Goal: Task Accomplishment & Management: Manage account settings

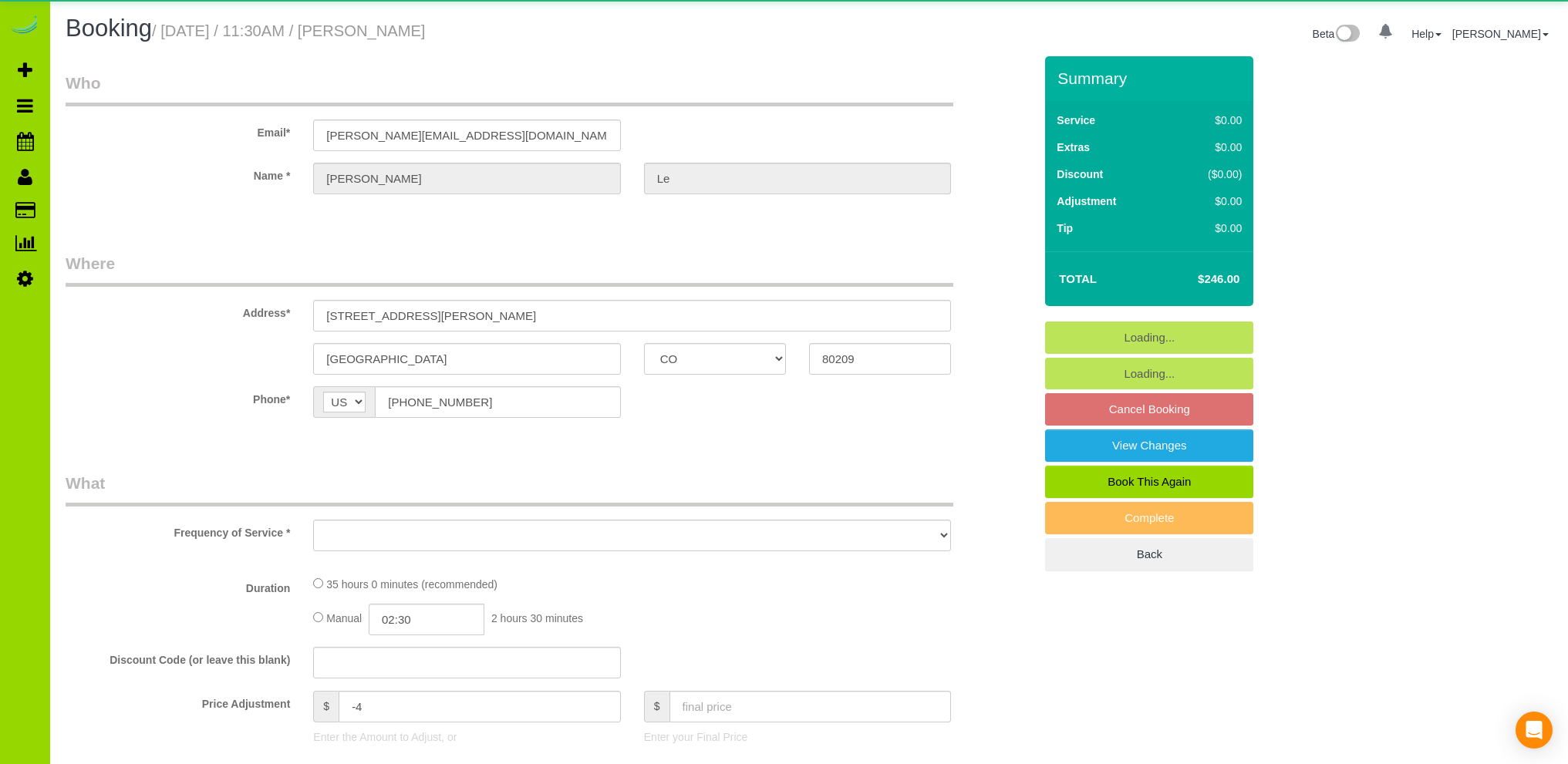
select select "CO"
select select "string:fspay-0bcbd58f-74b3-45bf-ab94-3c333e220eee"
select select "7"
select select "spot1"
select select "number:5"
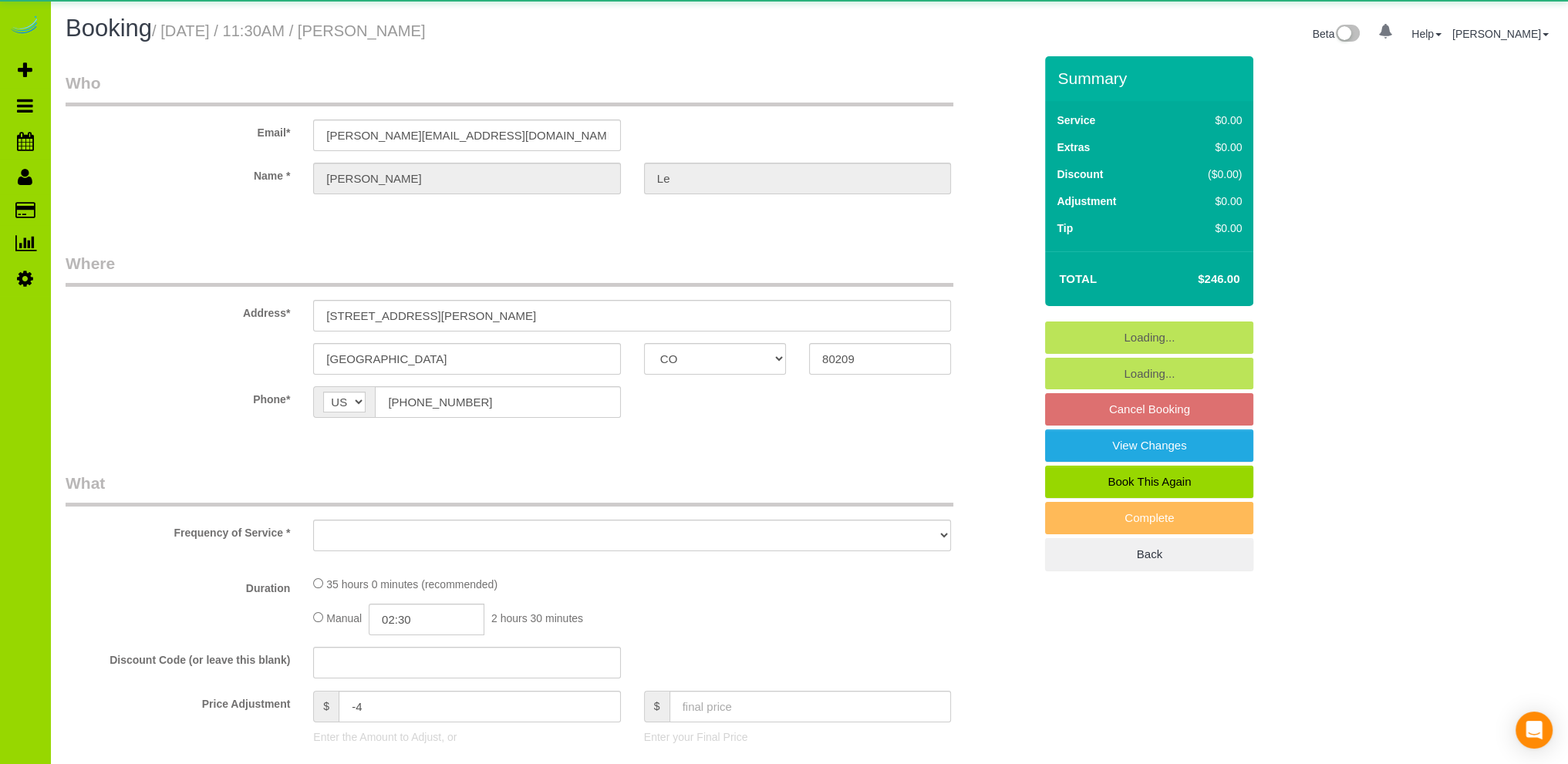
select select "number:14"
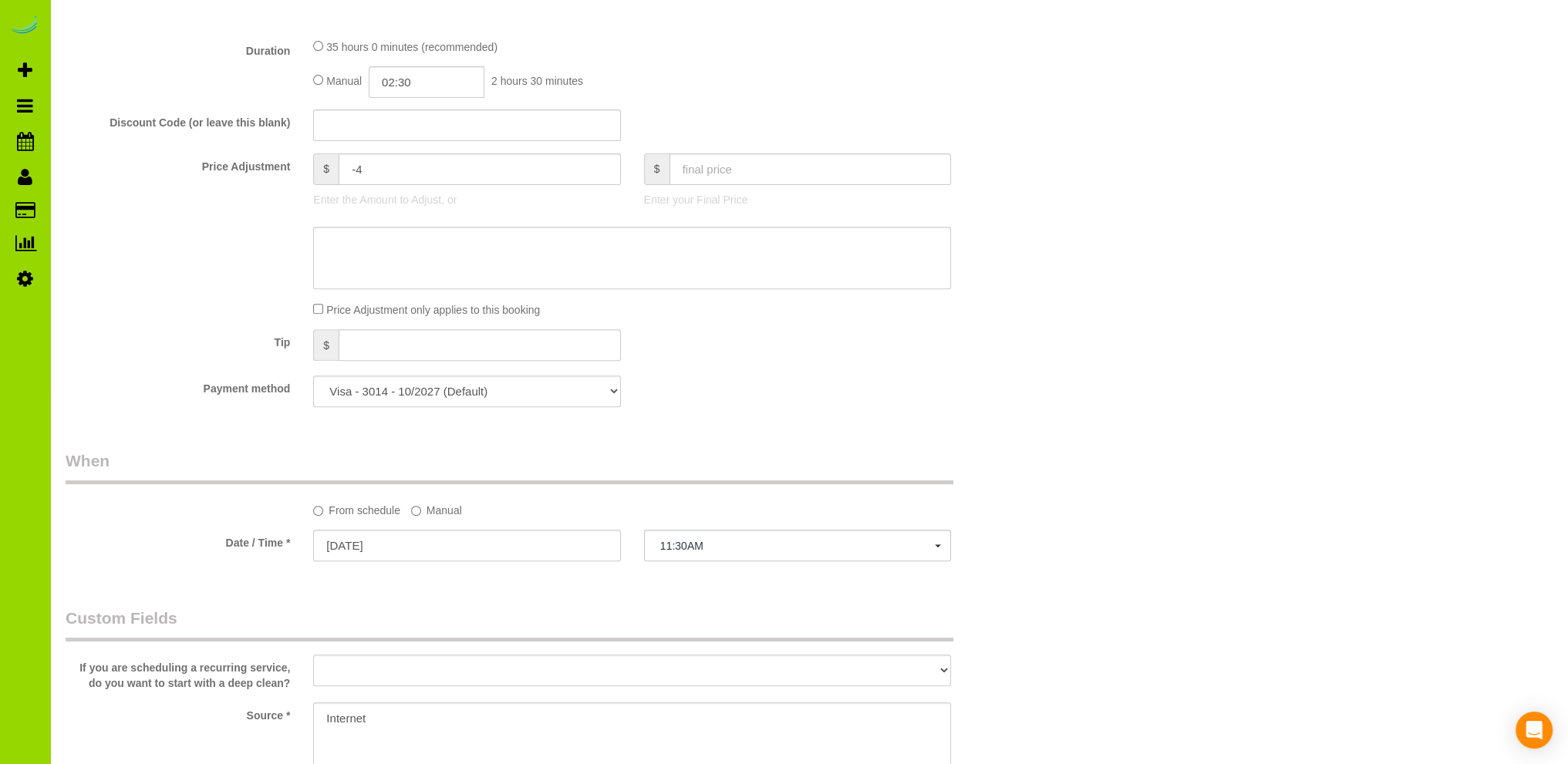
select select "object:1238"
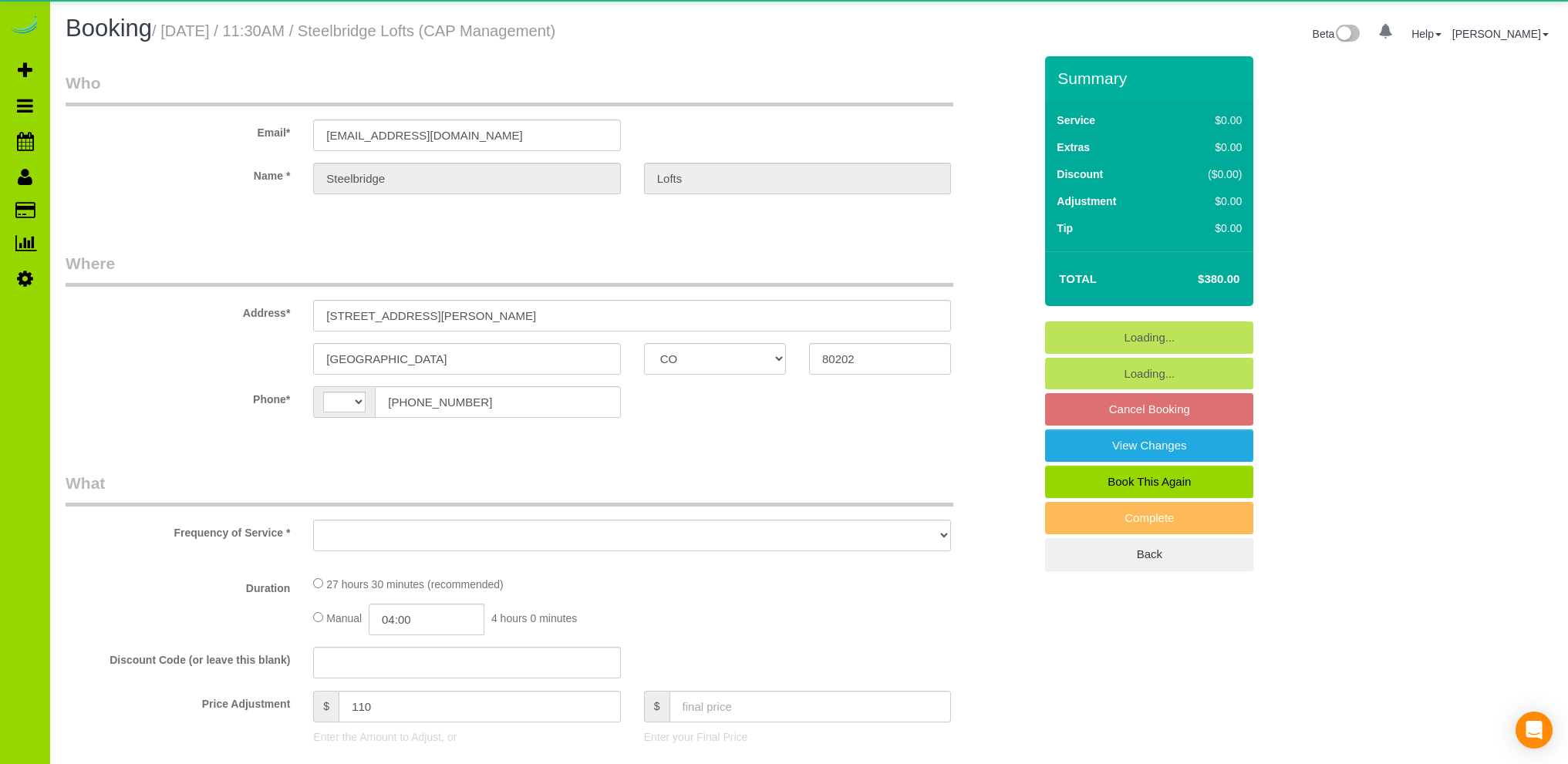
select select "CO"
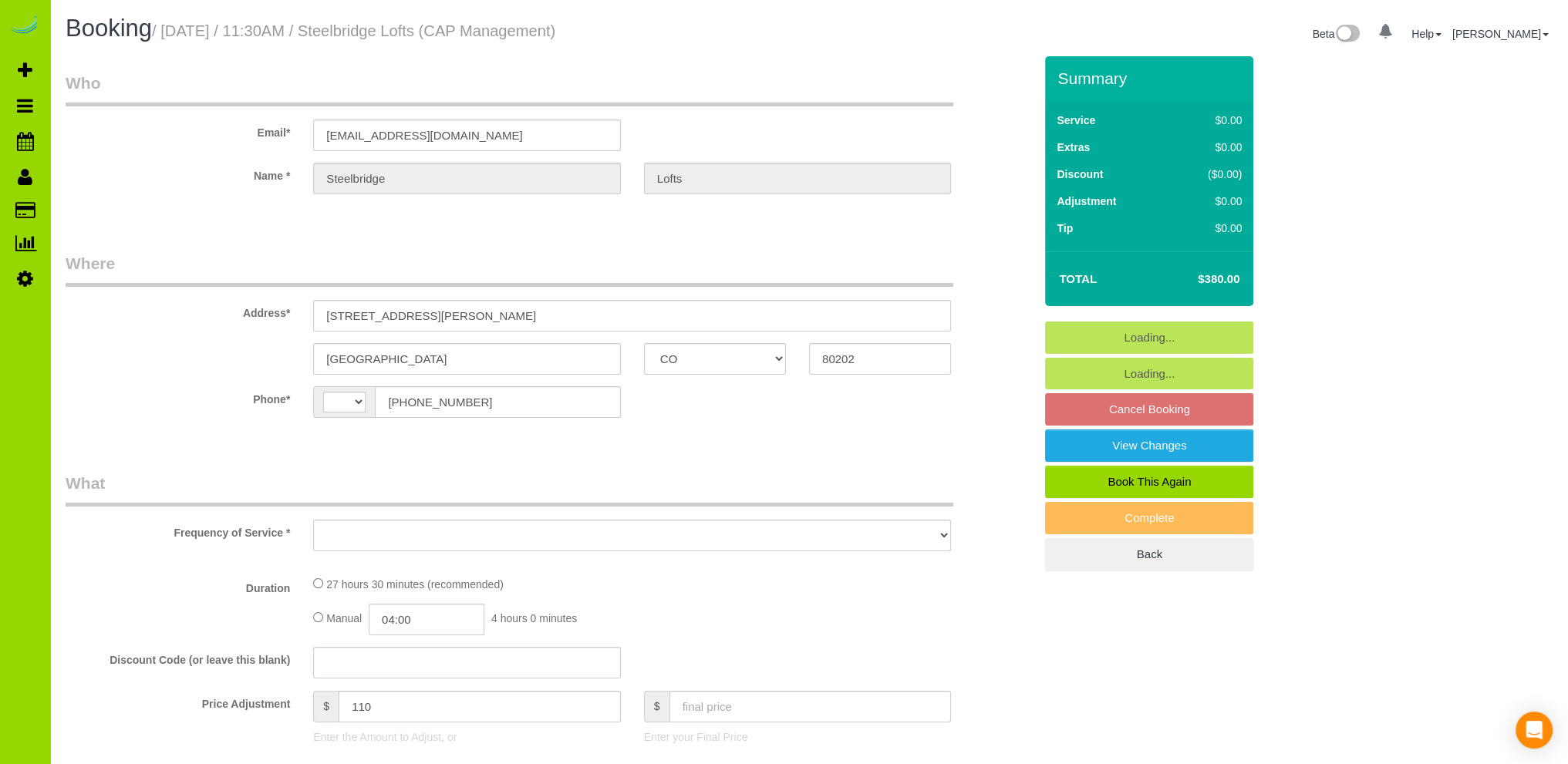
select select "string:[GEOGRAPHIC_DATA]"
select select "object:1050"
select select "number:1"
select select "number:11"
select select "object:1194"
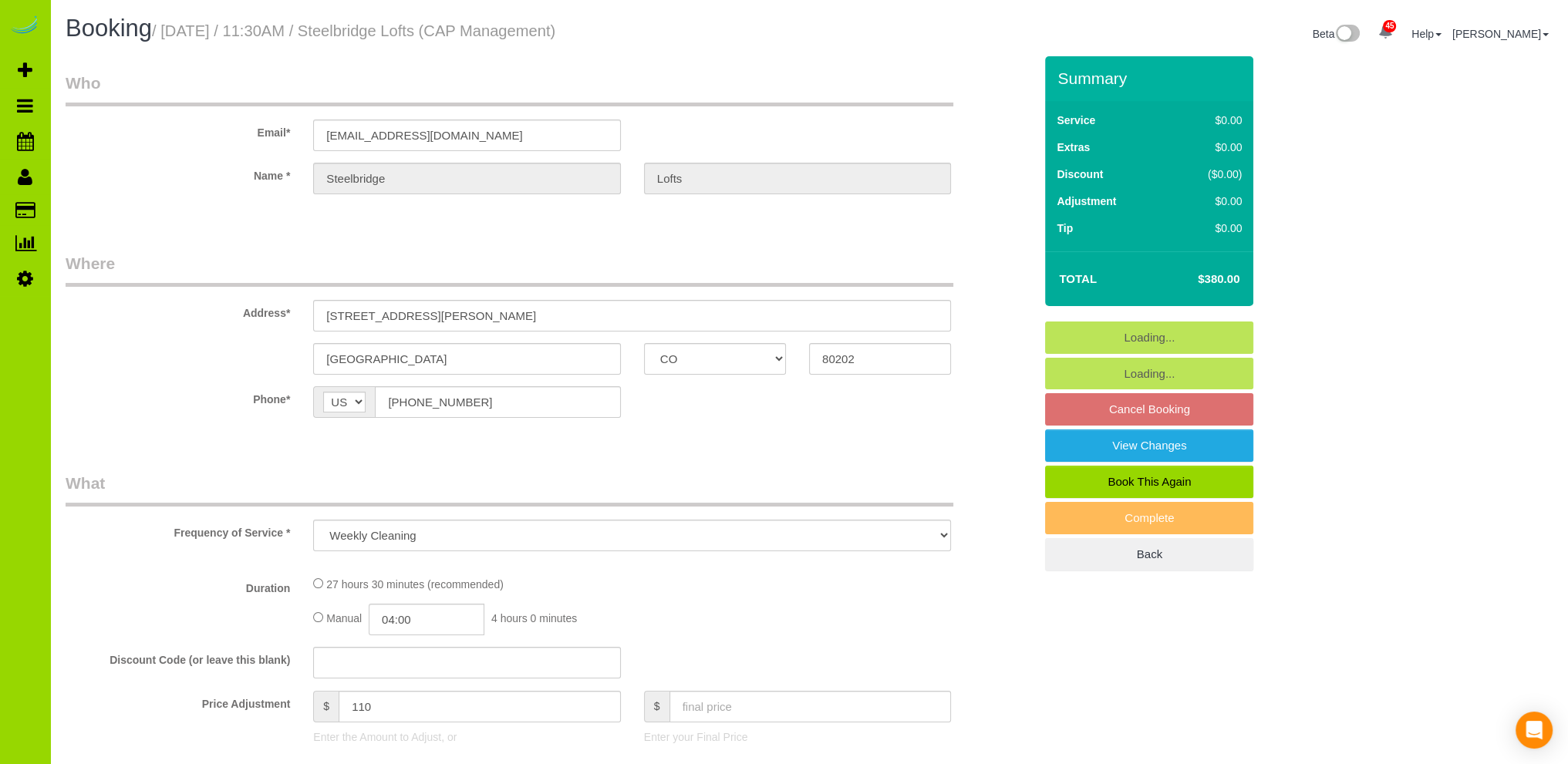
select select "5"
select select "spot1"
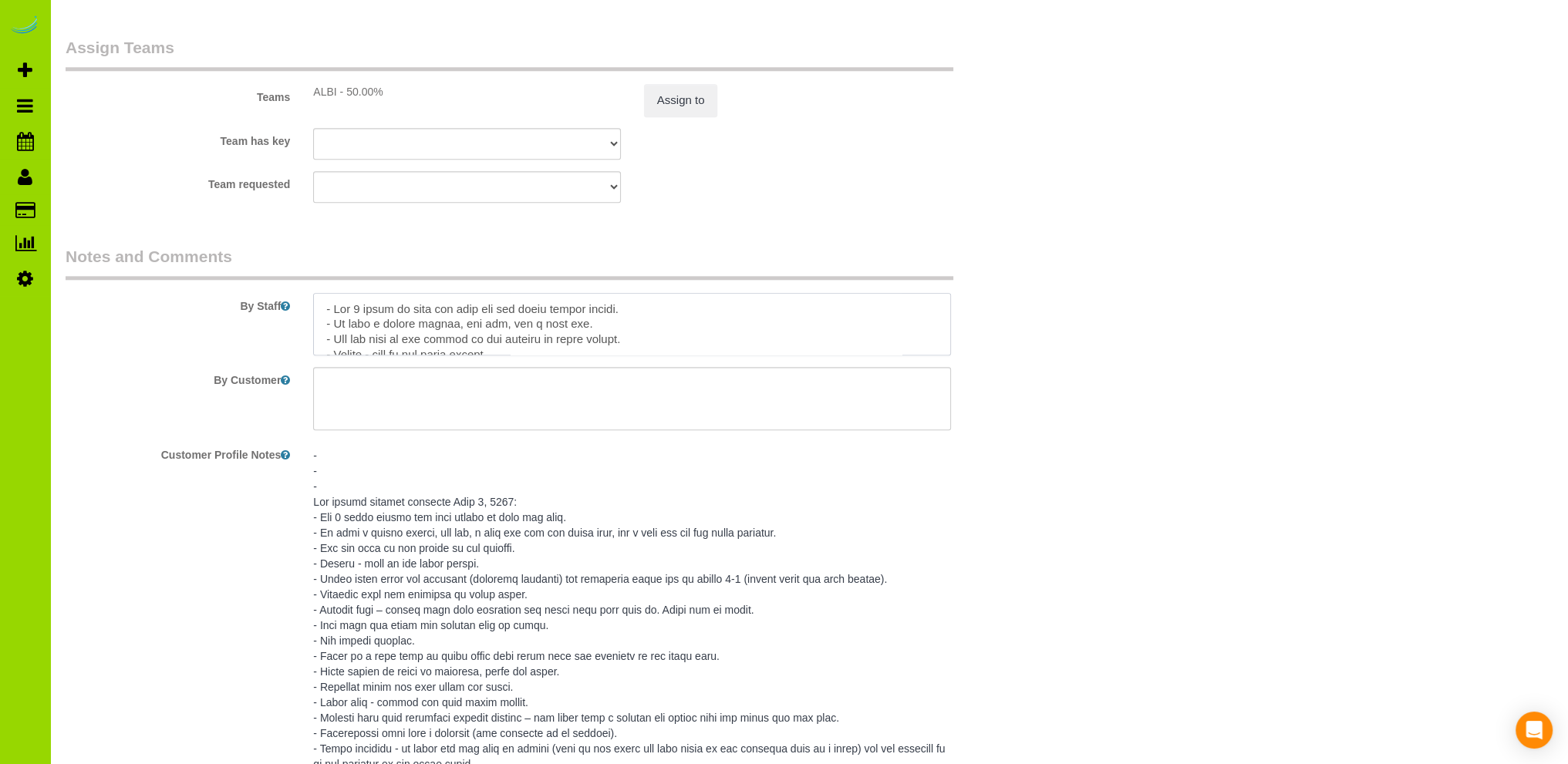
scroll to position [246, 0]
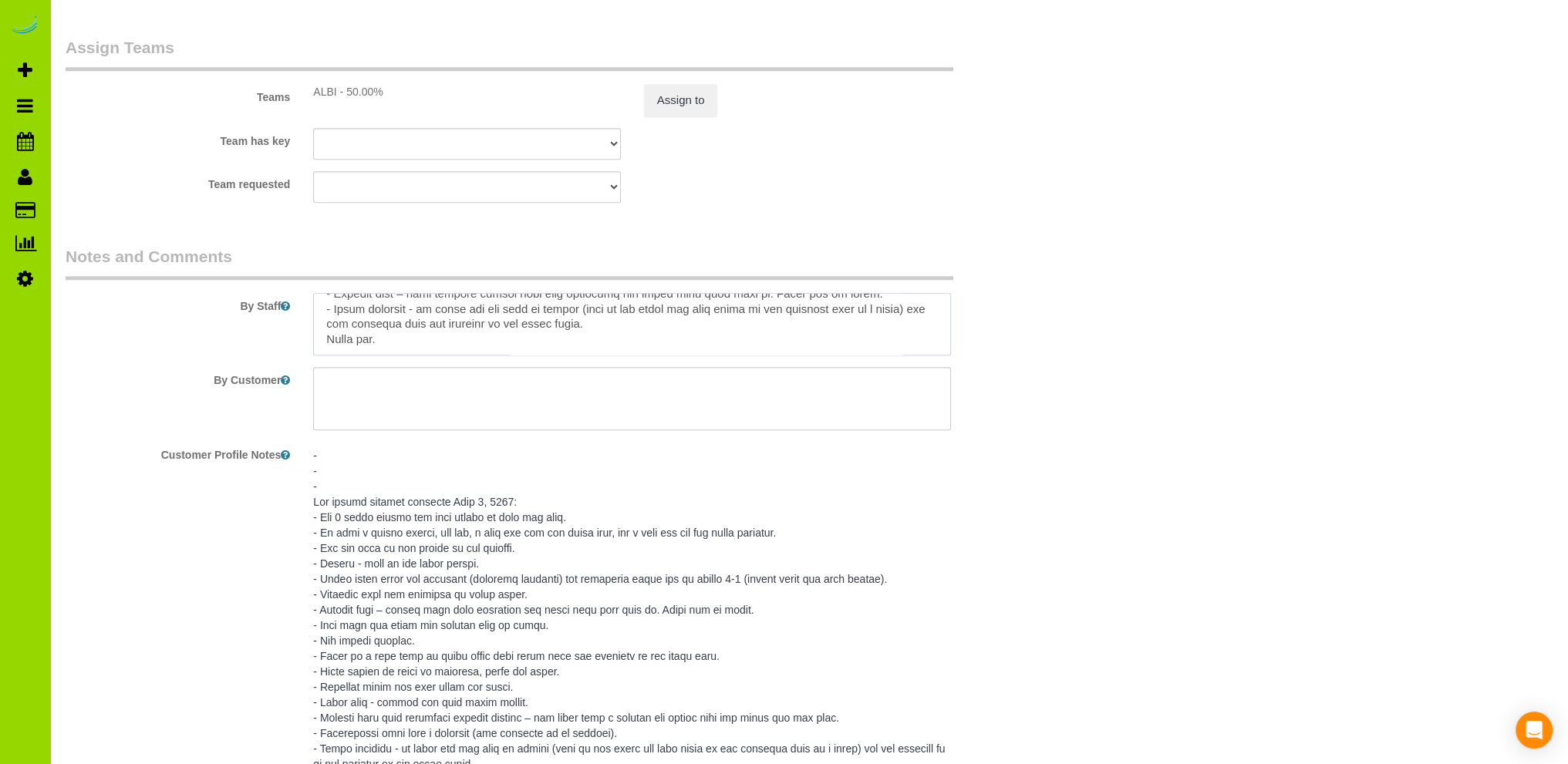
drag, startPoint x: 323, startPoint y: 311, endPoint x: 554, endPoint y: 376, distance: 240.0
click at [554, 376] on sui-booking-comments "By Staff By Customer Customer Profile Notes Comments 0" at bounding box center [550, 763] width 968 height 1036
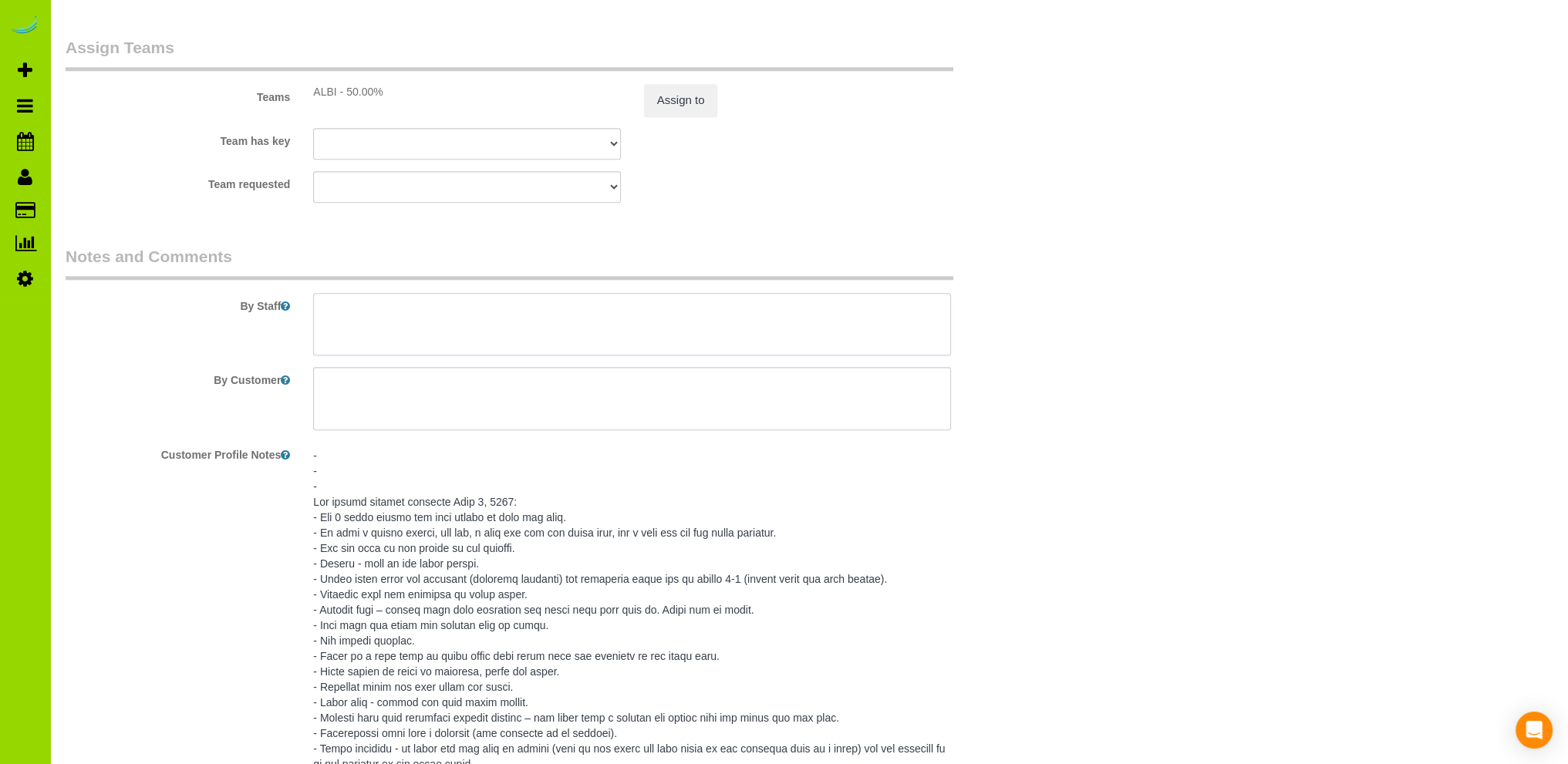
scroll to position [0, 0]
paste textarea "- Est 4.5 hours at 2X per week. 2X per week rotation *Both days of the week cle…"
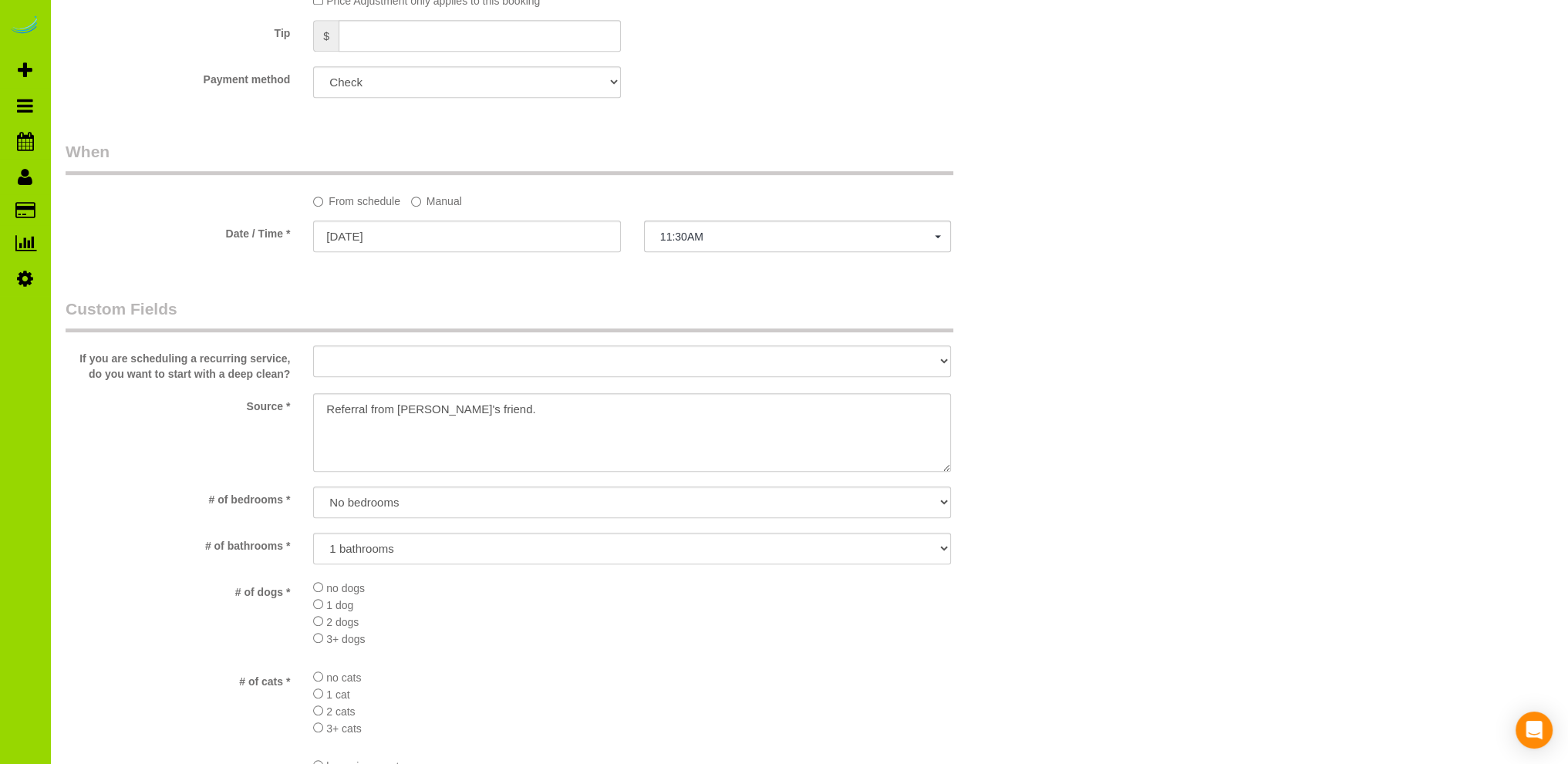
scroll to position [926, 0]
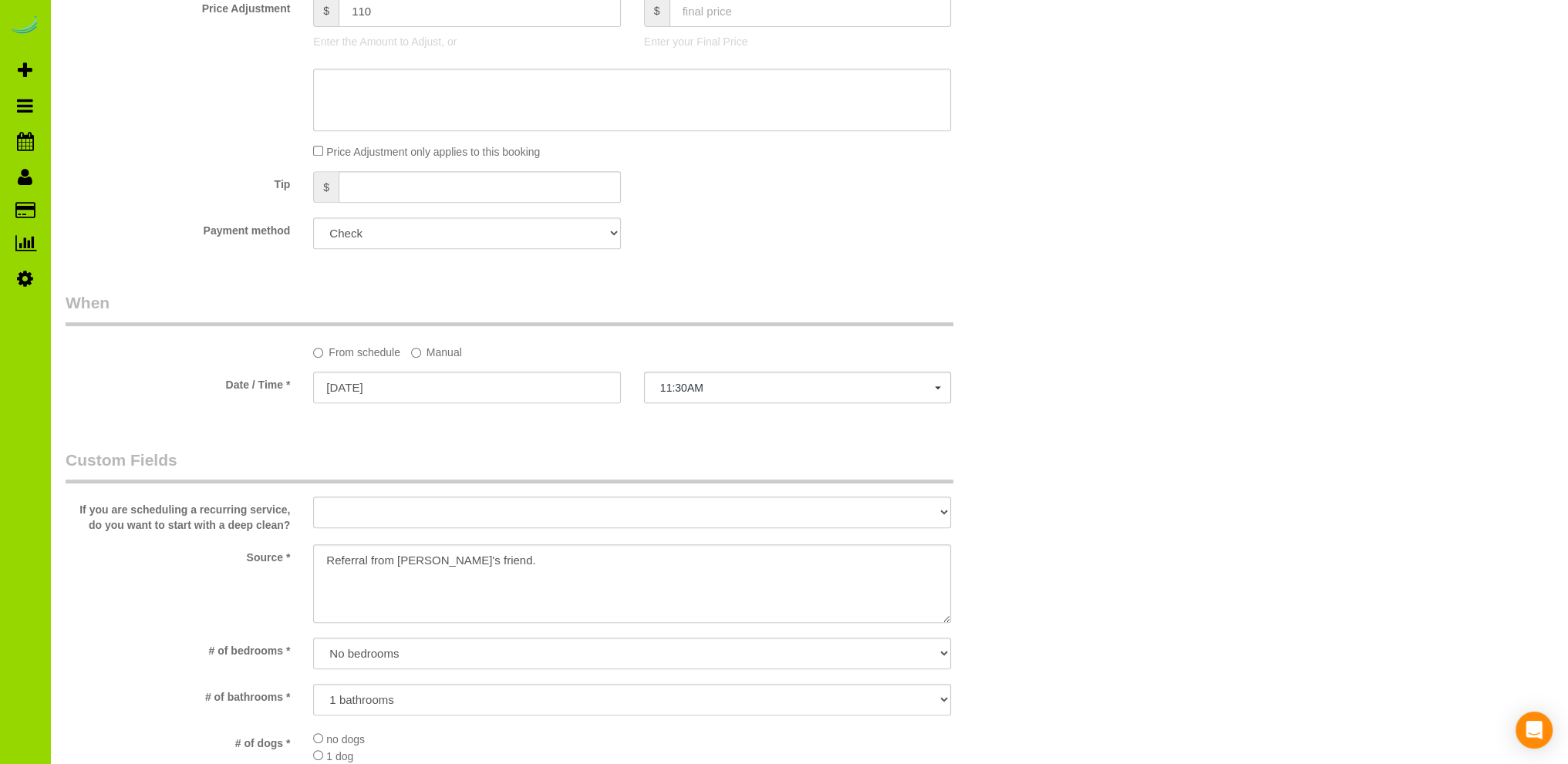
type textarea "- Est 4.5 hours at 2X per week. 2X per week rotation *Both days of the week cle…"
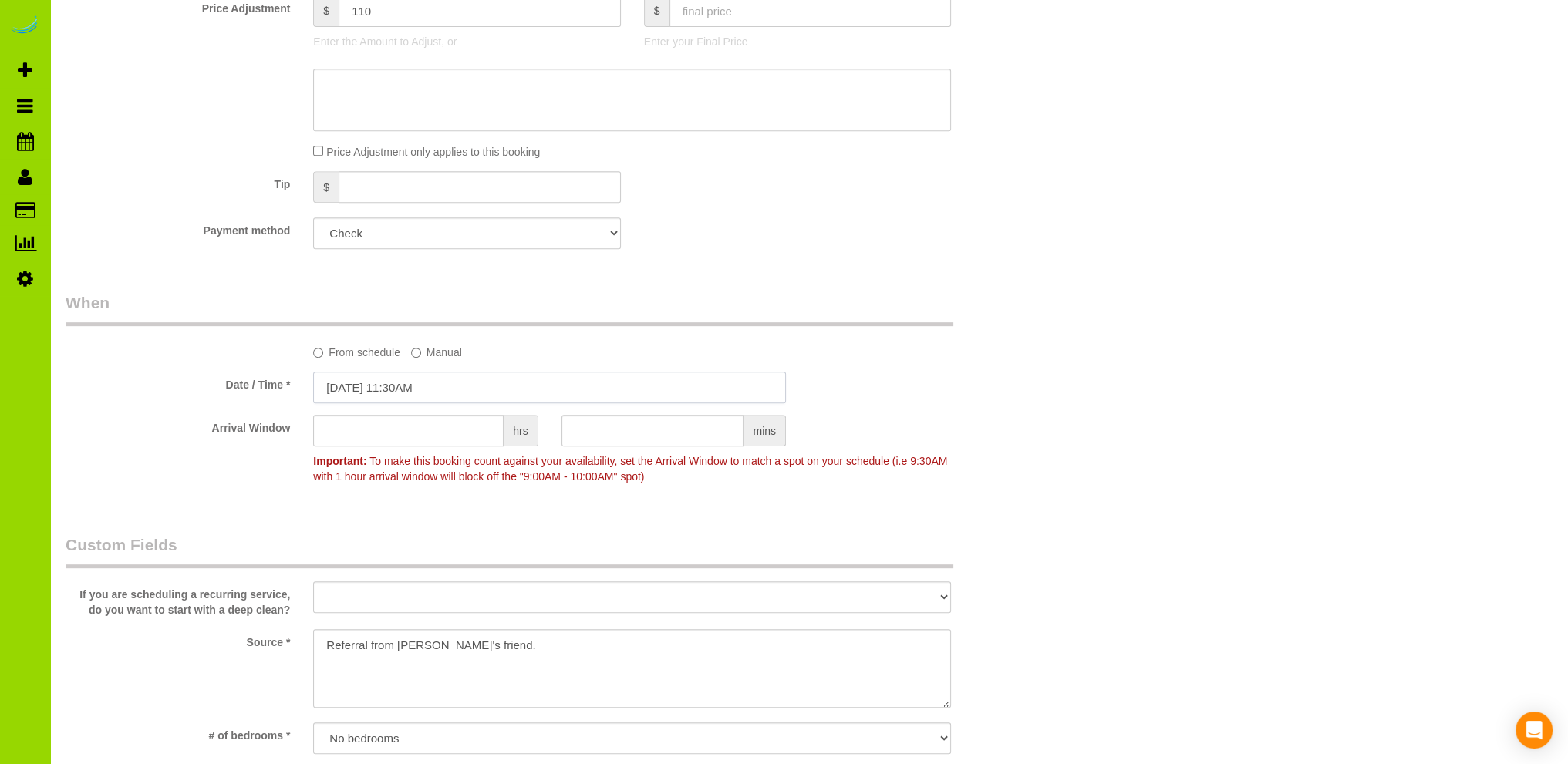
click at [386, 385] on input "10/08/2025 11:30AM" at bounding box center [549, 388] width 473 height 32
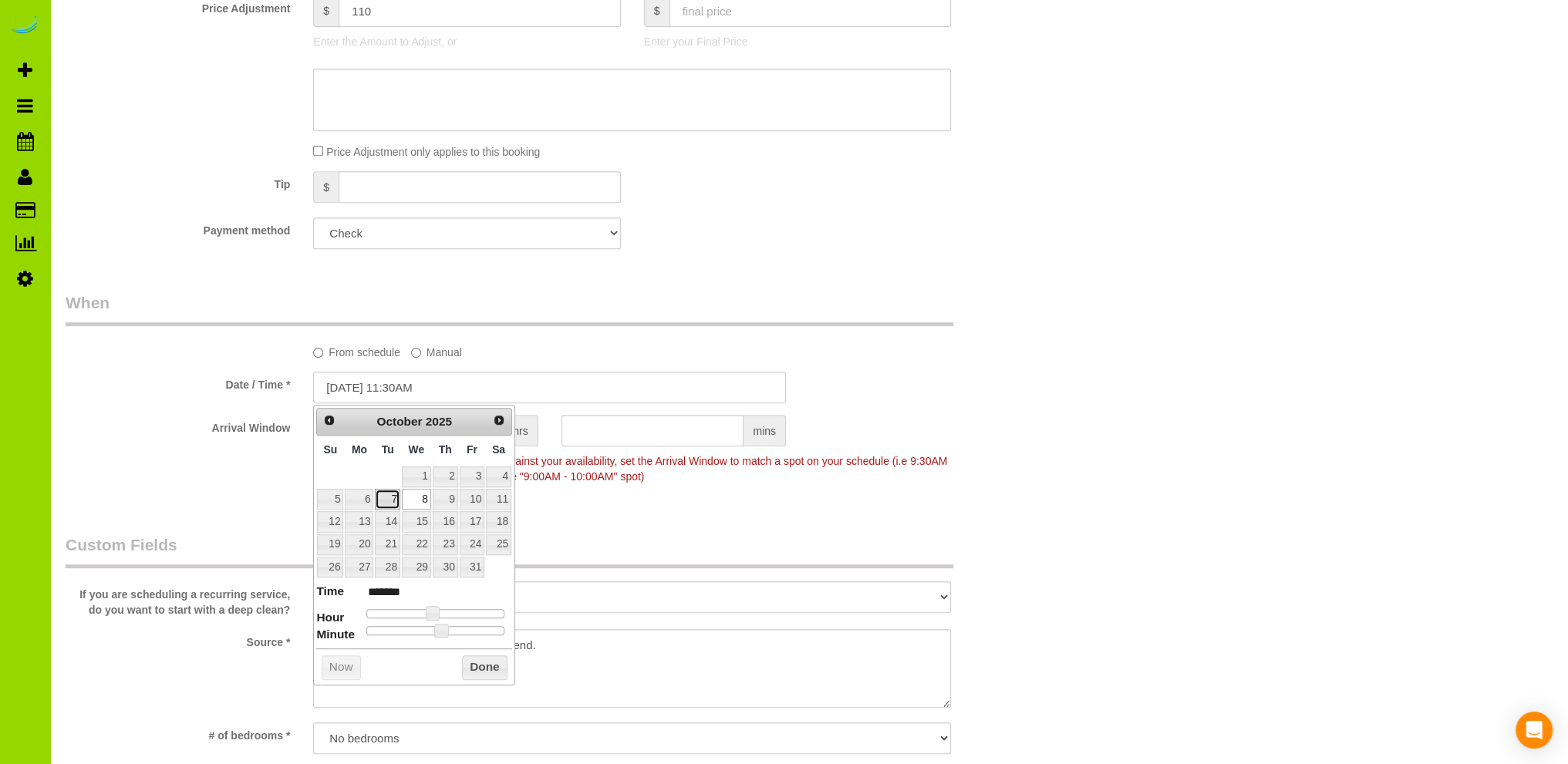
click at [385, 496] on link "7" at bounding box center [387, 499] width 24 height 21
type input "10/07/2025 10:30AM"
type input "*******"
type input "10/07/2025 9:30AM"
type input "******"
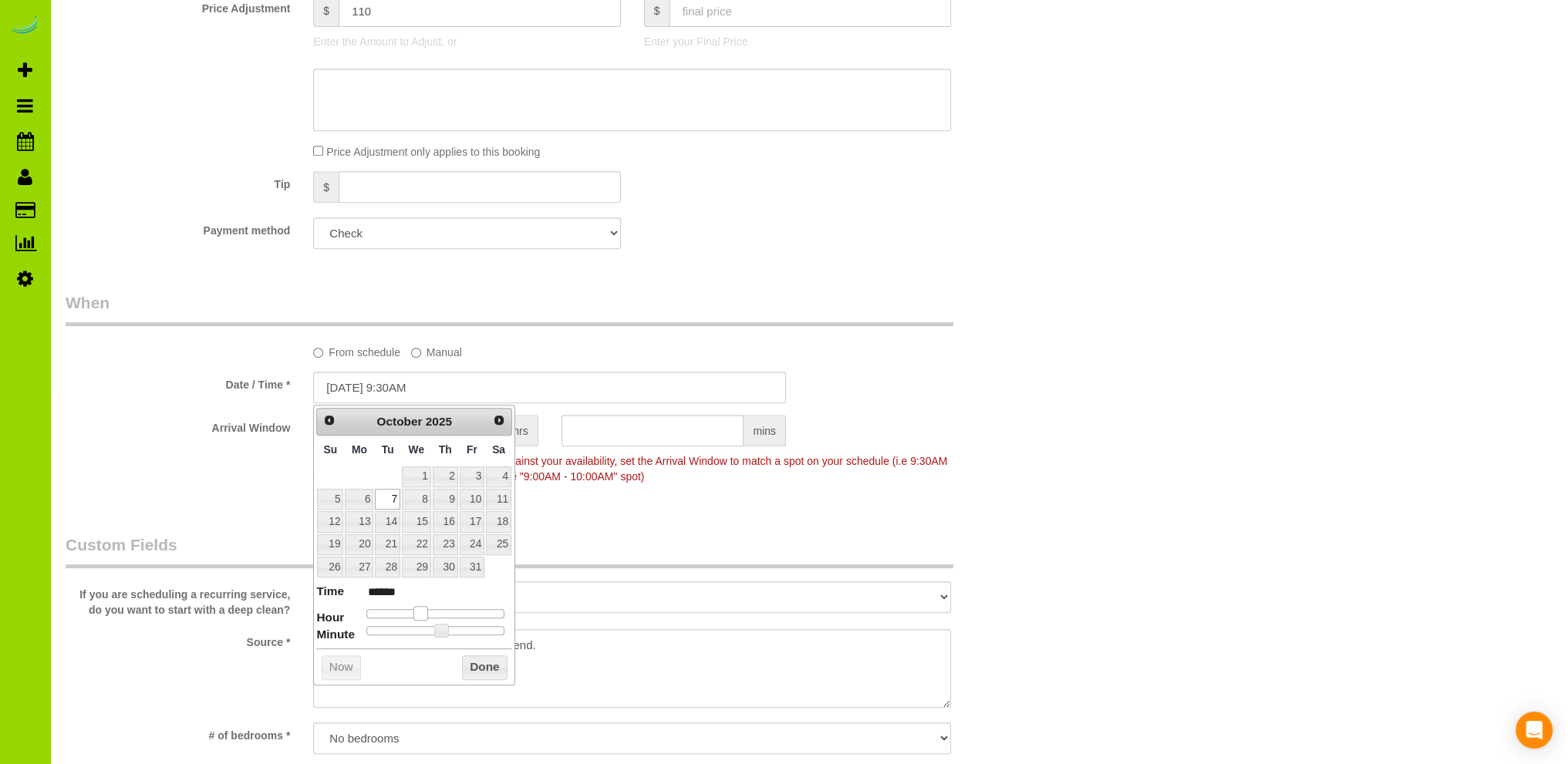
type input "10/07/2025 10:30AM"
type input "*******"
type input "10/07/2025 9:30AM"
type input "******"
type input "10/07/2025 10:30AM"
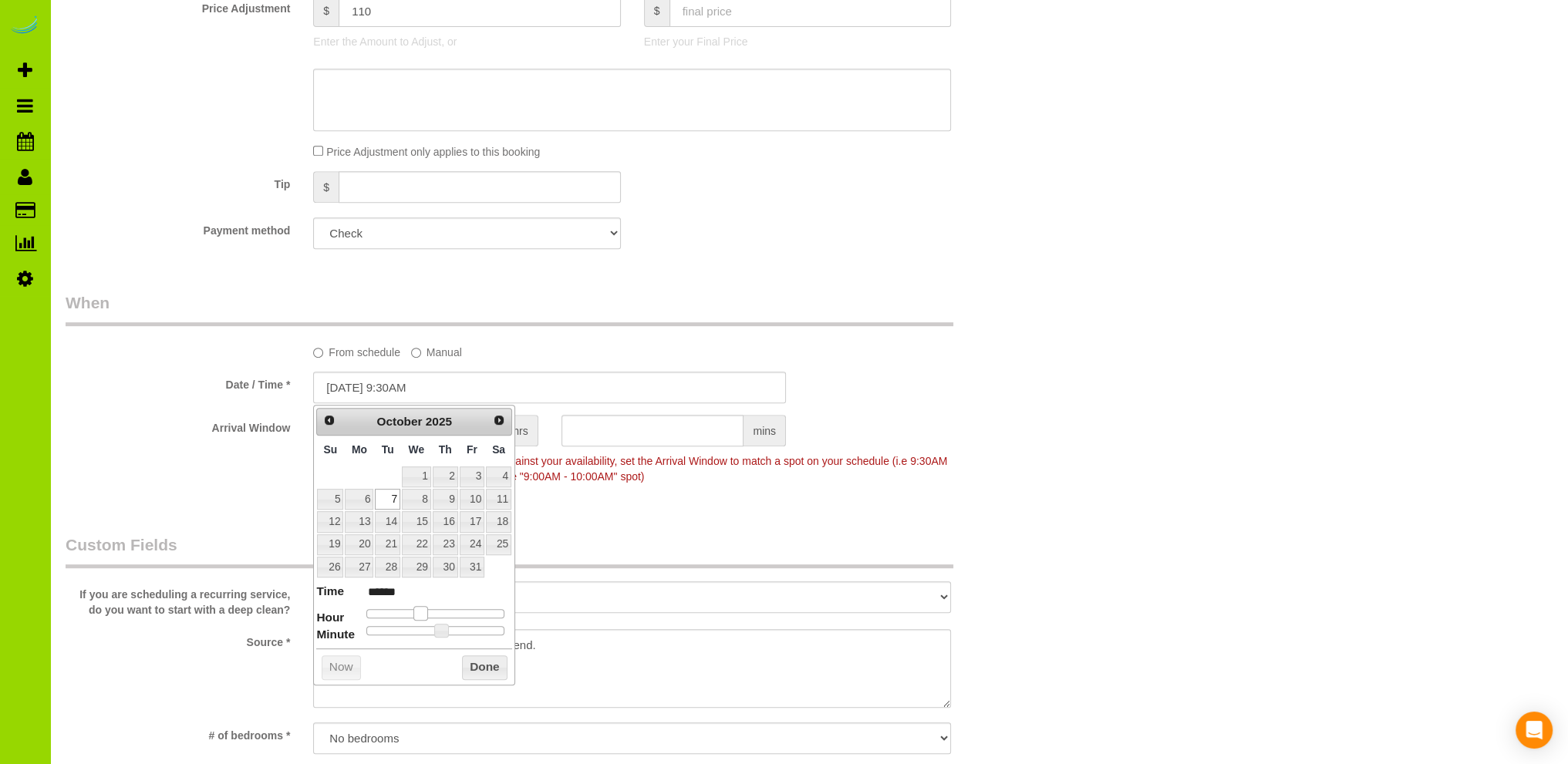
type input "*******"
type input "10/07/2025 11:30AM"
type input "*******"
type input "10/07/2025 10:30AM"
type input "*******"
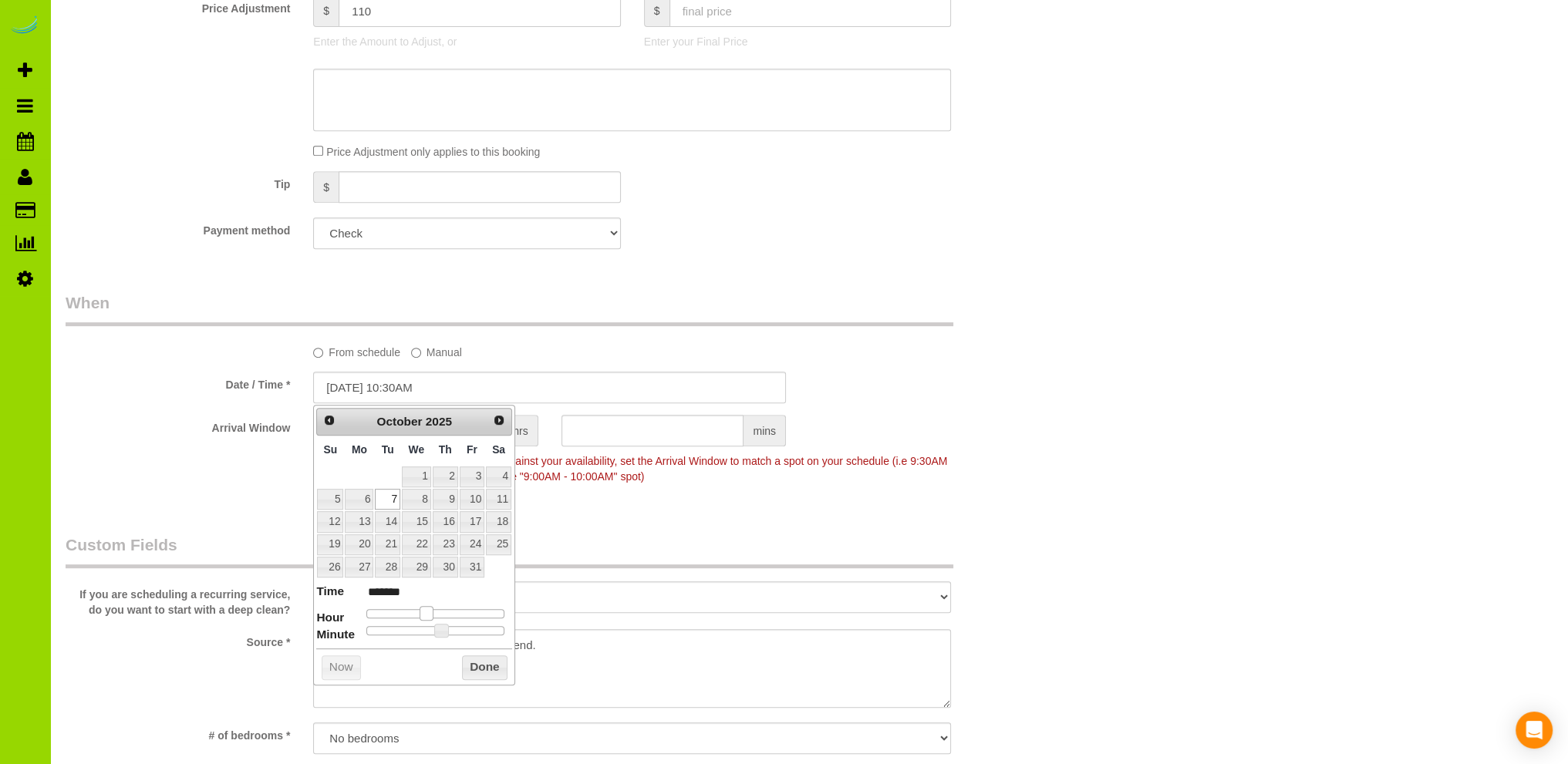
type input "10/07/2025 9:30AM"
type input "******"
type input "10/07/2025 10:30AM"
type input "*******"
click at [428, 609] on span at bounding box center [426, 613] width 14 height 14
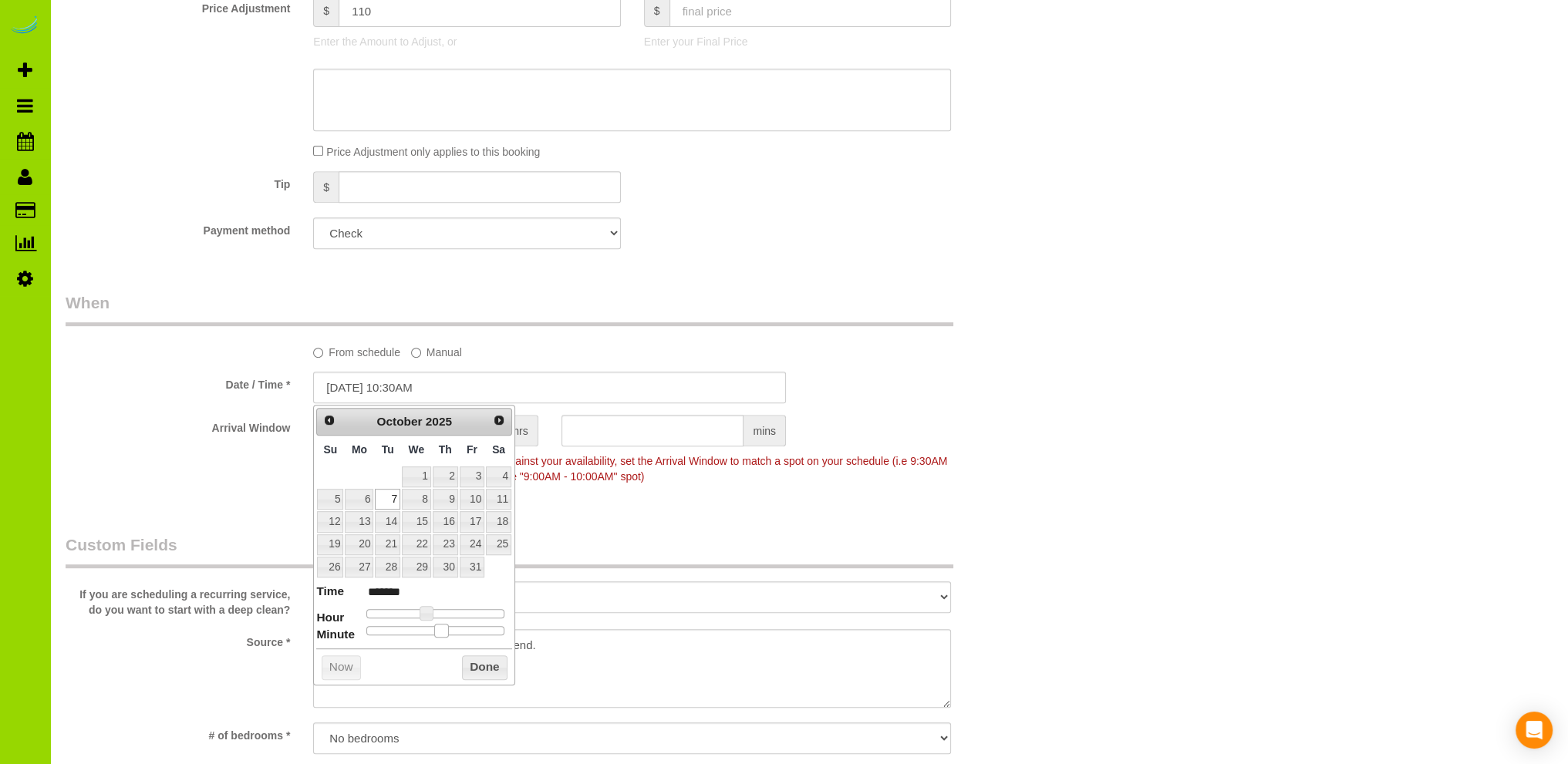
type input "10/07/2025 10:25AM"
type input "*******"
type input "10/07/2025 10:20AM"
type input "*******"
type input "10/07/2025 10:15AM"
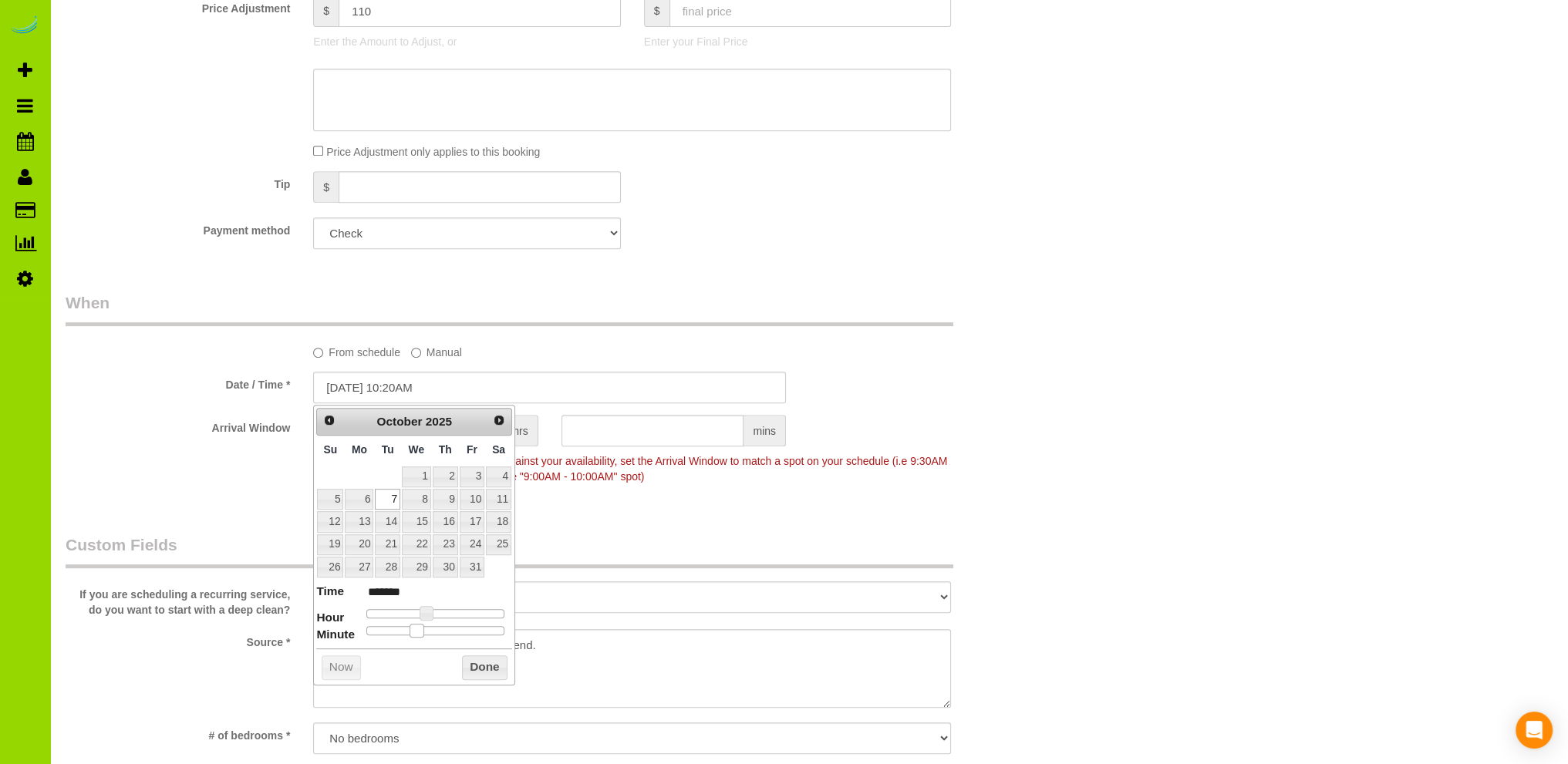
type input "*******"
type input "10/07/2025 10:10AM"
type input "*******"
type input "10/07/2025 10:05AM"
type input "*******"
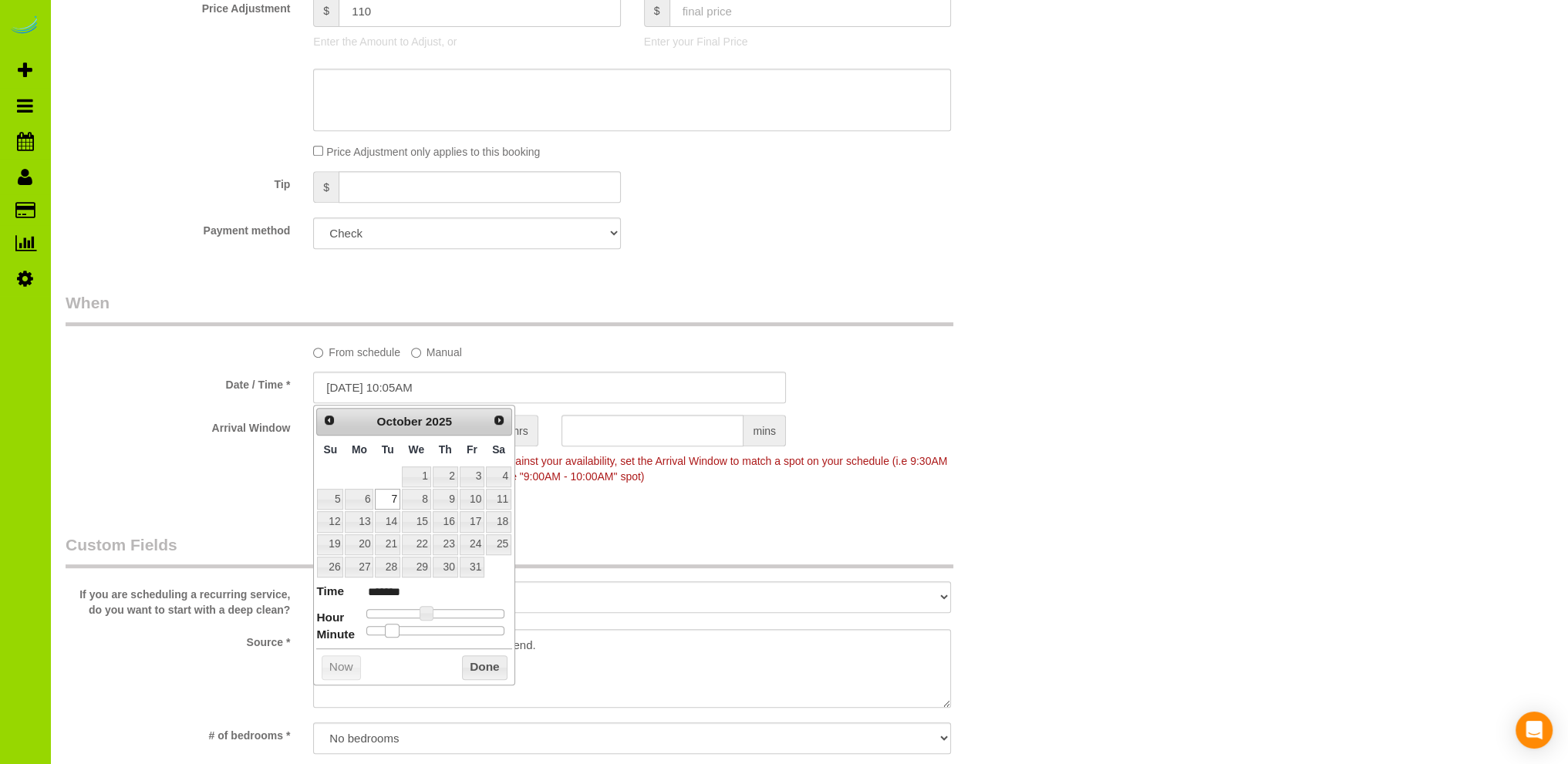
type input "10/07/2025 10:00AM"
type input "*******"
drag, startPoint x: 440, startPoint y: 627, endPoint x: 352, endPoint y: 627, distance: 88.0
click at [352, 627] on dl "Time ******* Hour Minute Second Millisecond Microsecond Time Zone ***** ***** *…" at bounding box center [414, 610] width 196 height 53
click at [477, 662] on button "Done" at bounding box center [484, 668] width 45 height 24
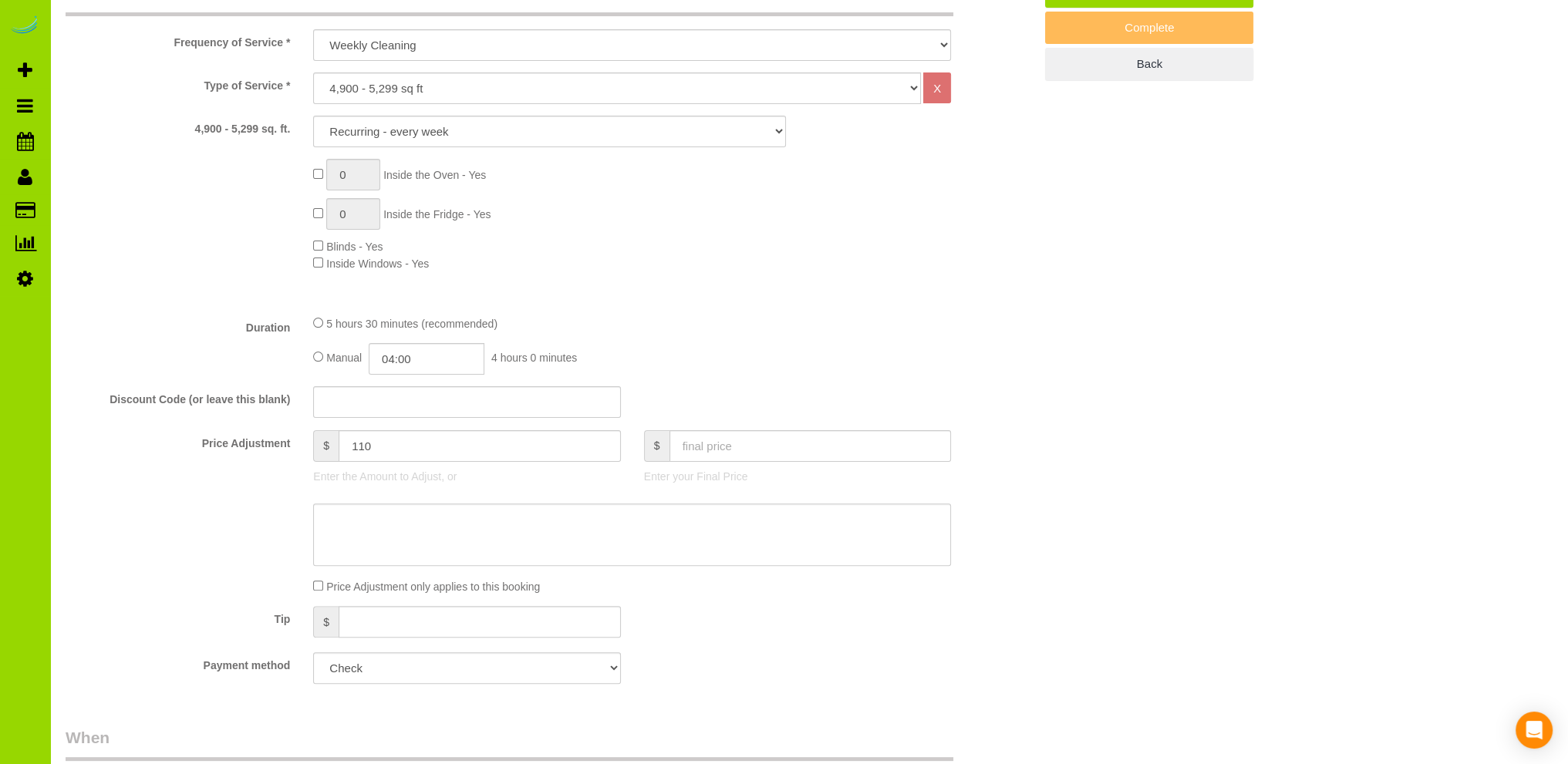
scroll to position [617, 0]
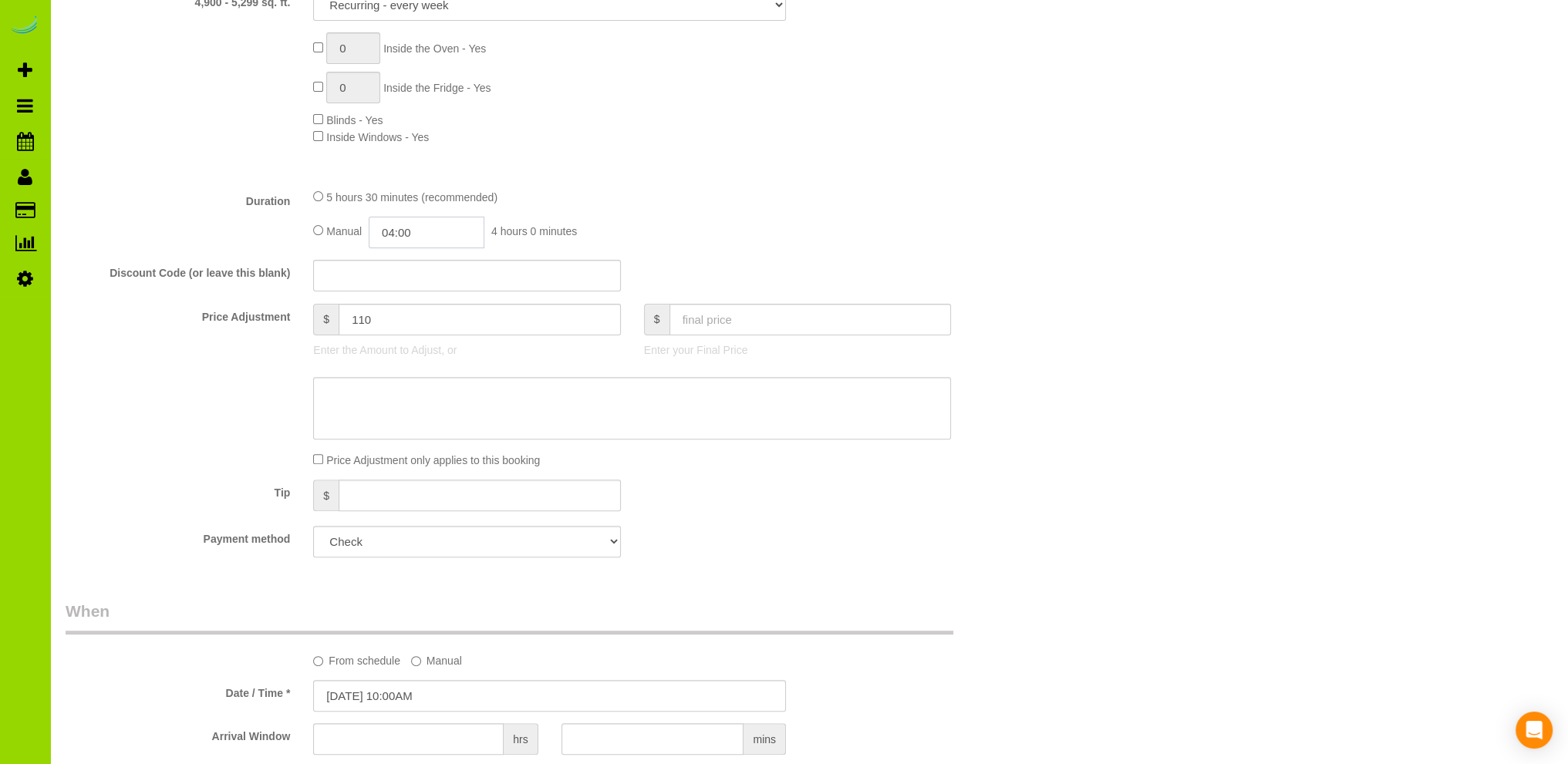
click at [394, 228] on input "04:00" at bounding box center [426, 233] width 116 height 32
click at [397, 320] on li "02:00" at bounding box center [410, 322] width 69 height 20
click at [438, 228] on input "02:00" at bounding box center [426, 233] width 116 height 32
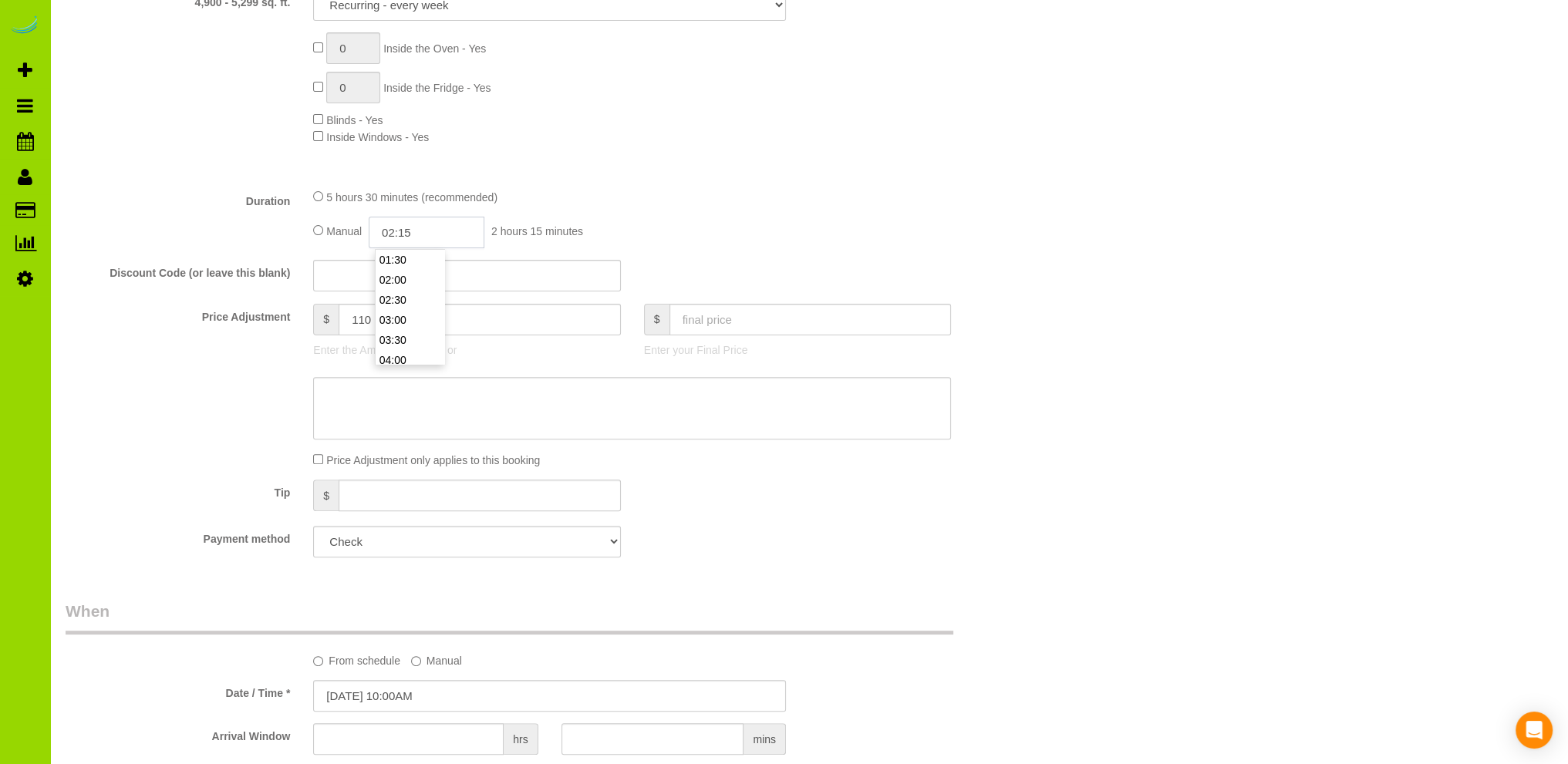
type input "02:15"
click at [640, 200] on div "5 hours 30 minutes (recommended)" at bounding box center [631, 197] width 638 height 17
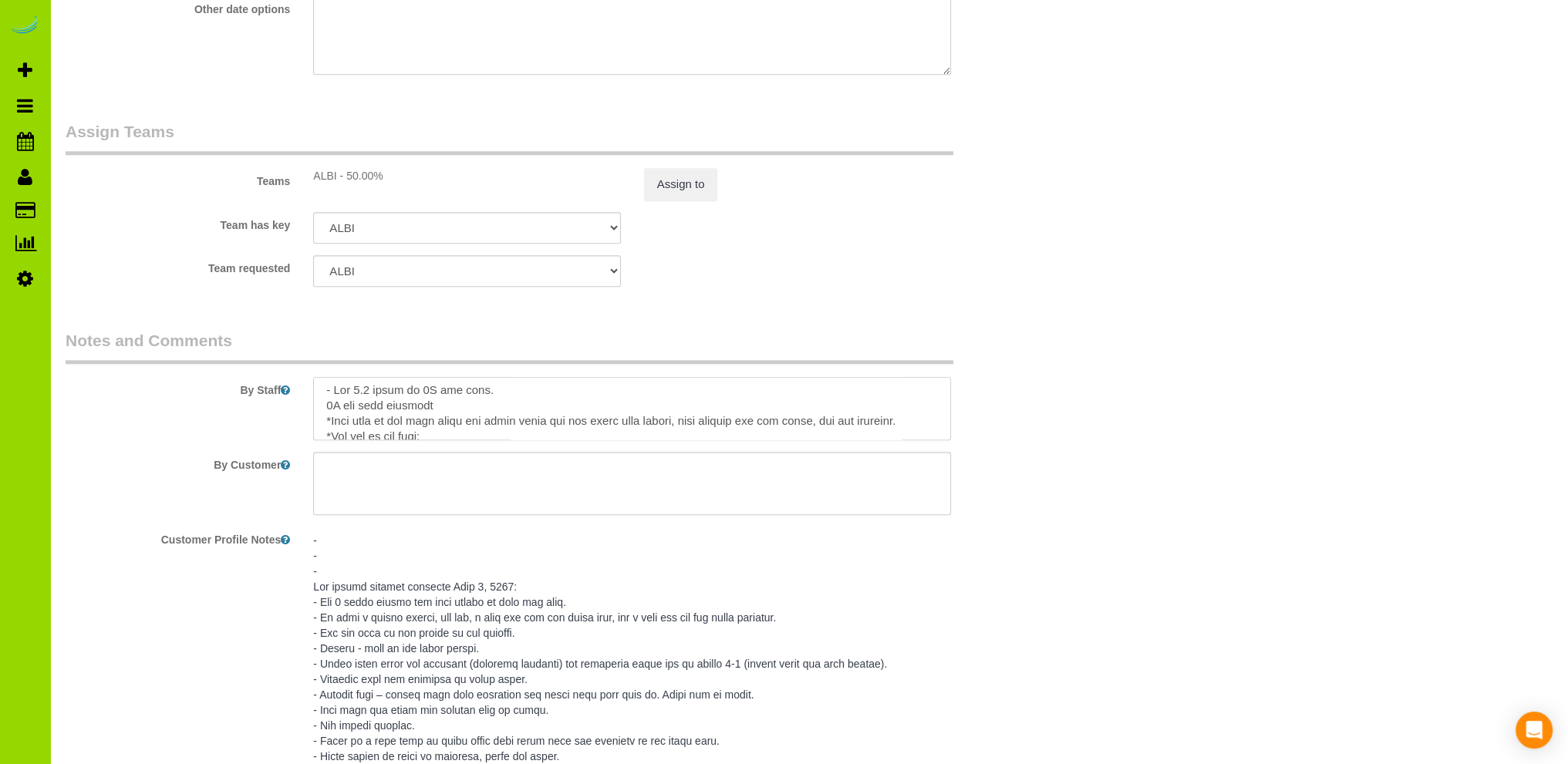
scroll to position [0, 0]
click at [466, 410] on textarea at bounding box center [631, 408] width 638 height 63
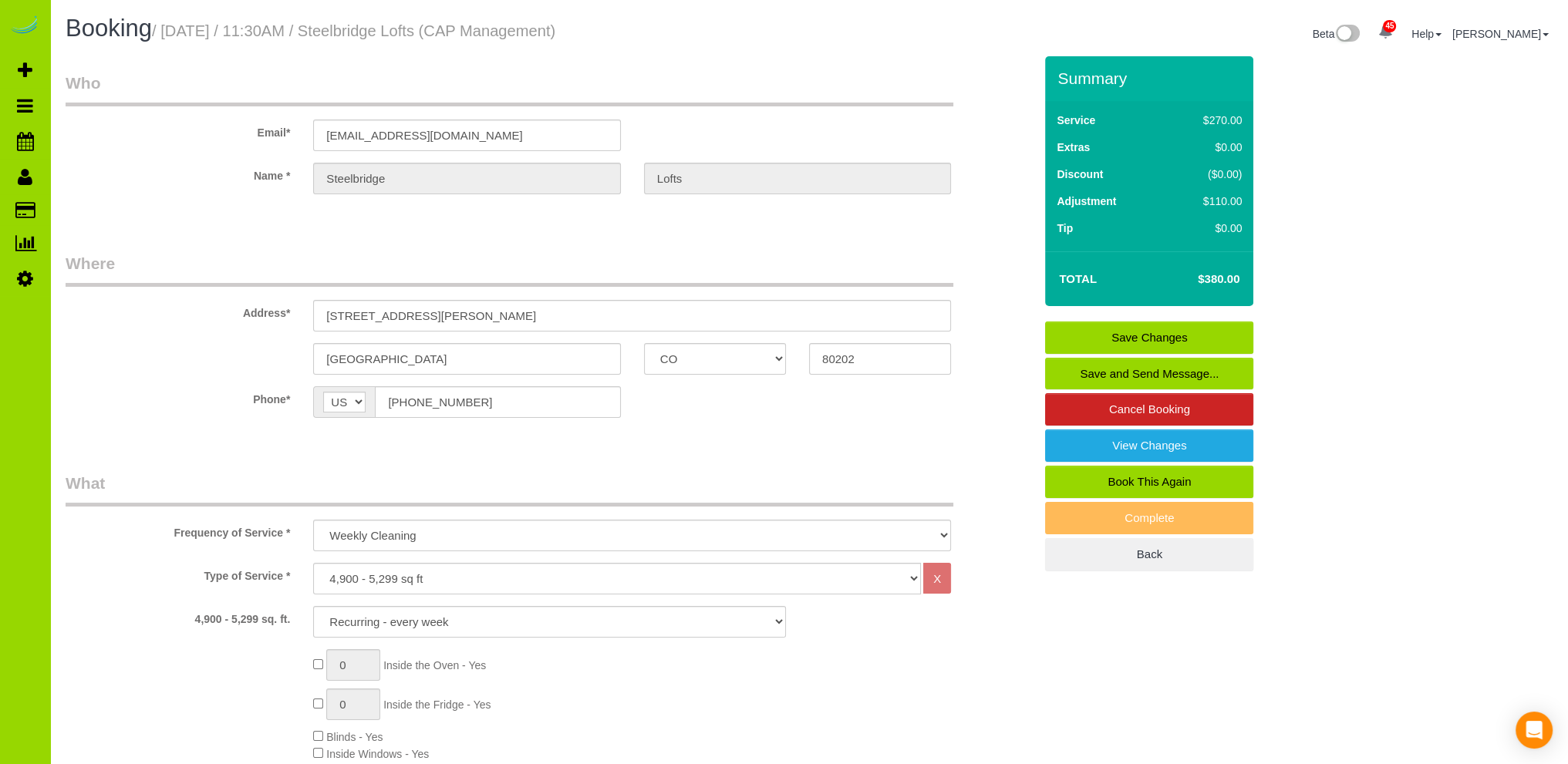
type textarea "- Est 4.5 hours at 2X per week. 2X per week rotation: *Both days of the week cl…"
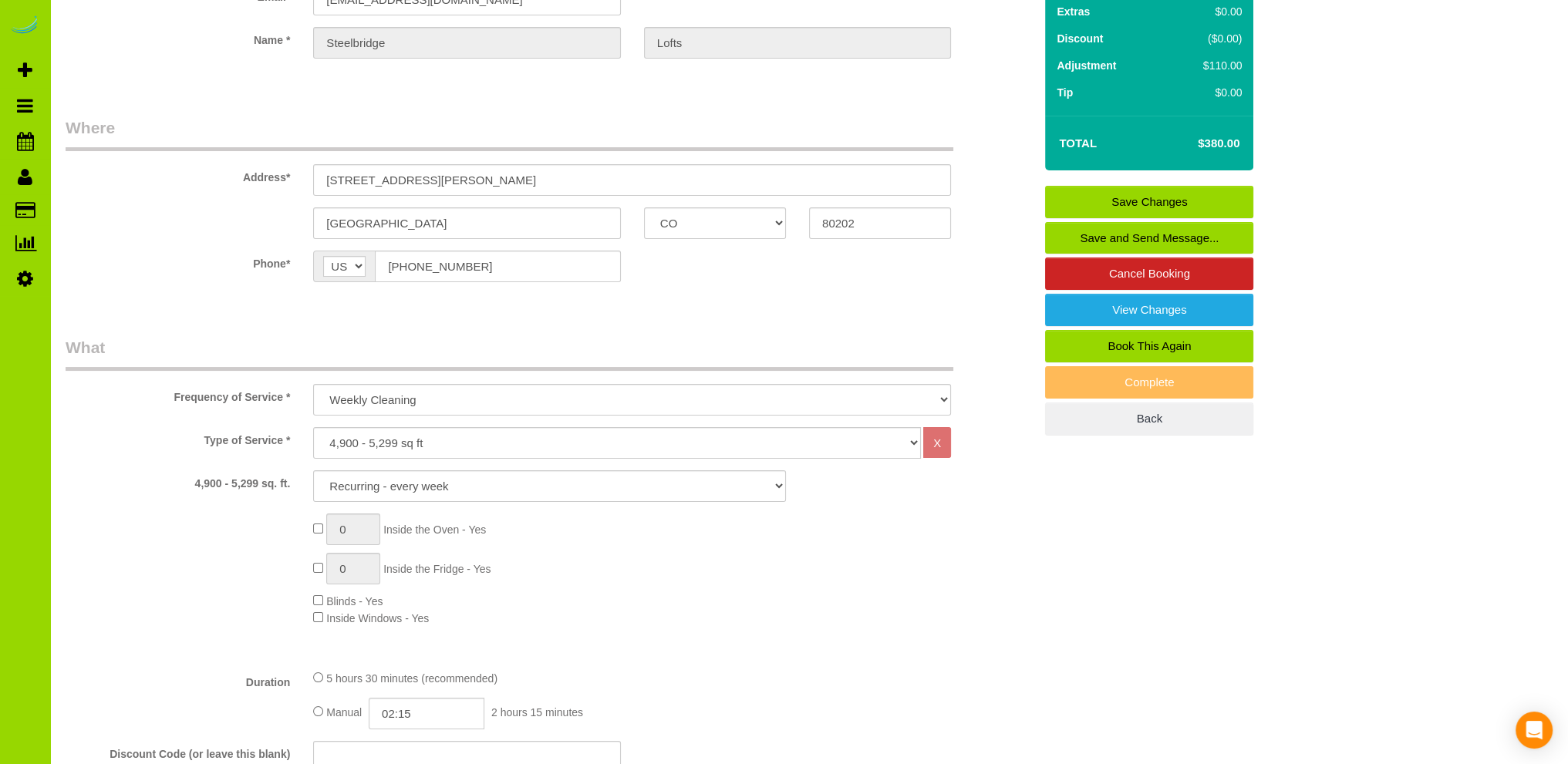
scroll to position [309, 0]
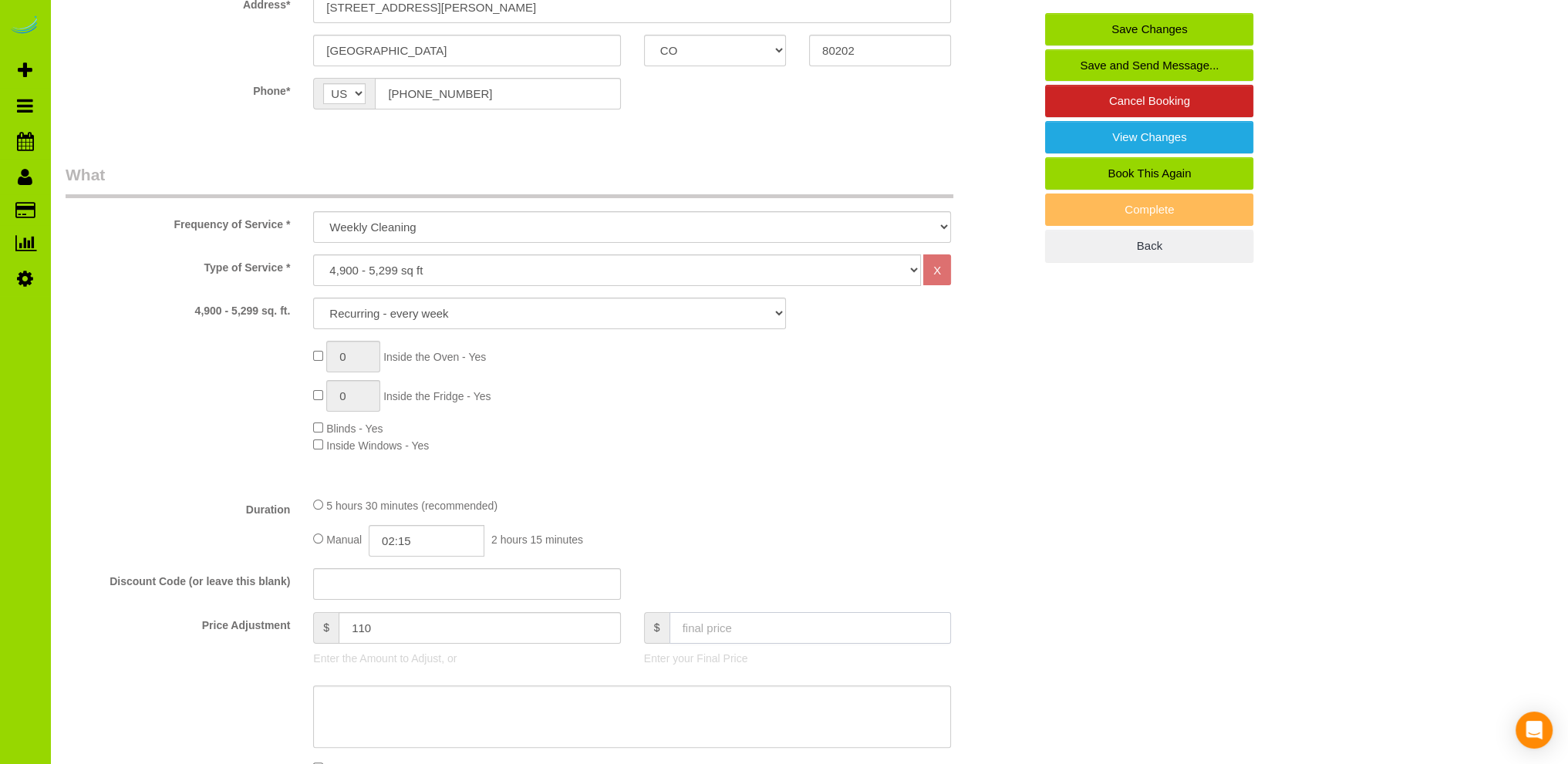
click at [685, 626] on input "text" at bounding box center [811, 628] width 283 height 32
type input "220"
type input "-50"
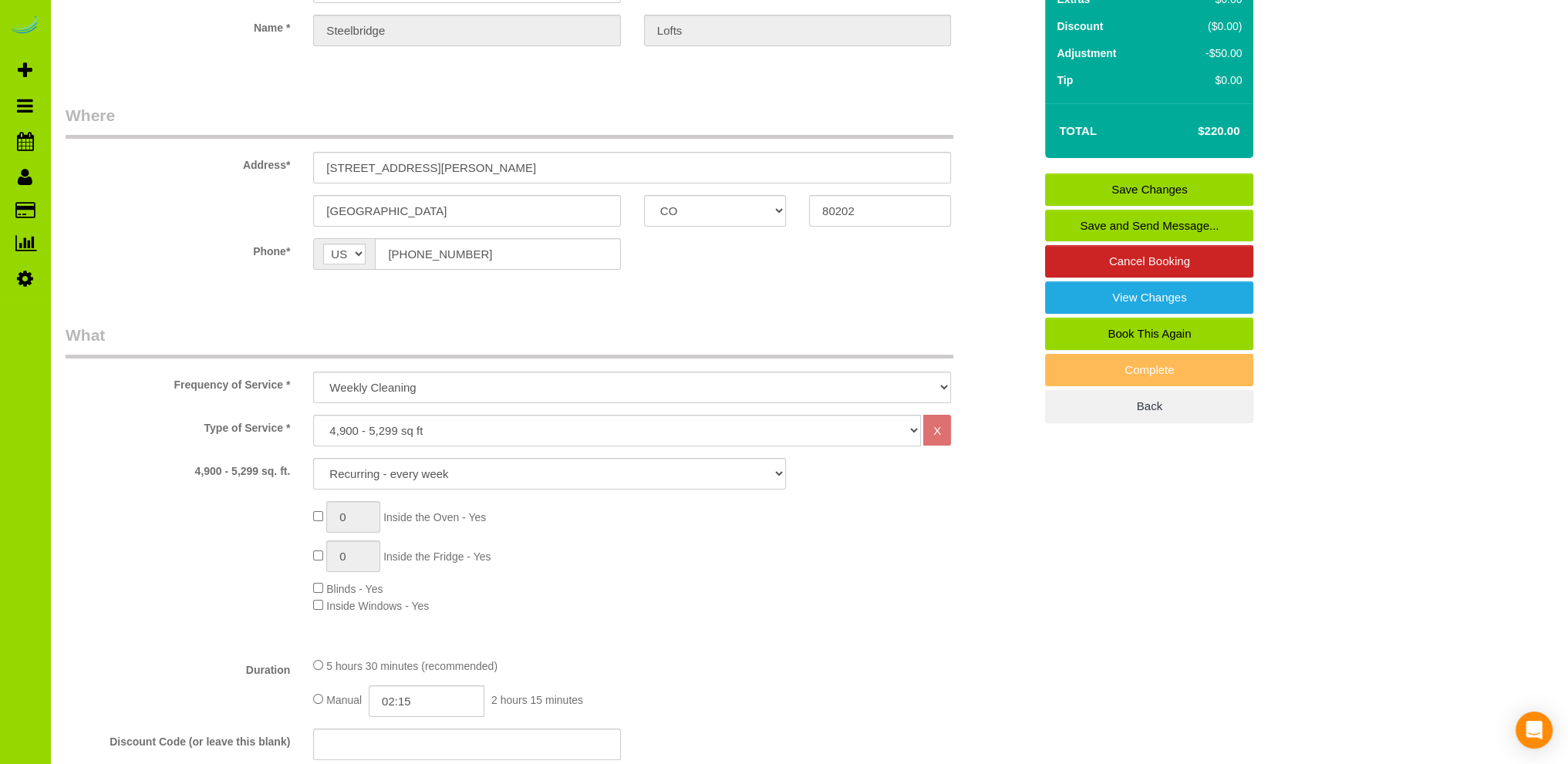
scroll to position [0, 0]
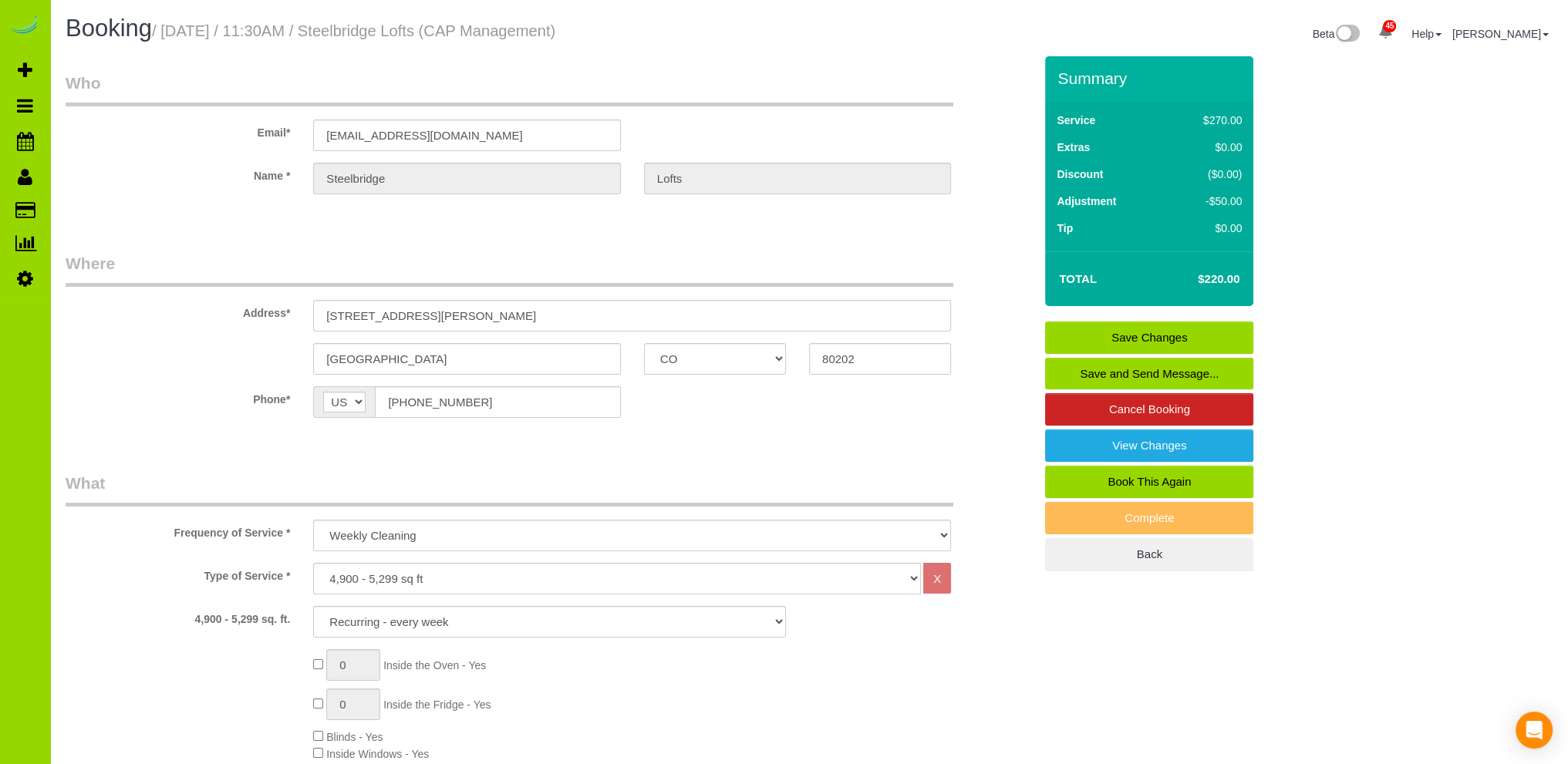
click at [1129, 329] on link "Save Changes" at bounding box center [1148, 337] width 208 height 32
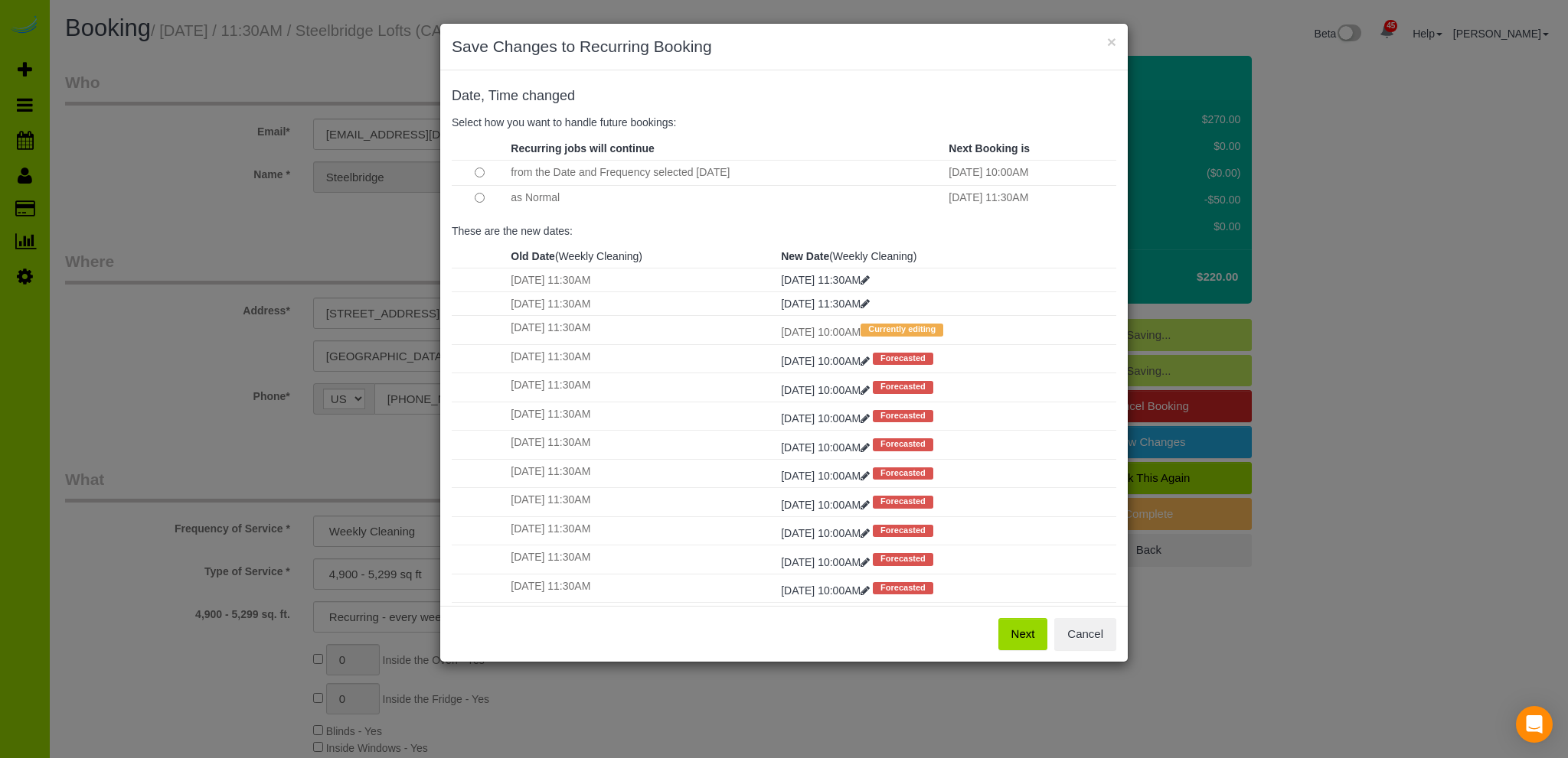
click at [1022, 631] on button "Next" at bounding box center [1023, 635] width 50 height 32
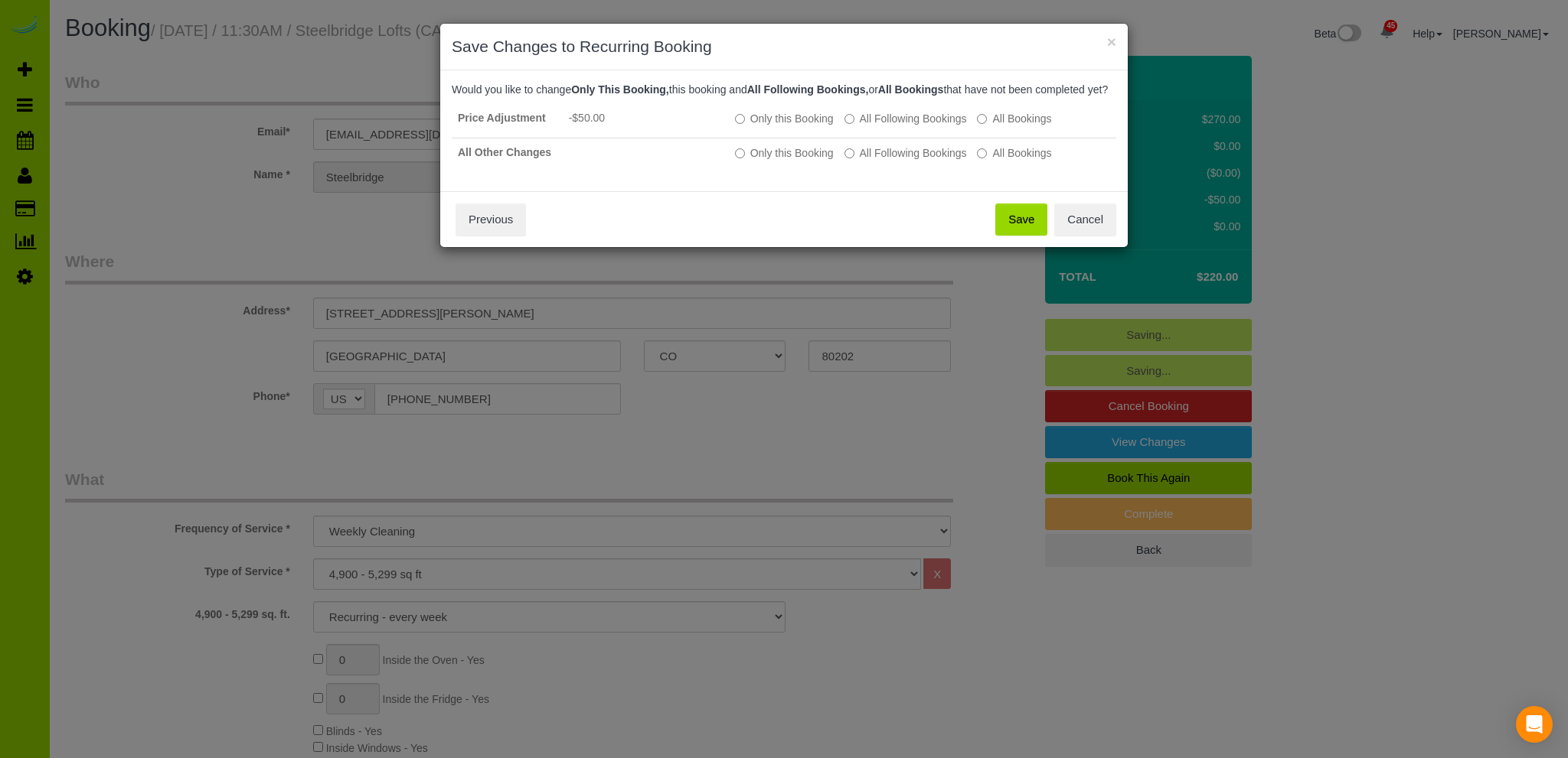
click at [1017, 235] on button "Save" at bounding box center [1021, 220] width 52 height 32
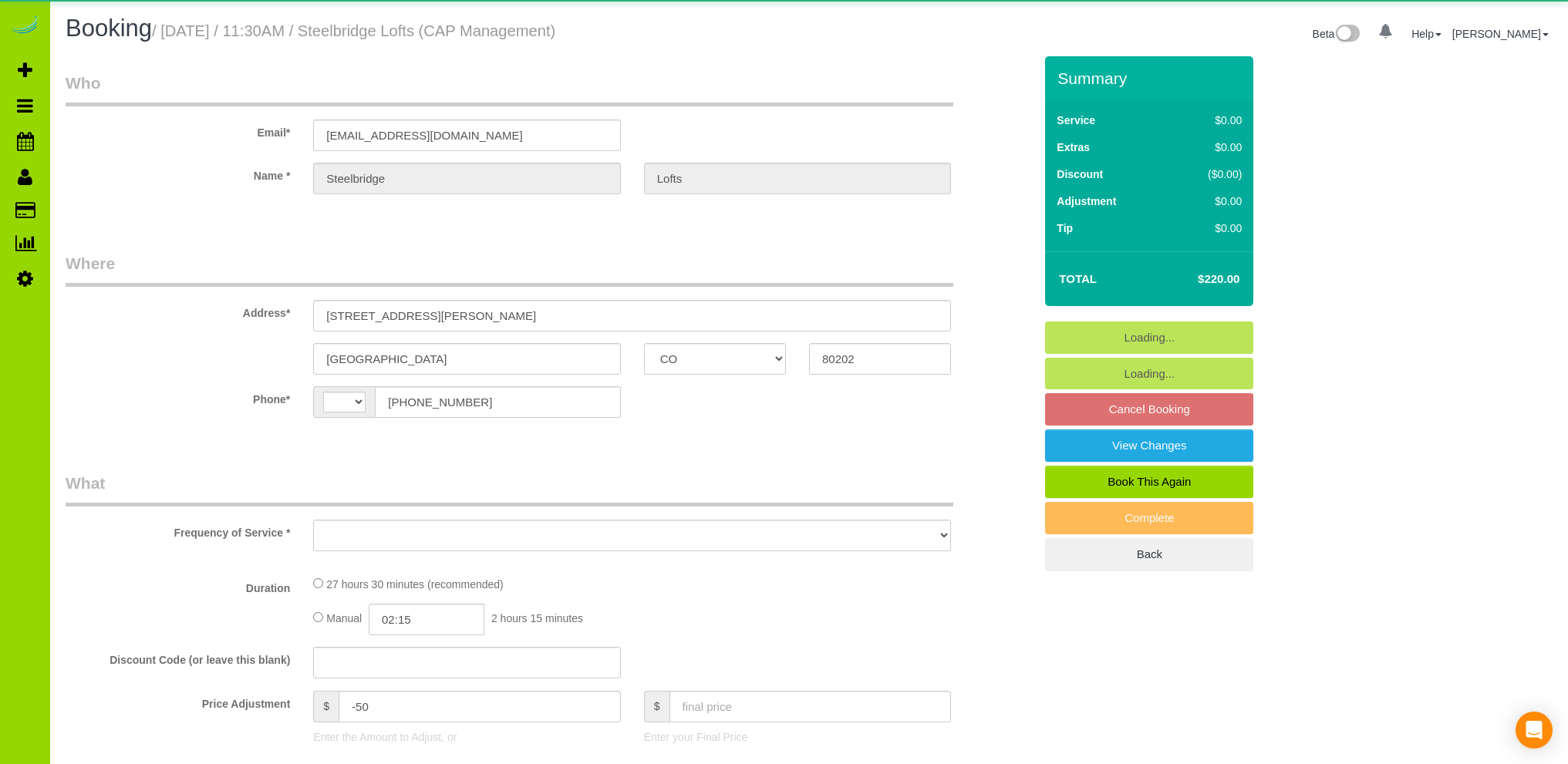
select select "CO"
select select "string:[GEOGRAPHIC_DATA]"
select select "object:788"
select select "number:1"
select select "number:11"
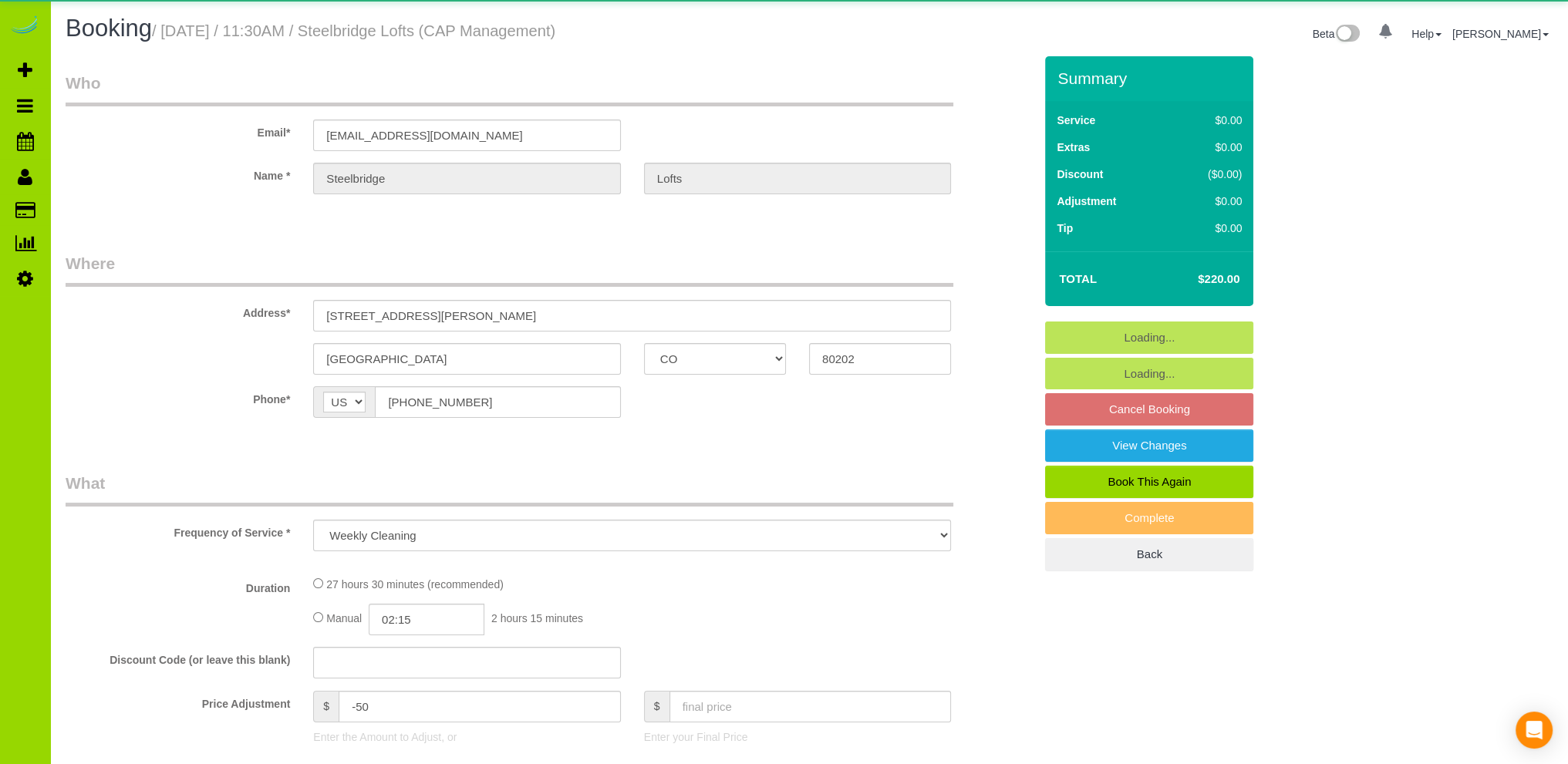
select select "5"
select select "spot1"
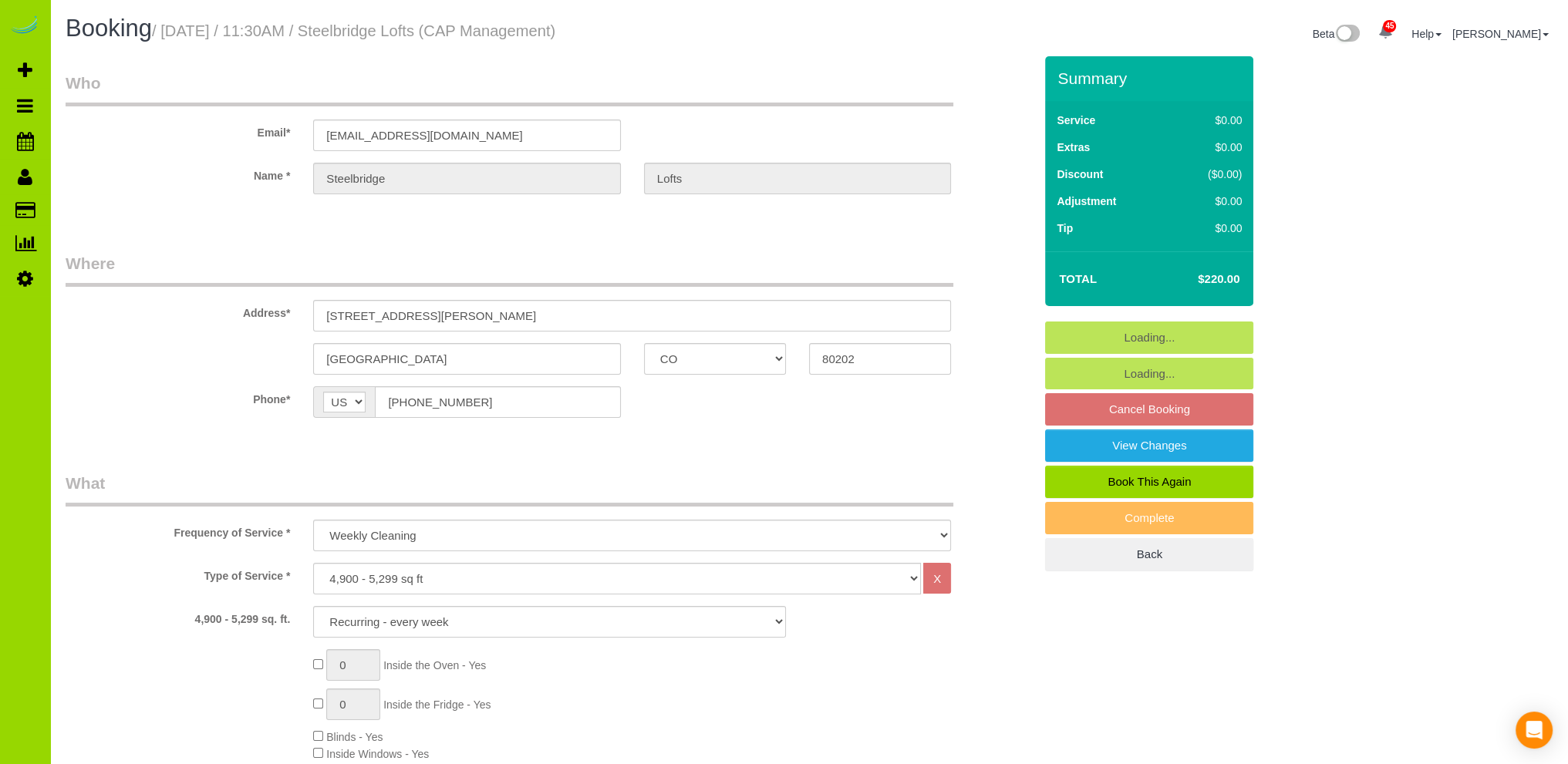
select select "object:1194"
select select "5"
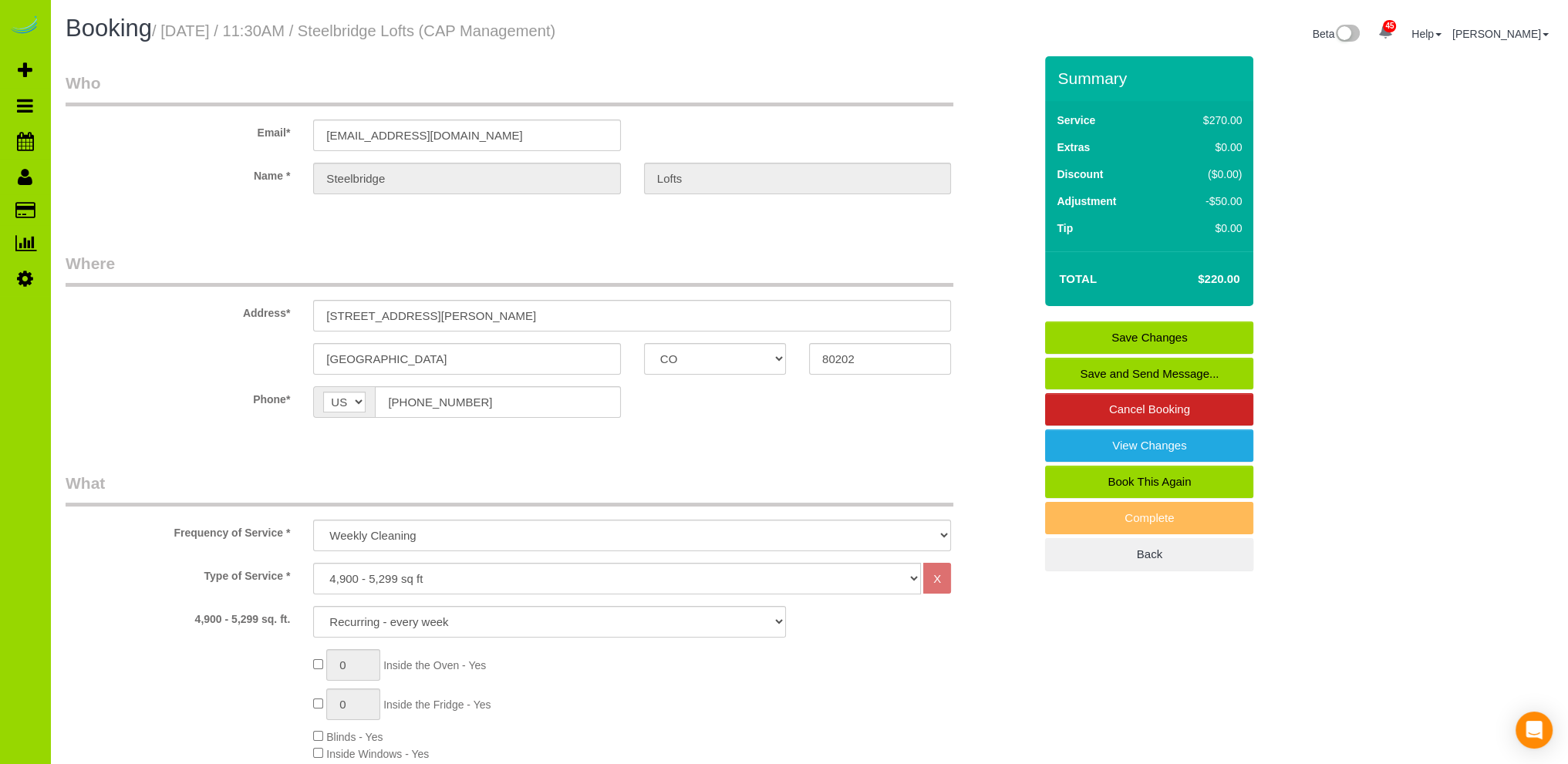
click at [1116, 479] on link "Book This Again" at bounding box center [1148, 482] width 208 height 32
select select "CO"
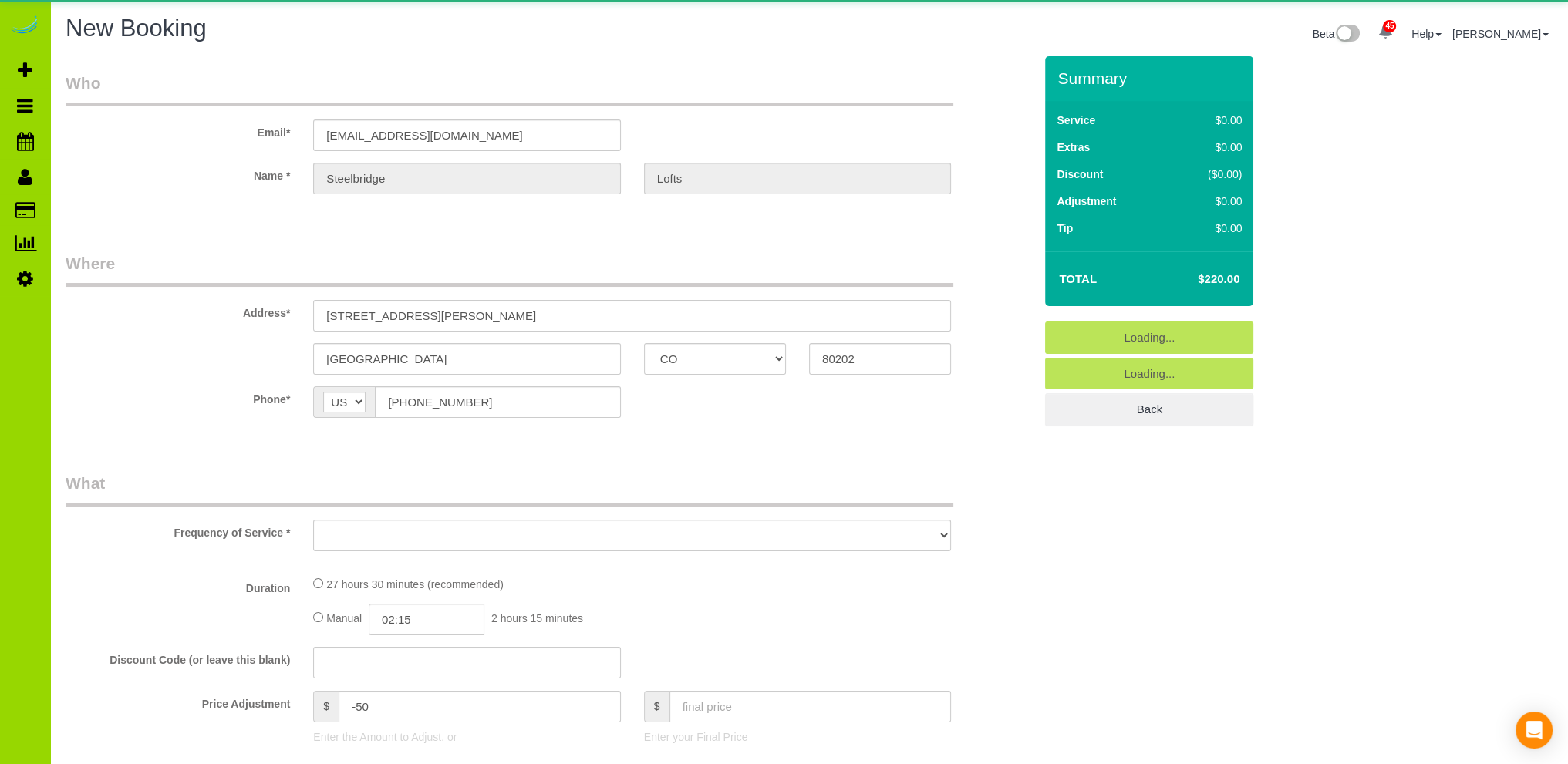
select select "string:fspay"
select select "object:1539"
select select "5"
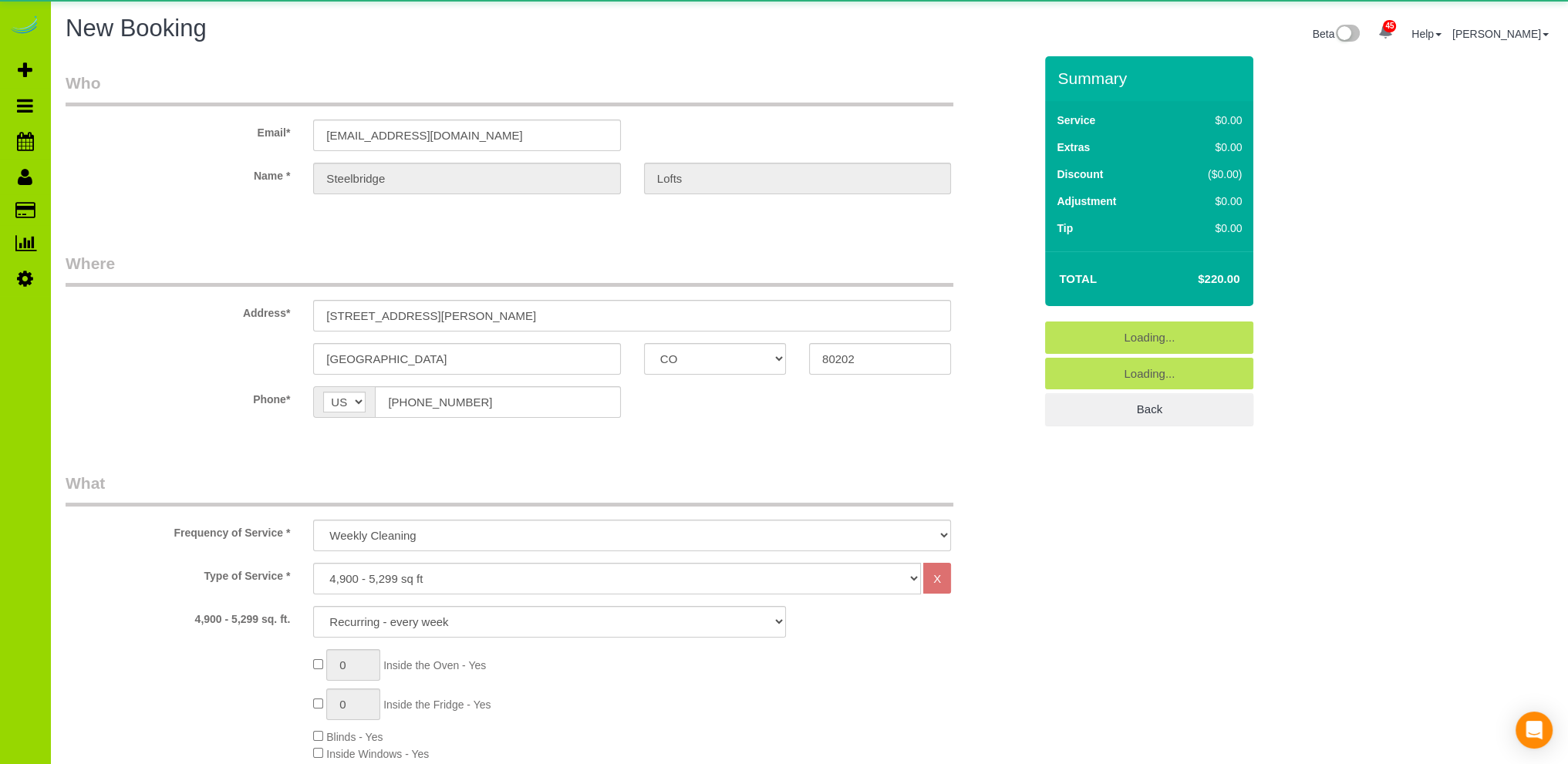
select select "number:1"
select select "number:11"
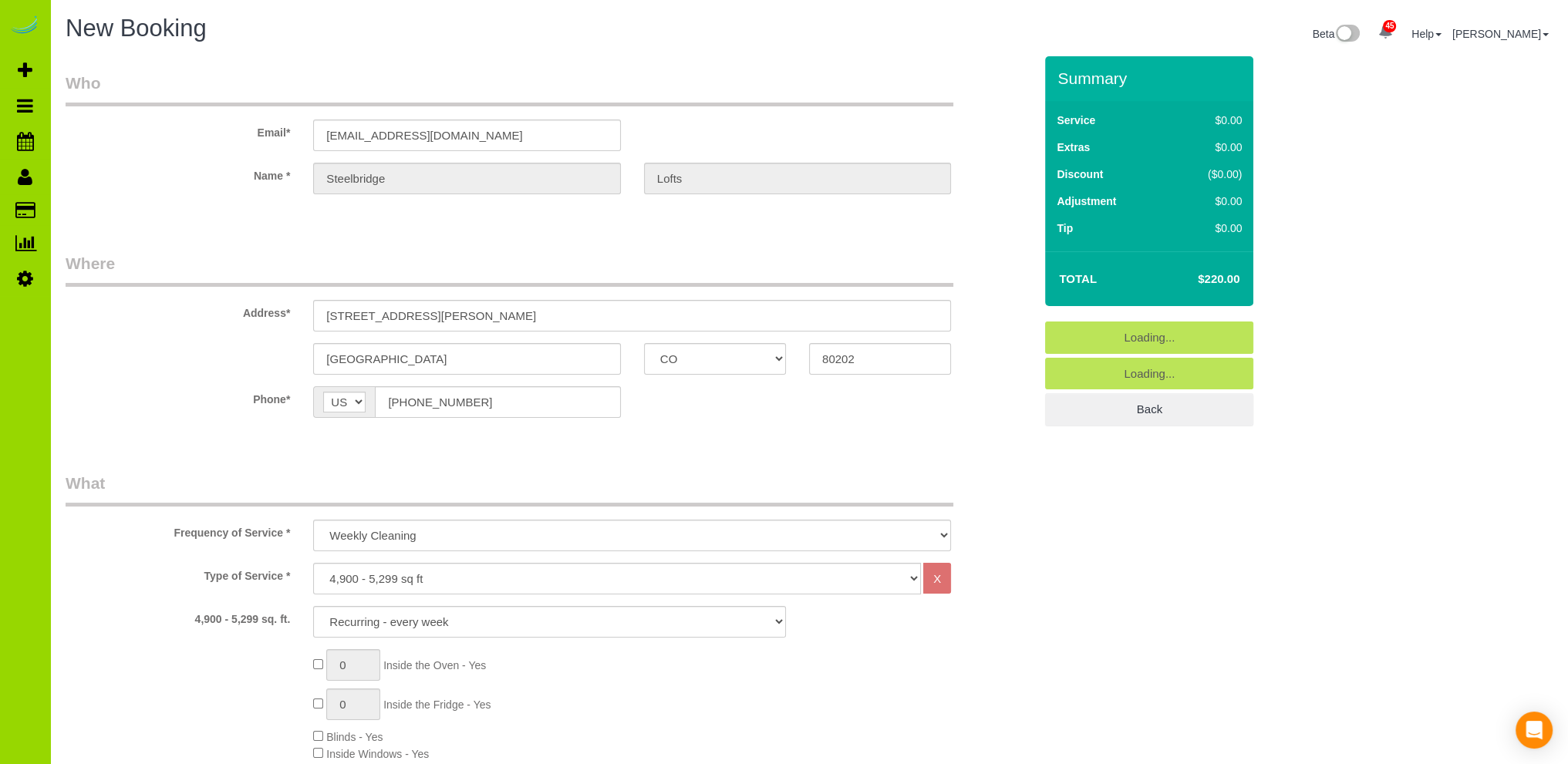
select select "5"
select select "object:1970"
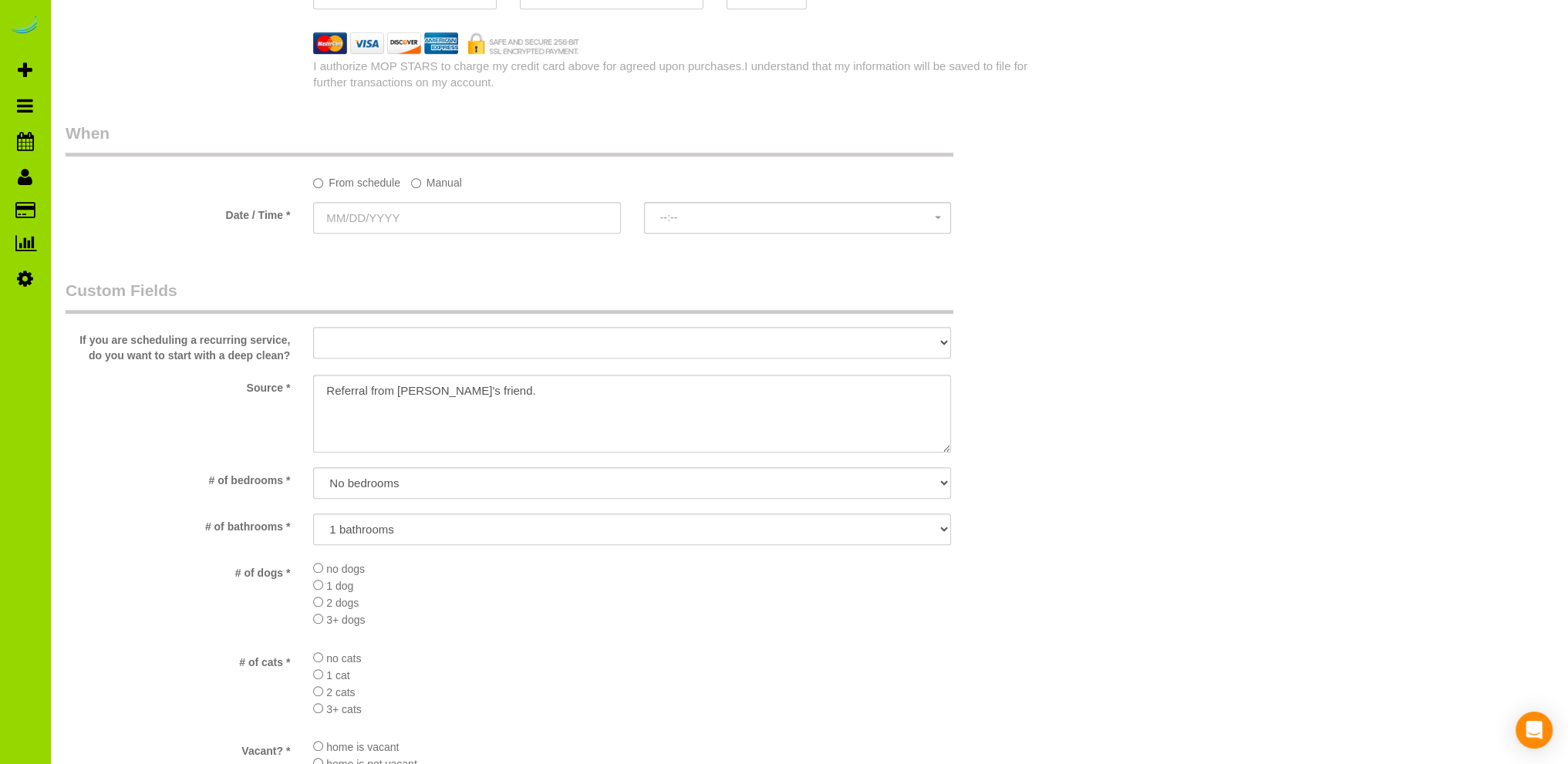
scroll to position [1389, 0]
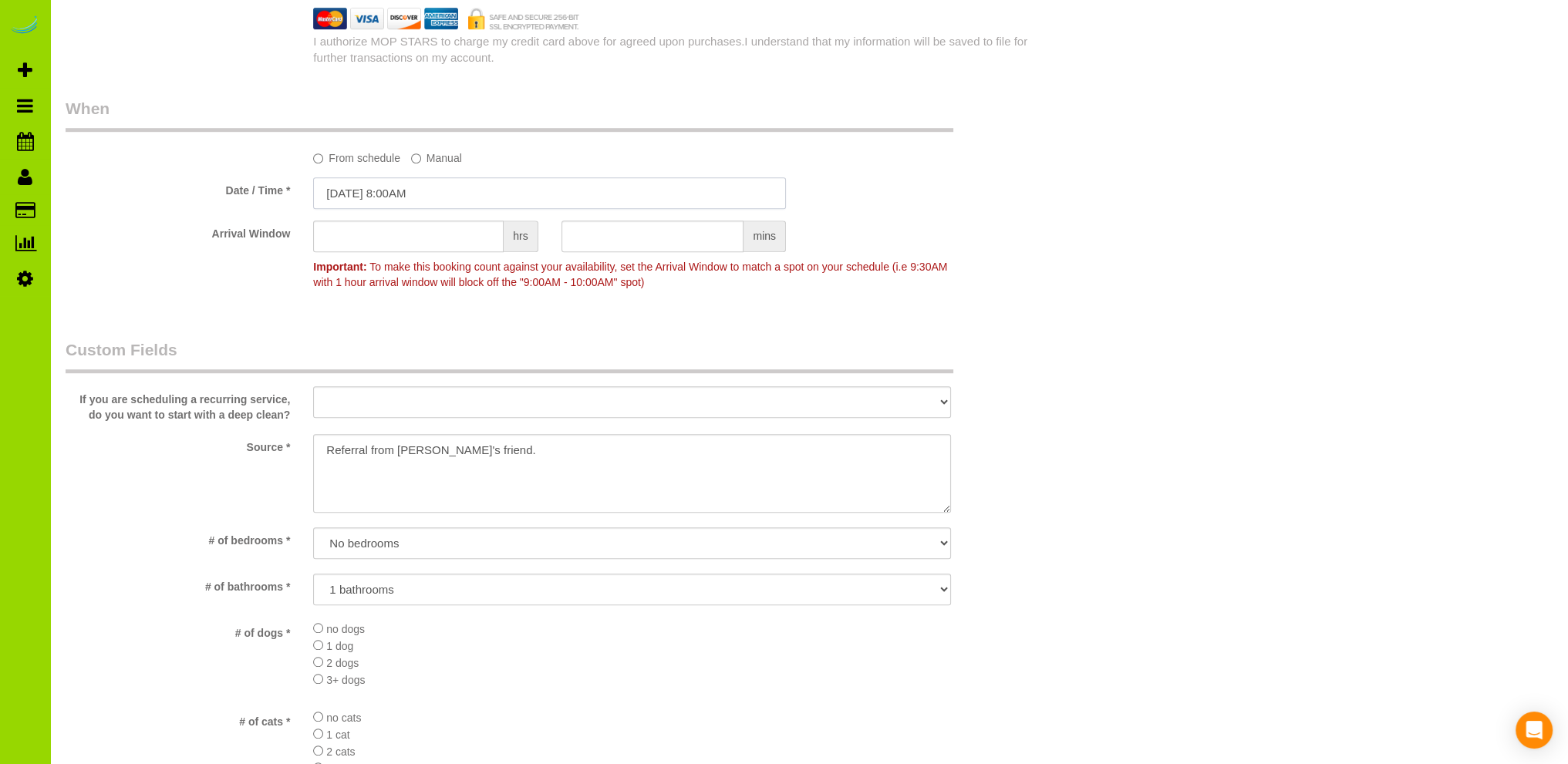
click at [407, 189] on input "09/19/2025 8:00AM" at bounding box center [549, 193] width 473 height 32
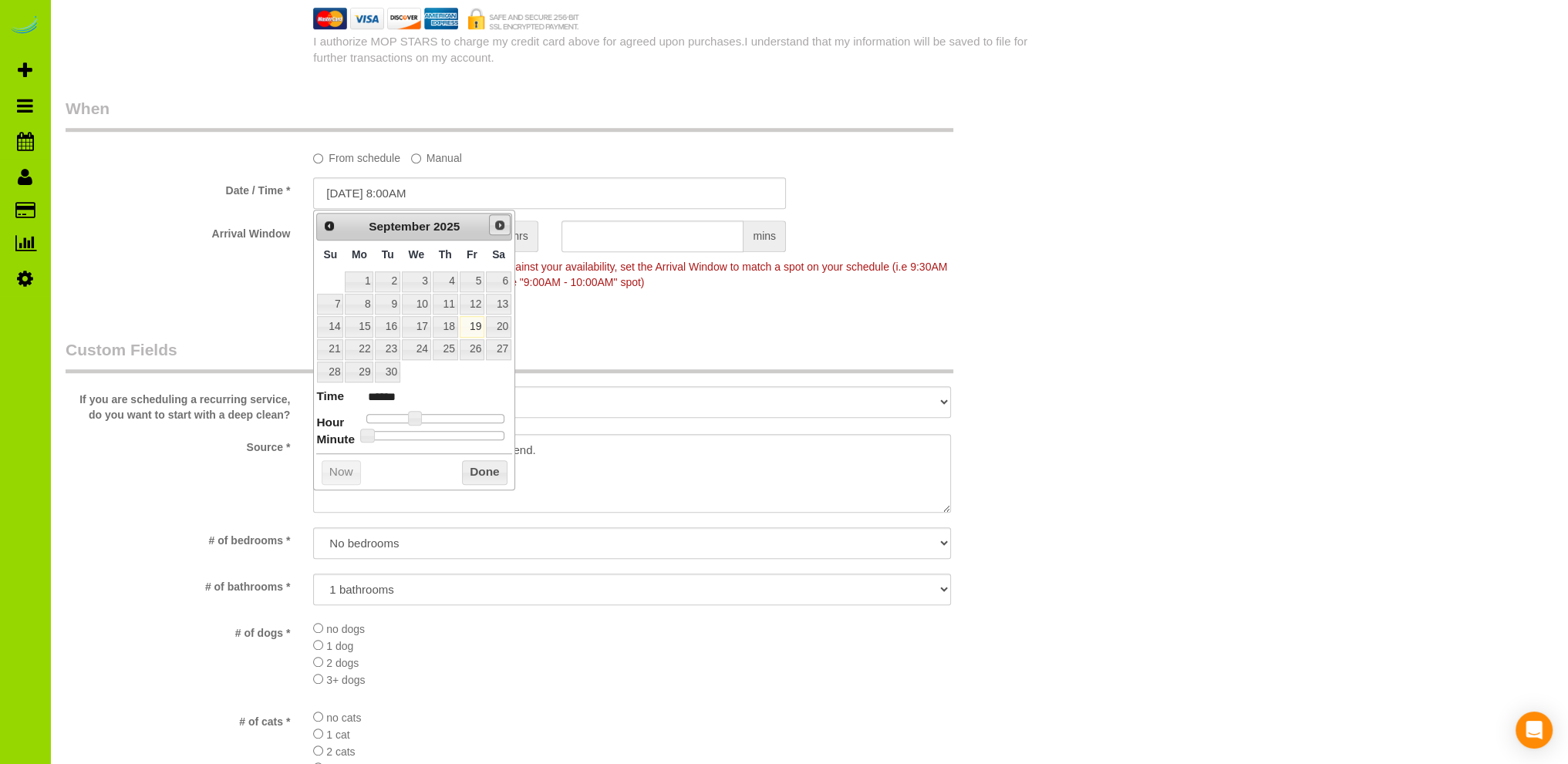
click at [495, 228] on span "Next" at bounding box center [499, 225] width 12 height 12
click at [450, 302] on link "9" at bounding box center [445, 304] width 25 height 21
type input "10/09/2025 9:00AM"
type input "******"
type input "10/09/2025 10:00AM"
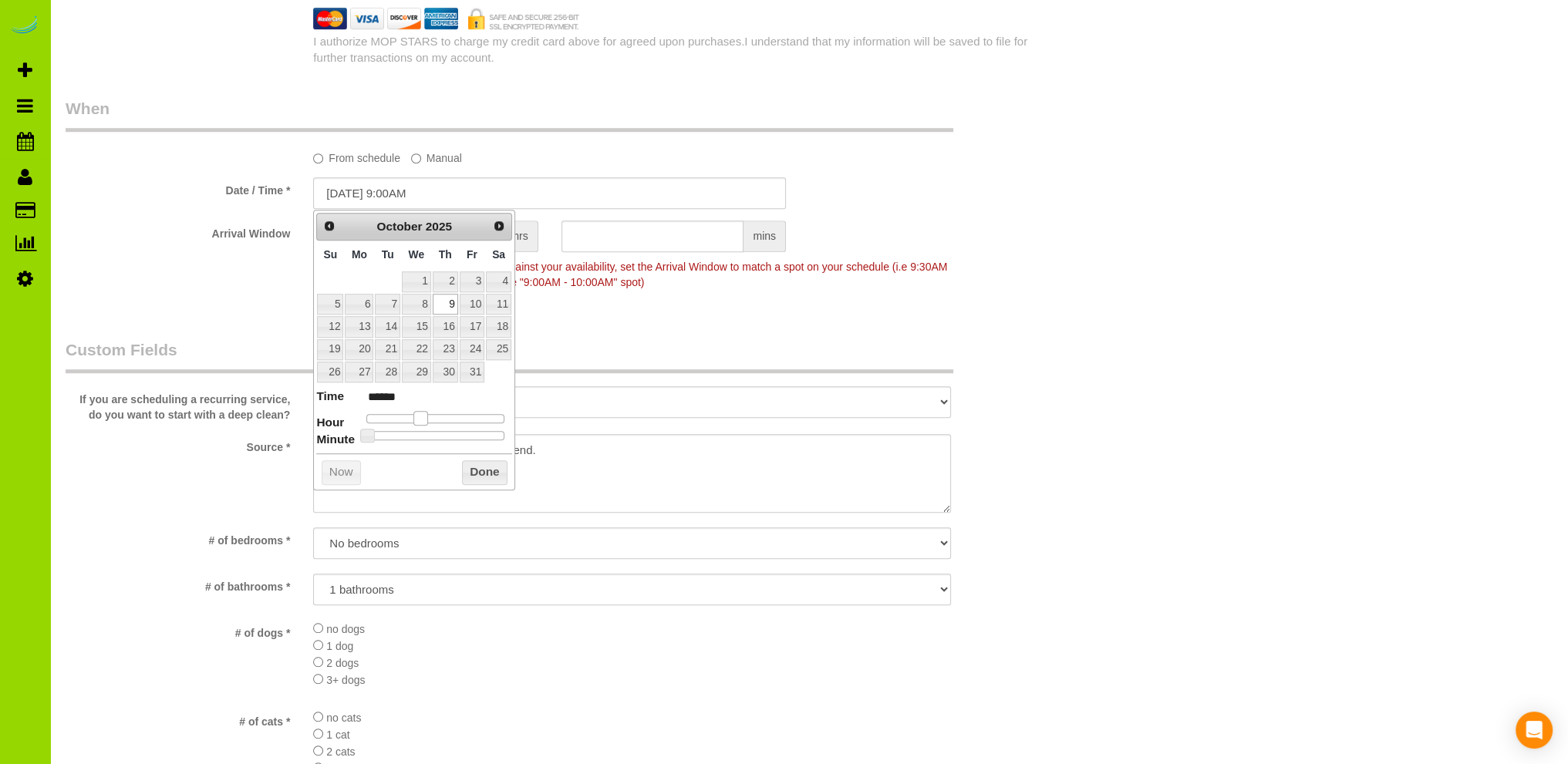
type input "*******"
type input "10/09/2025 11:00AM"
type input "*******"
drag, startPoint x: 418, startPoint y: 412, endPoint x: 438, endPoint y: 412, distance: 20.0
click at [438, 412] on span at bounding box center [432, 417] width 14 height 14
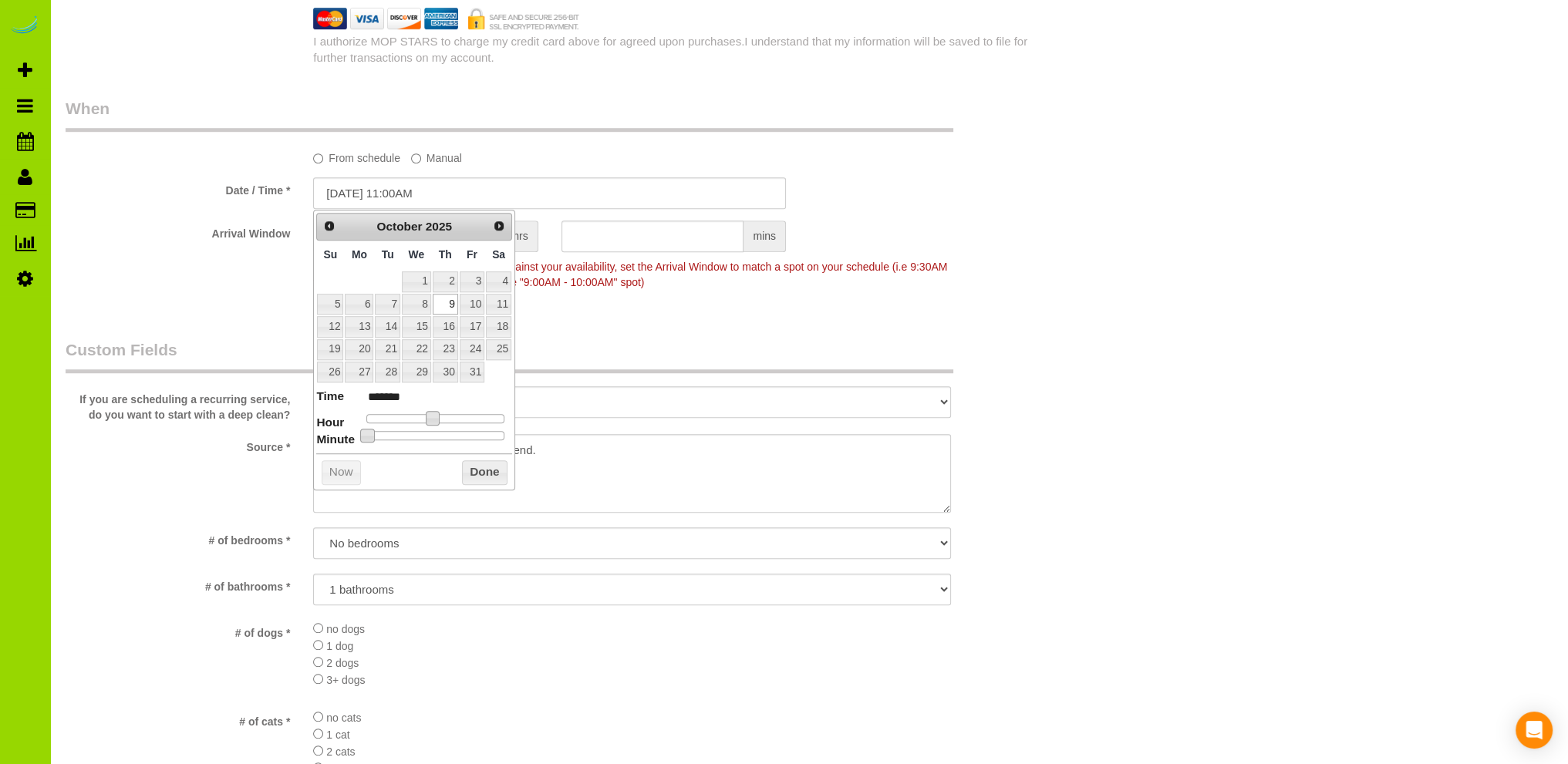
type input "10/09/2025 11:05AM"
type input "*******"
type input "10/09/2025 11:10AM"
type input "*******"
type input "10/09/2025 11:15AM"
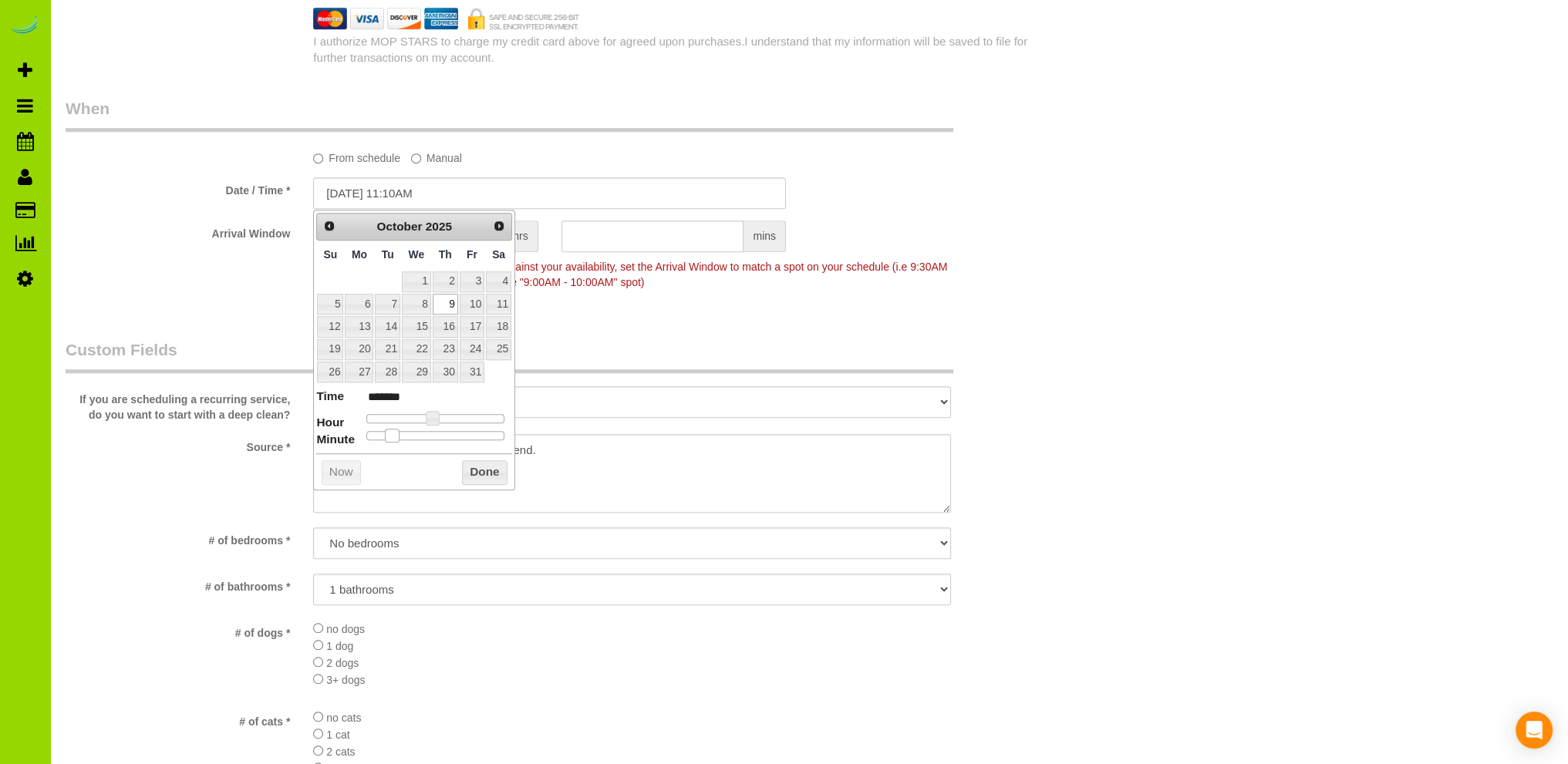
type input "*******"
type input "10/09/2025 11:20AM"
type input "*******"
type input "10/09/2025 11:25AM"
type input "*******"
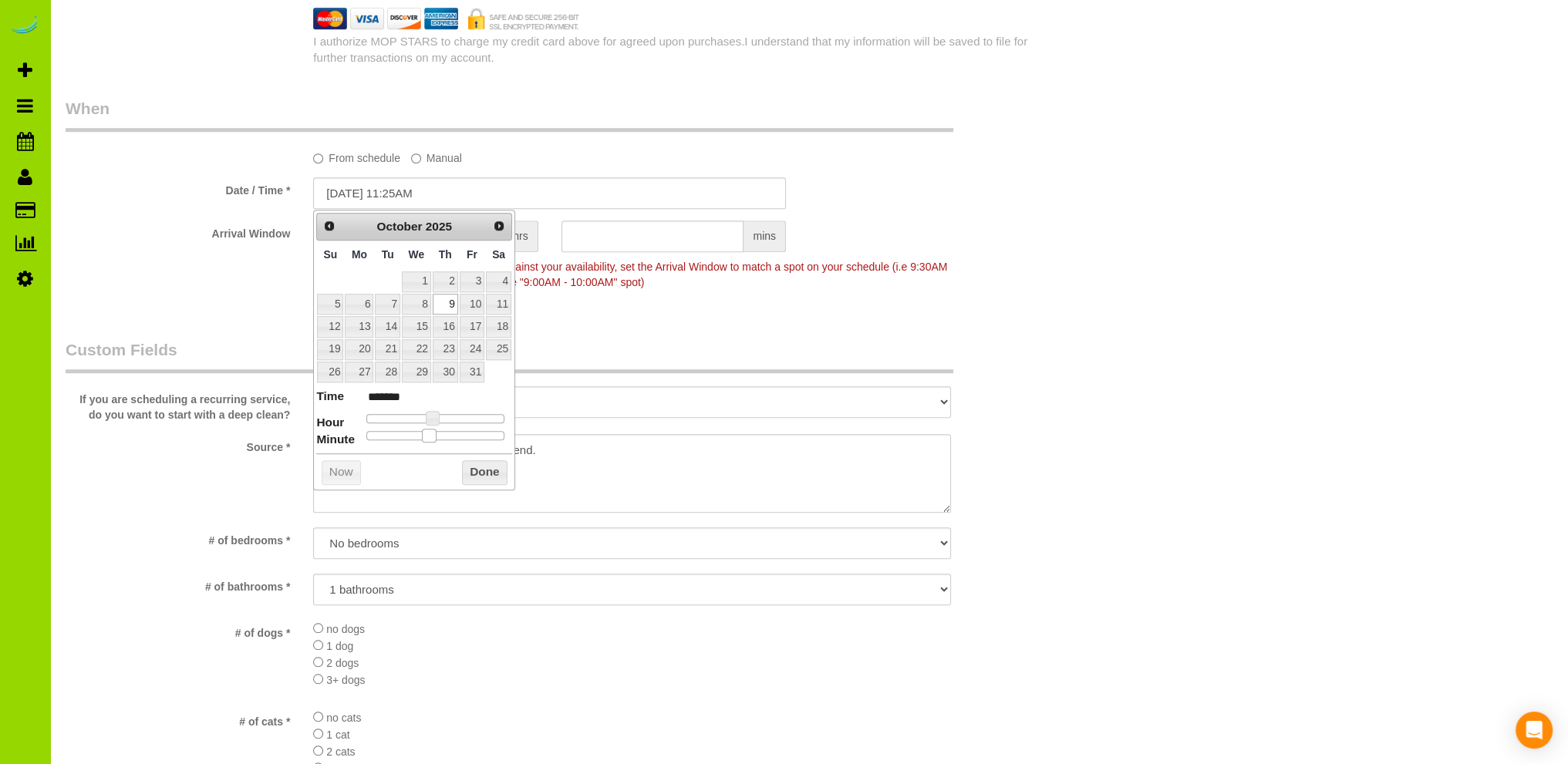
type input "10/09/2025 11:30AM"
type input "*******"
drag, startPoint x: 389, startPoint y: 431, endPoint x: 453, endPoint y: 435, distance: 64.1
click at [453, 435] on div at bounding box center [435, 436] width 138 height 9
drag, startPoint x: 486, startPoint y: 467, endPoint x: 475, endPoint y: 472, distance: 12.1
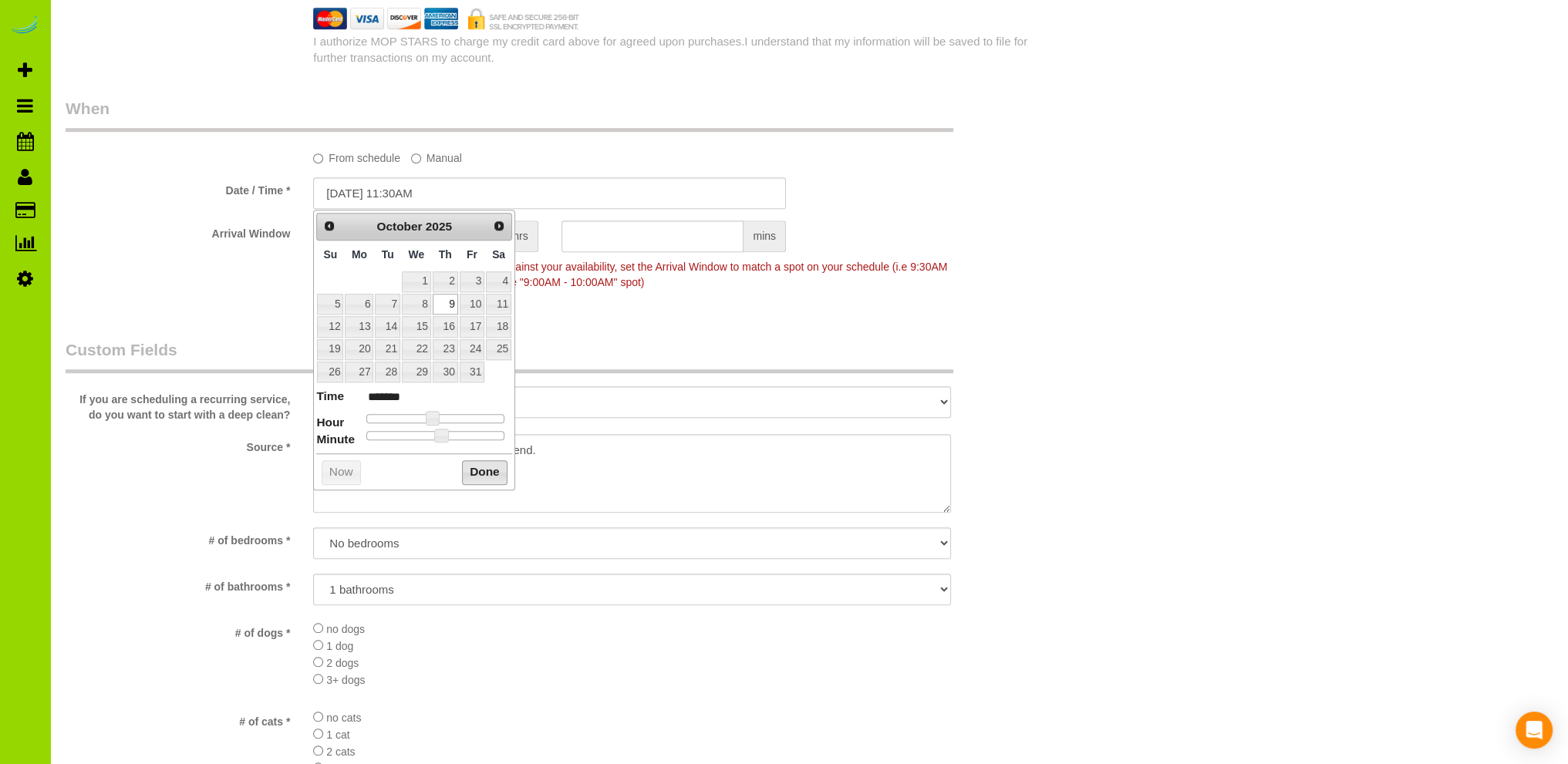
click at [485, 467] on button "Done" at bounding box center [484, 473] width 45 height 24
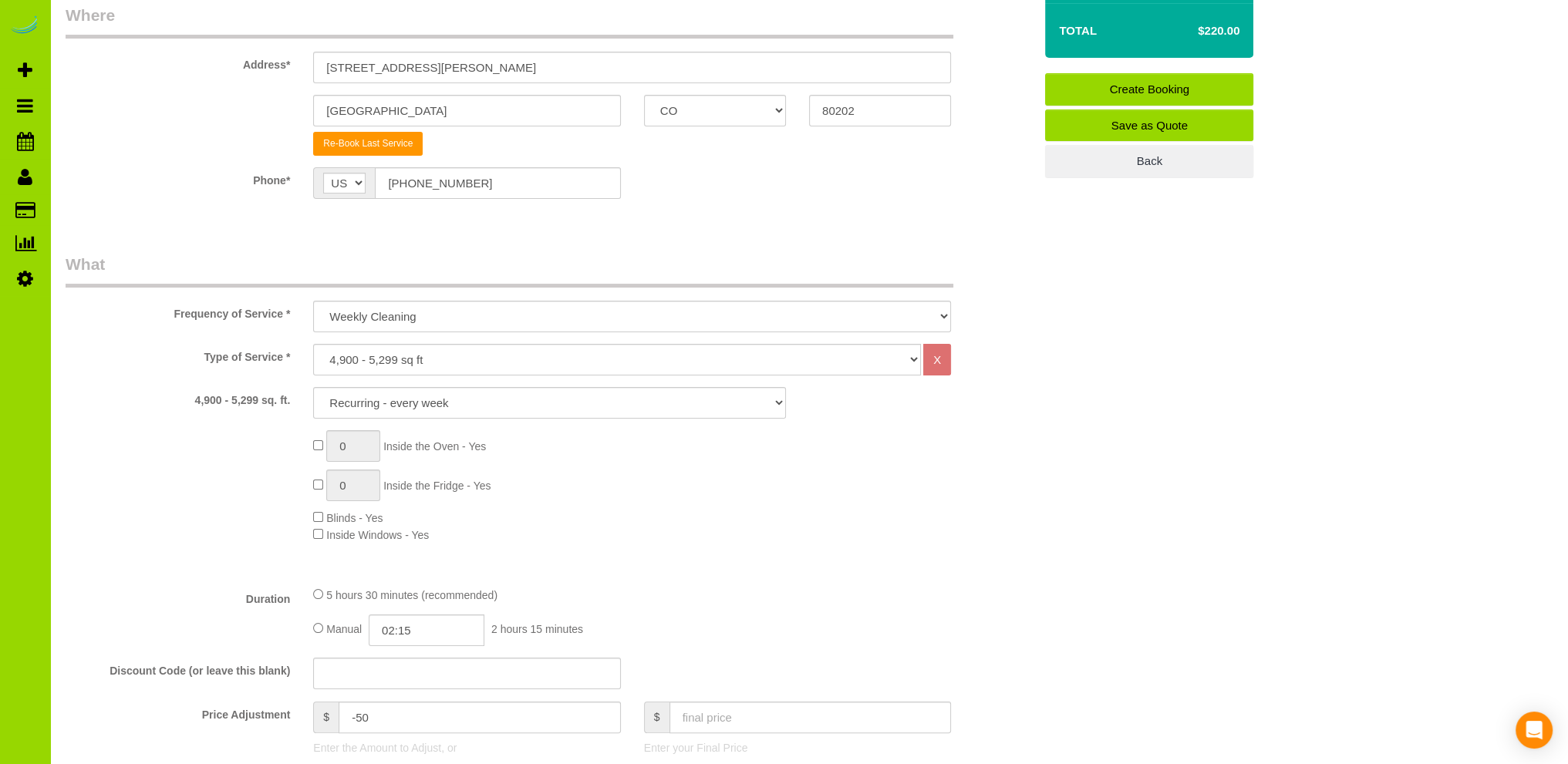
scroll to position [0, 0]
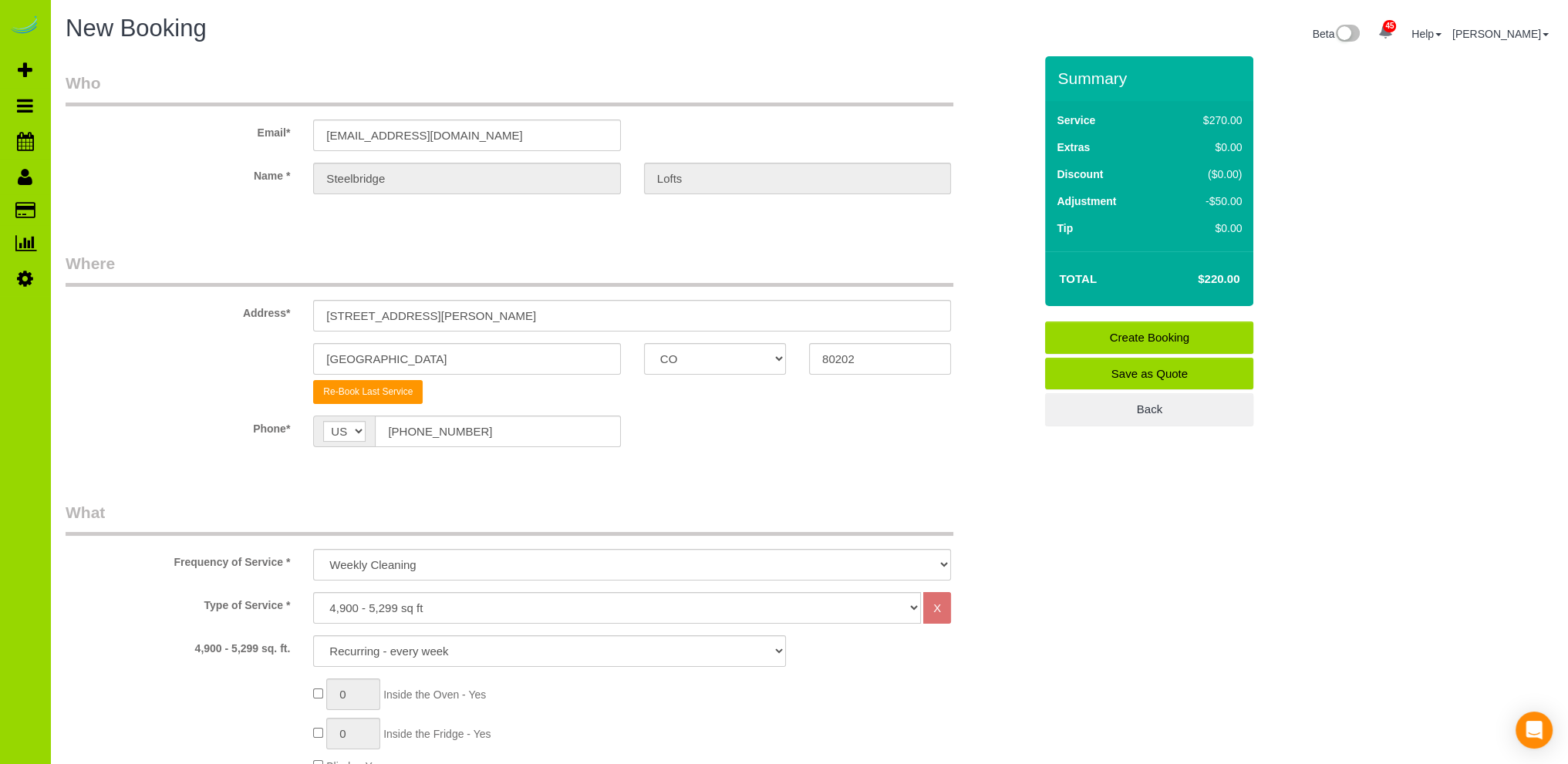
click at [1156, 335] on link "Create Booking" at bounding box center [1148, 337] width 208 height 32
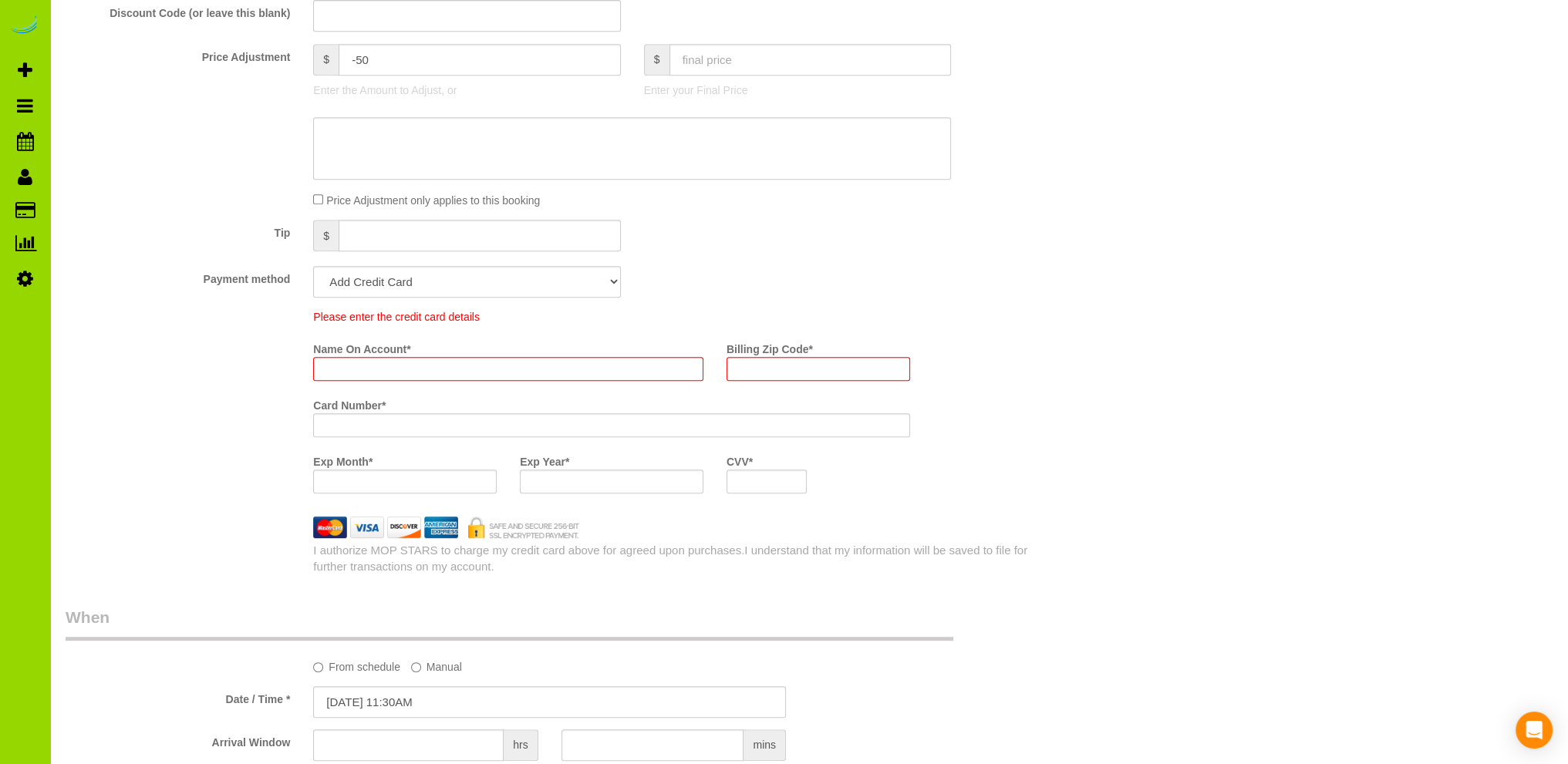
scroll to position [963, 0]
click at [574, 283] on select "Add Credit Card Cash Check Paypal" at bounding box center [466, 282] width 307 height 32
select select "string:check"
click at [313, 266] on select "Add Credit Card Cash Check Paypal" at bounding box center [466, 282] width 307 height 32
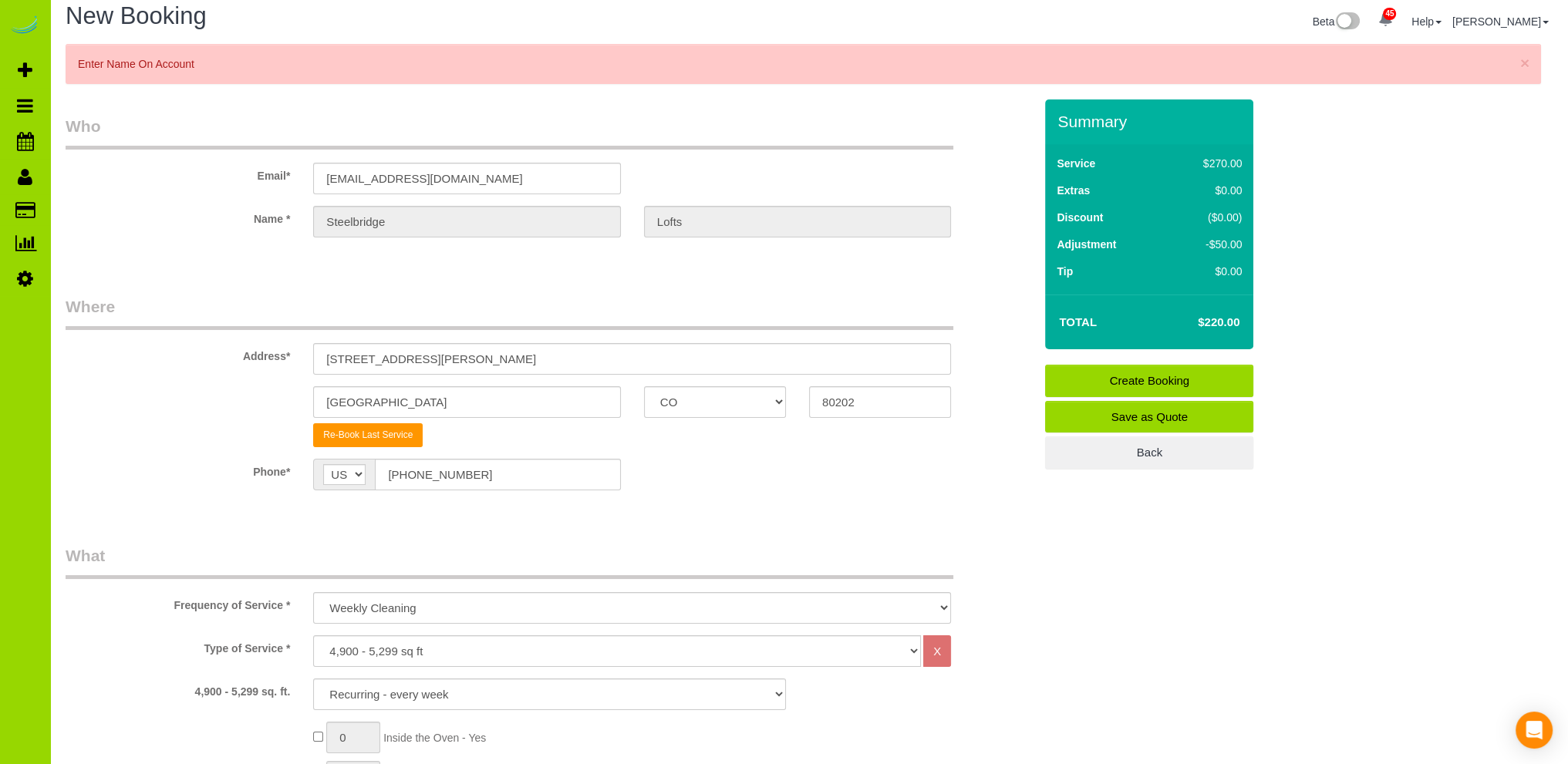
scroll to position [0, 0]
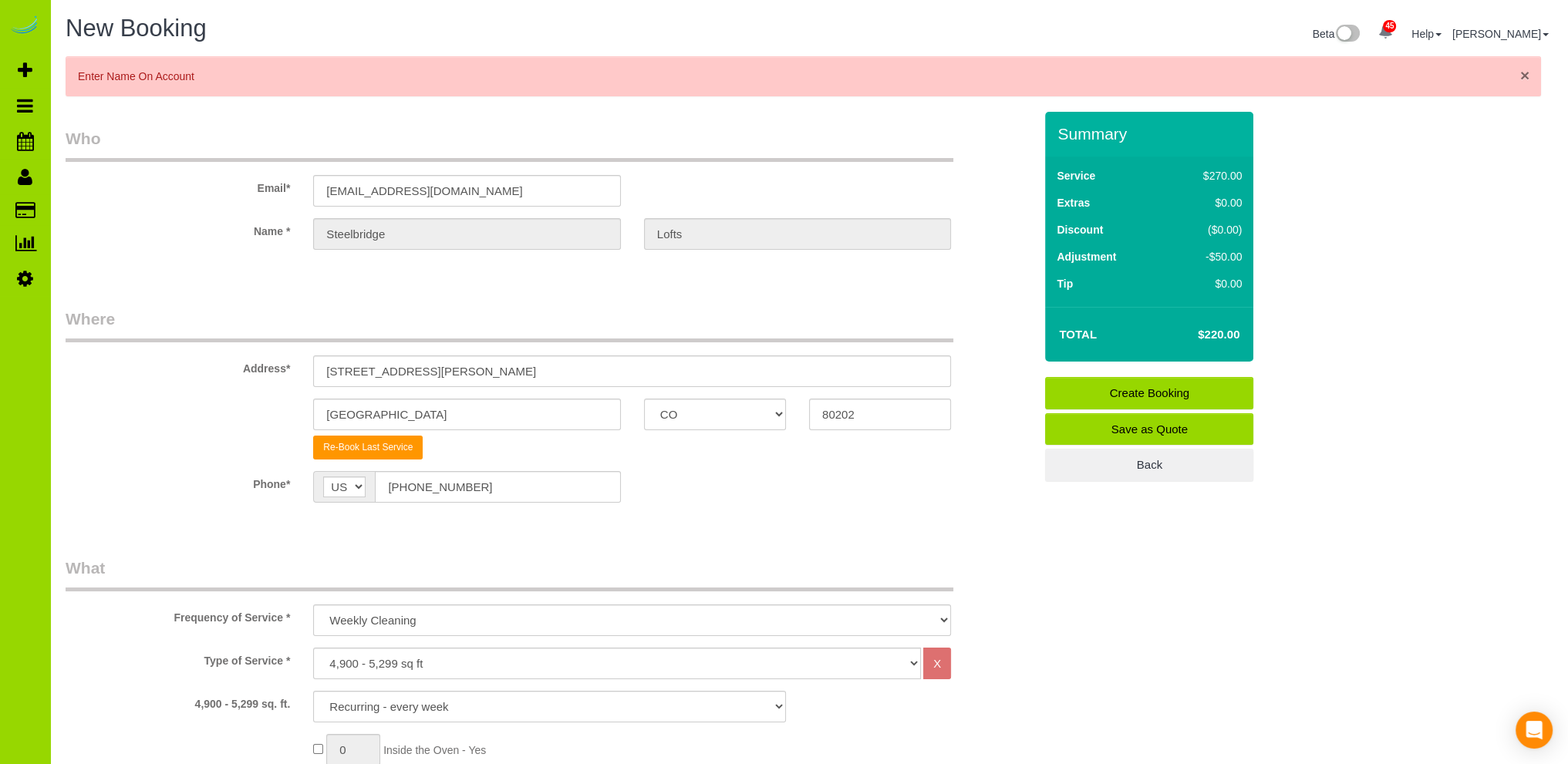
click at [1527, 73] on span "×" at bounding box center [1525, 74] width 9 height 18
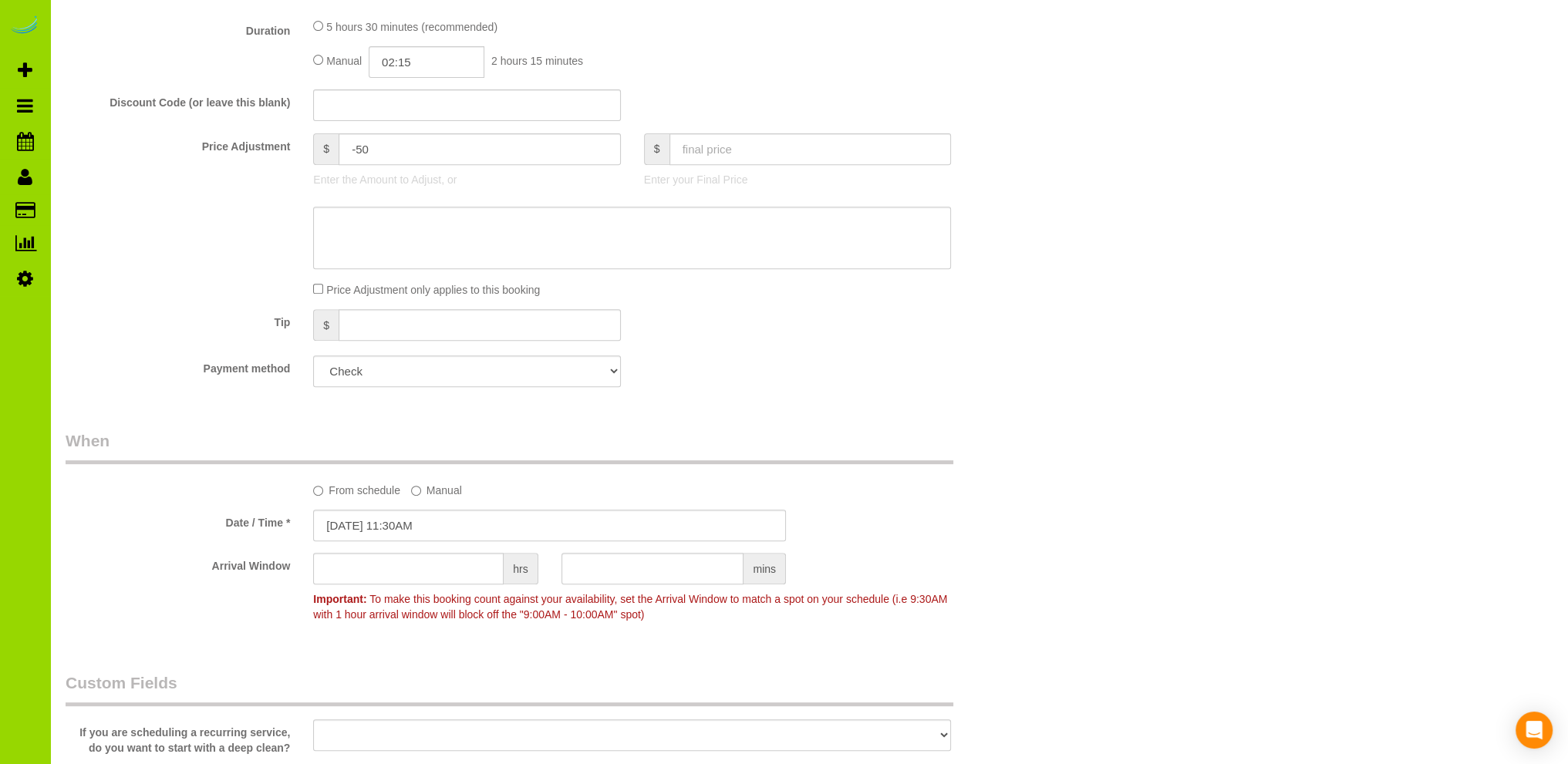
scroll to position [926, 0]
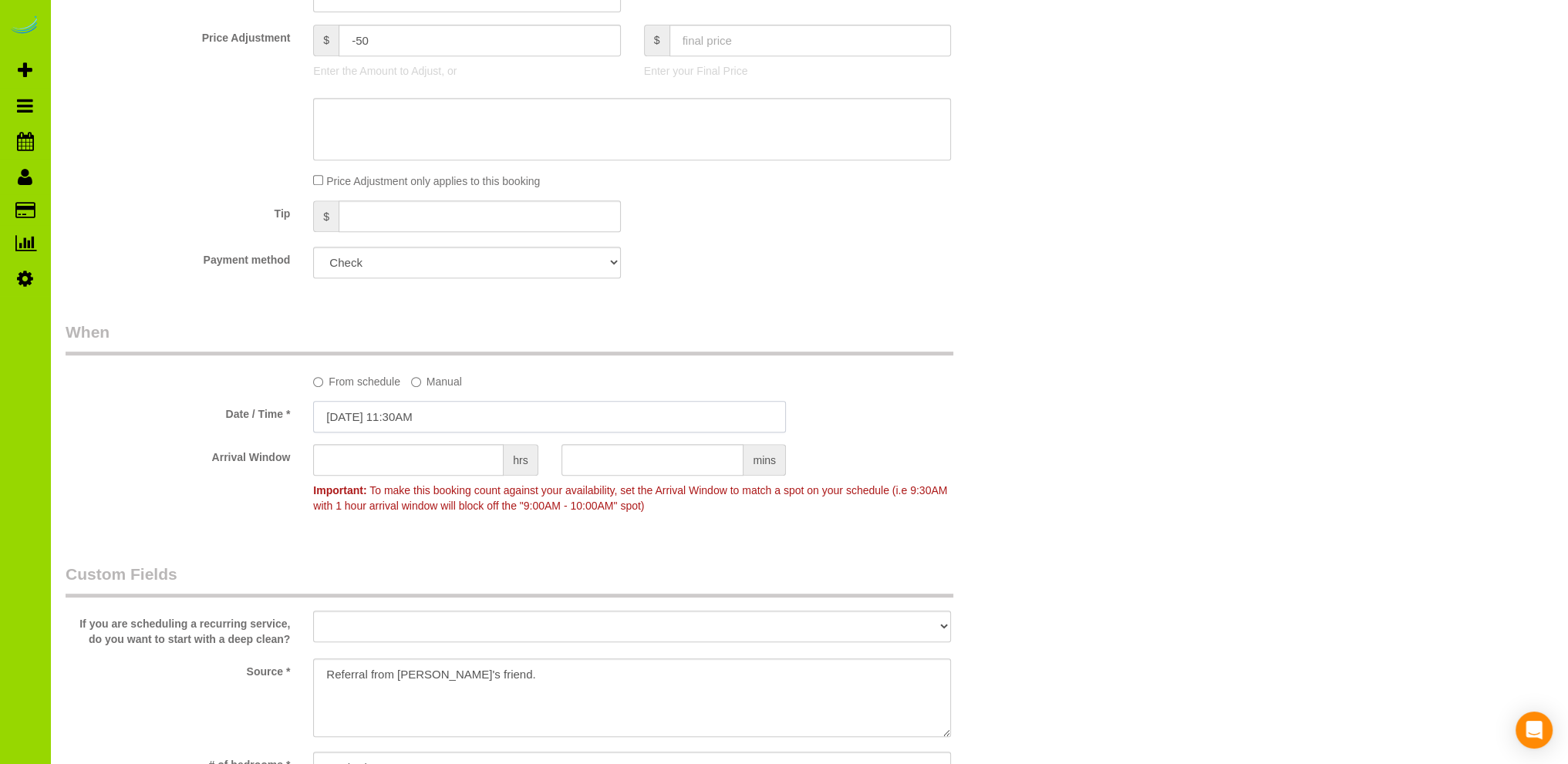
click at [404, 415] on input "10/09/2025 11:30AM" at bounding box center [549, 417] width 473 height 32
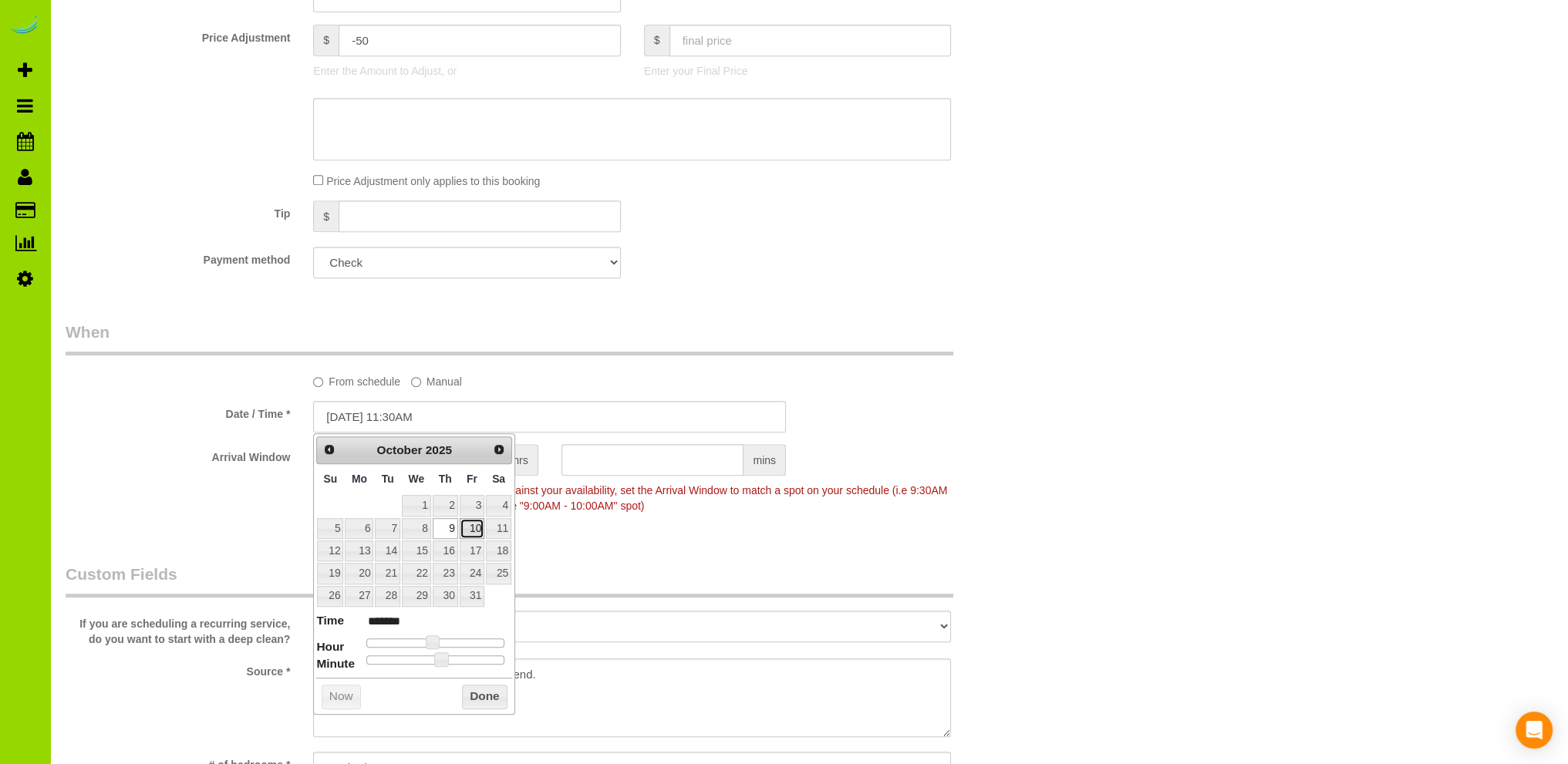
click at [475, 523] on link "10" at bounding box center [472, 528] width 24 height 21
type input "10/10/2025 11:30AM"
click at [488, 696] on button "Done" at bounding box center [484, 697] width 45 height 24
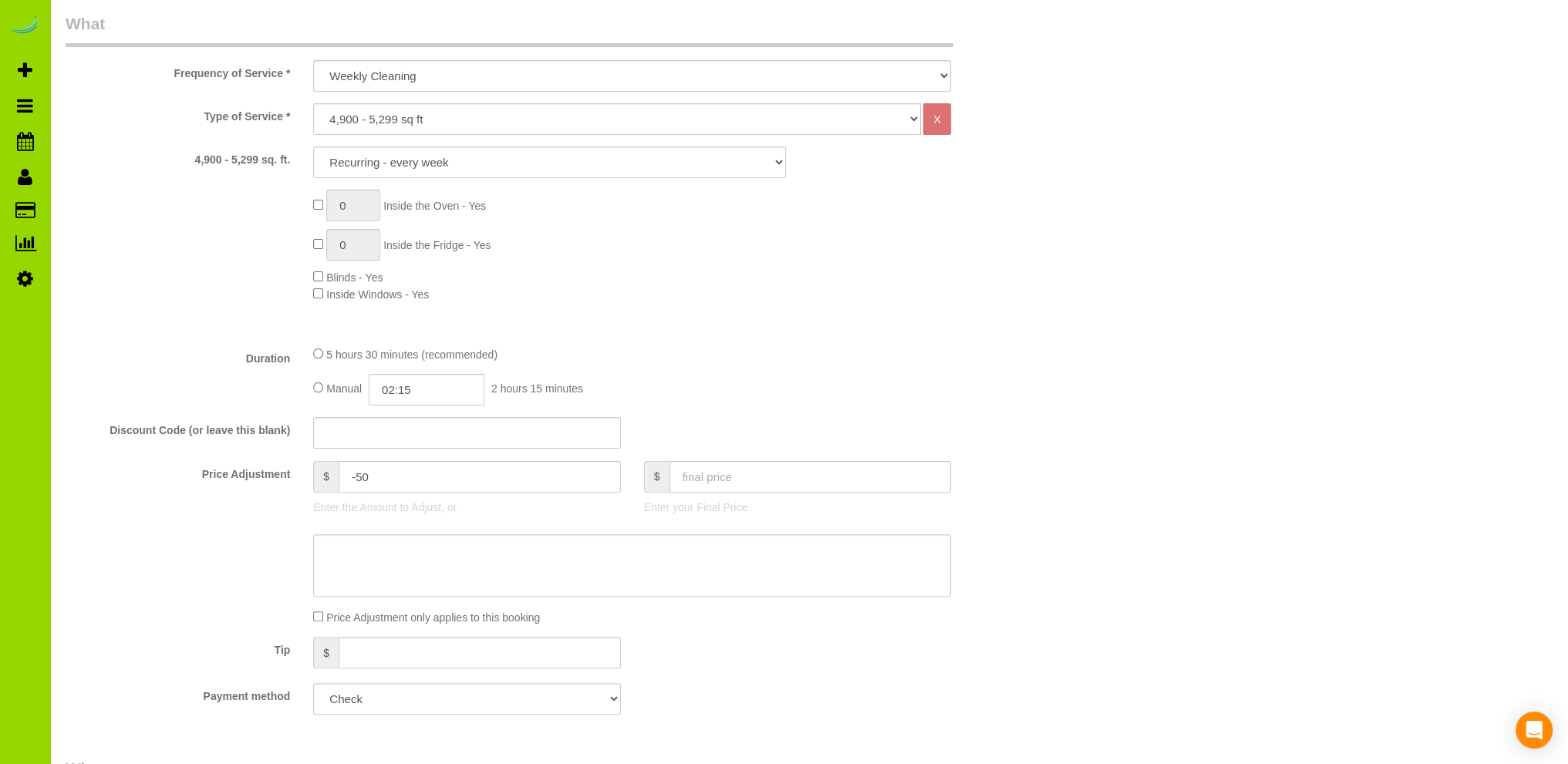
scroll to position [0, 0]
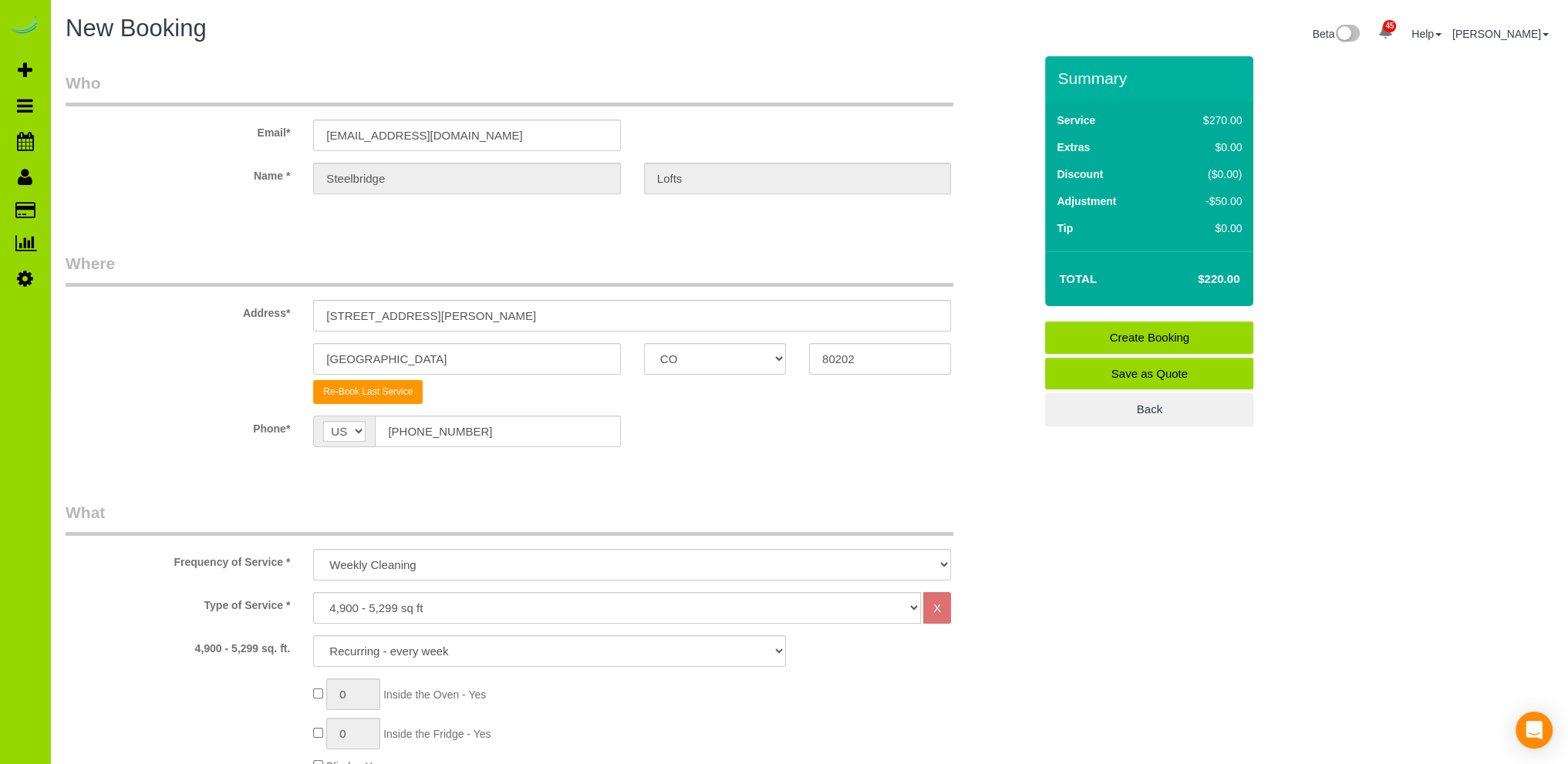
drag, startPoint x: 1108, startPoint y: 335, endPoint x: 1099, endPoint y: 336, distance: 9.1
click at [1107, 335] on link "Create Booking" at bounding box center [1148, 337] width 208 height 32
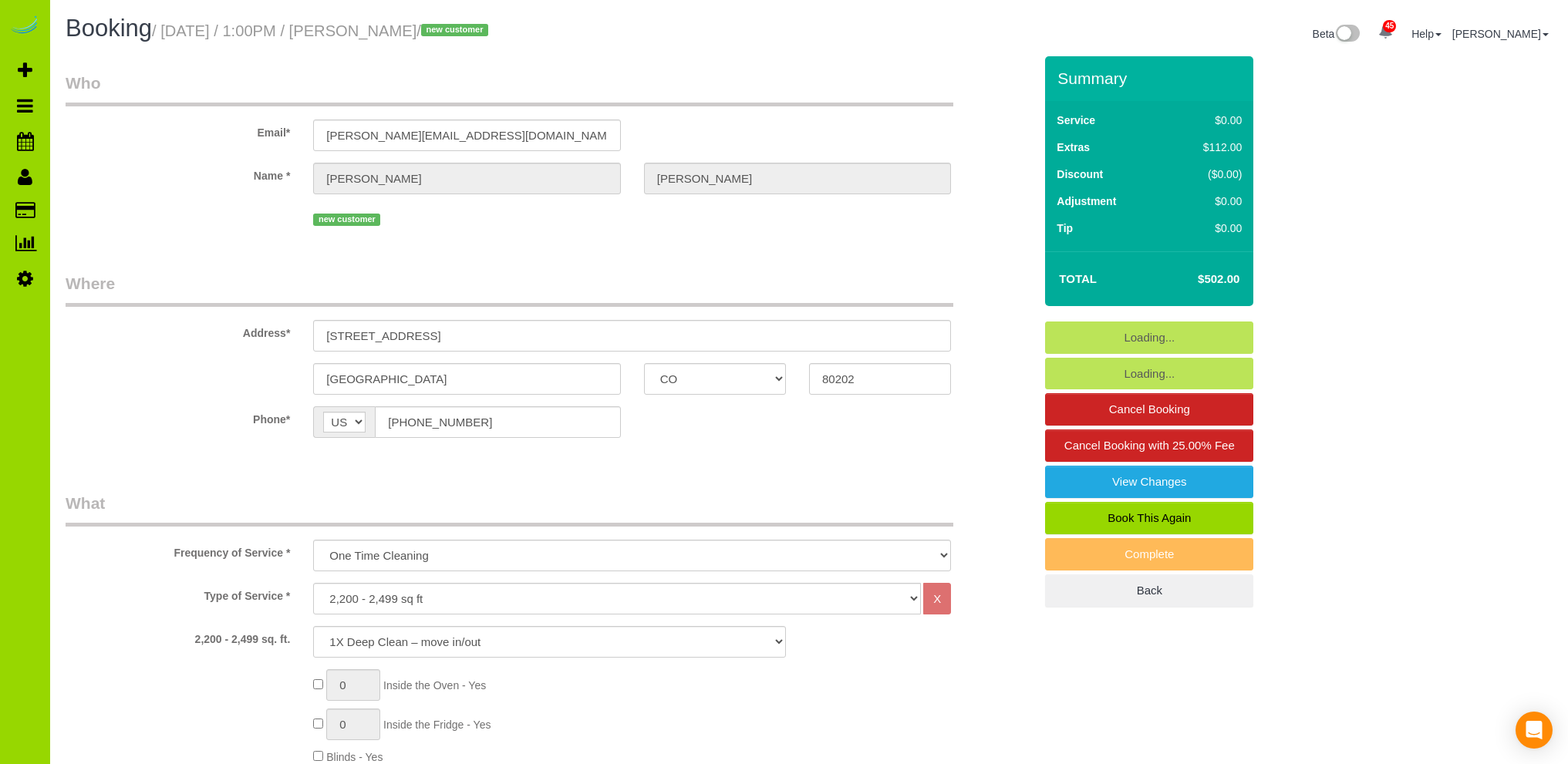
select select "CO"
select select "number:3"
select select "number:14"
select select "object:1221"
select select "spot6"
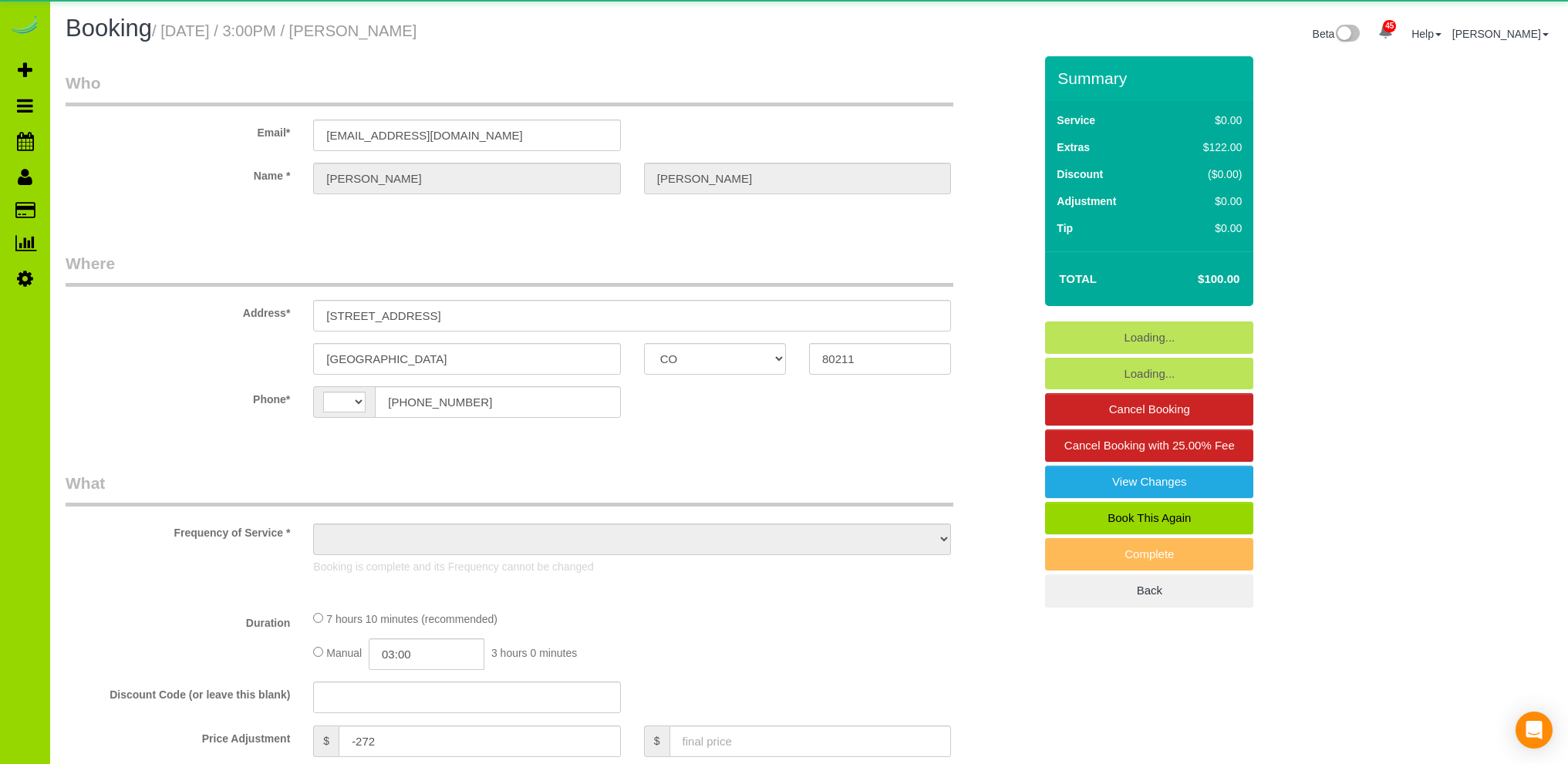
select select "CO"
select select "string:[GEOGRAPHIC_DATA]"
select select "object:1244"
select select "number:3"
select select "number:16"
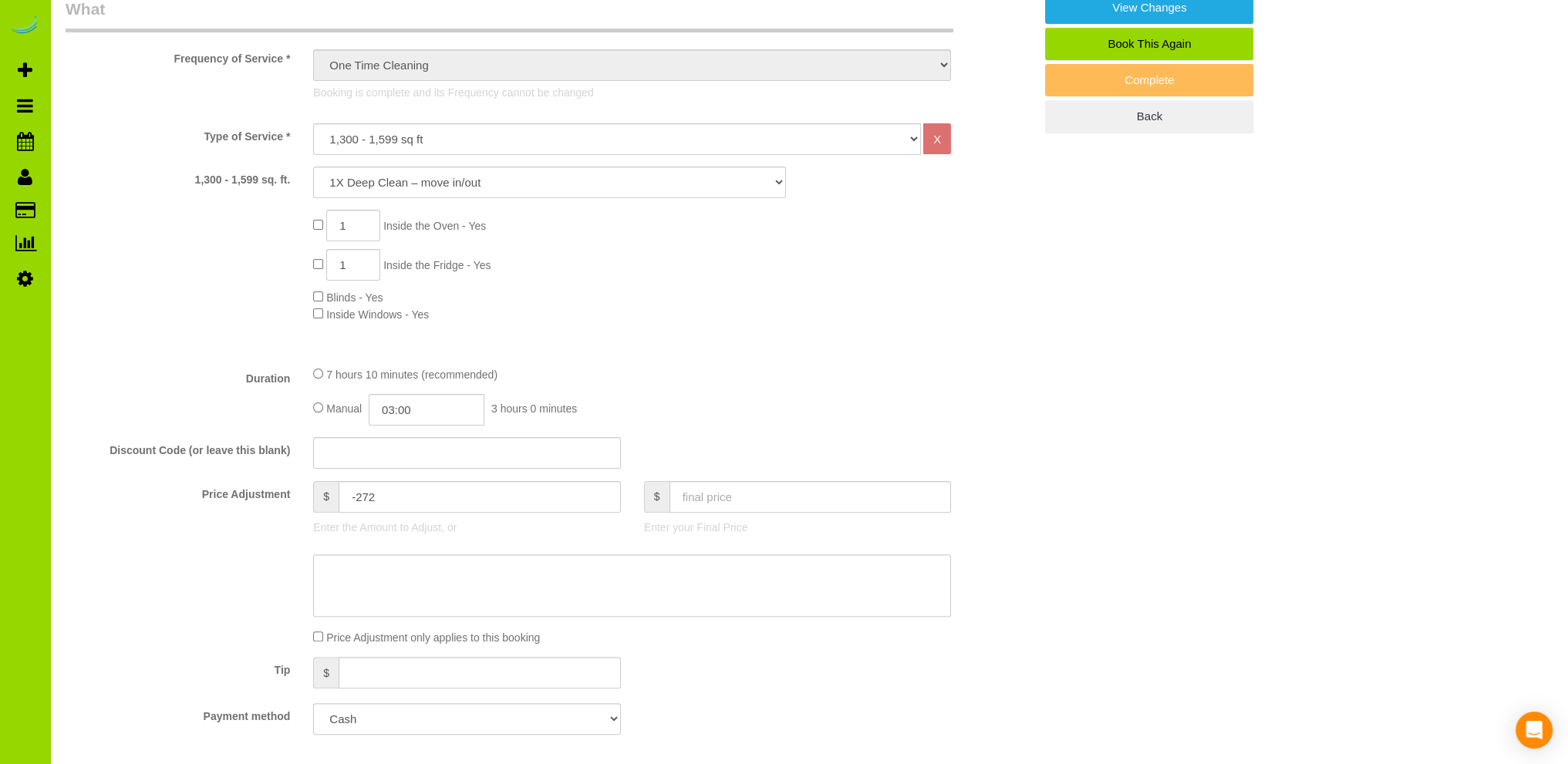
scroll to position [617, 0]
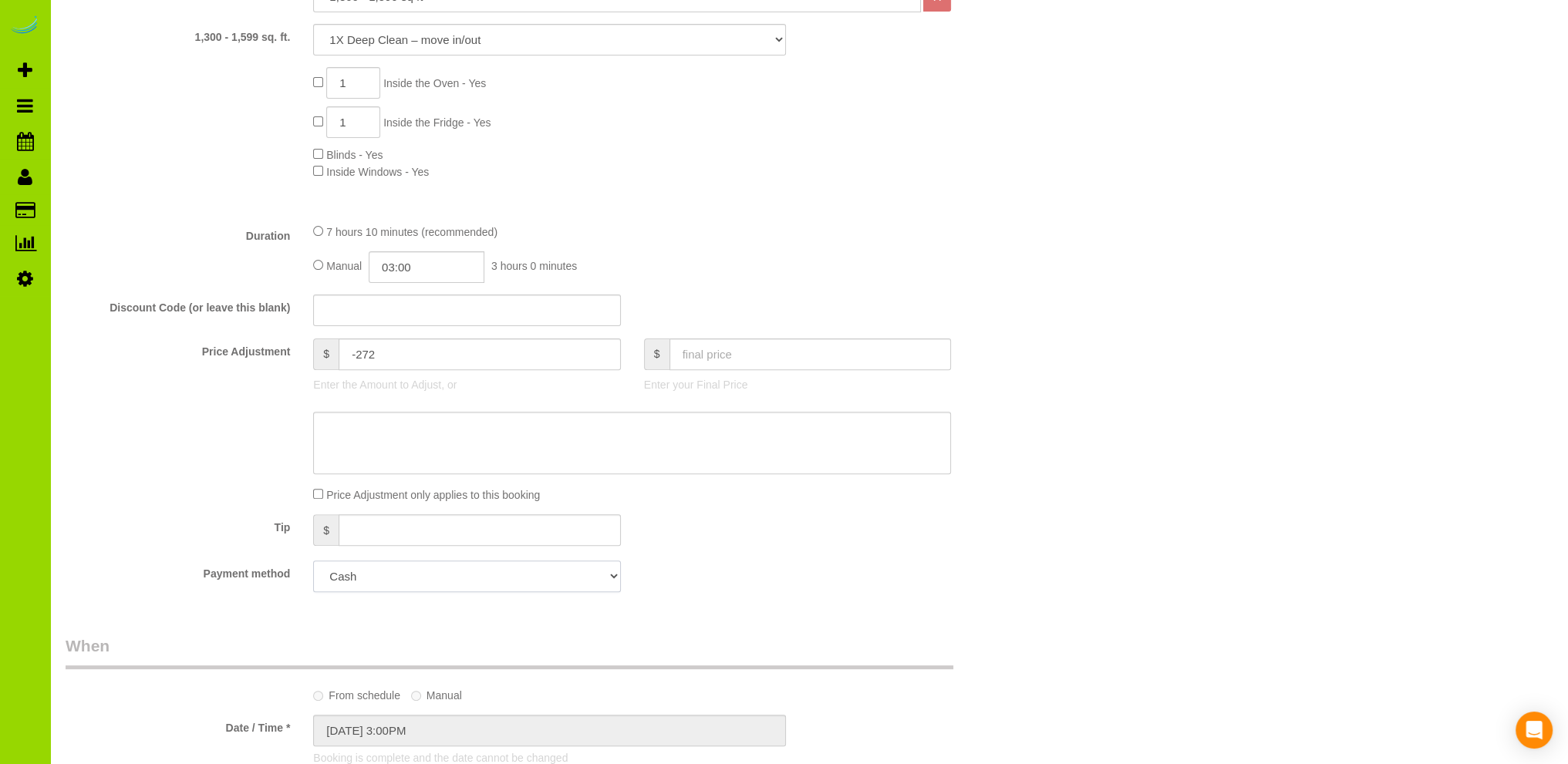
click at [373, 574] on select "Add Credit Card Cash Check Paypal" at bounding box center [466, 577] width 307 height 32
click at [463, 579] on select "Add Credit Card Cash Check Paypal" at bounding box center [466, 577] width 307 height 32
click at [453, 577] on select "Add Credit Card Cash Check Paypal" at bounding box center [466, 577] width 307 height 32
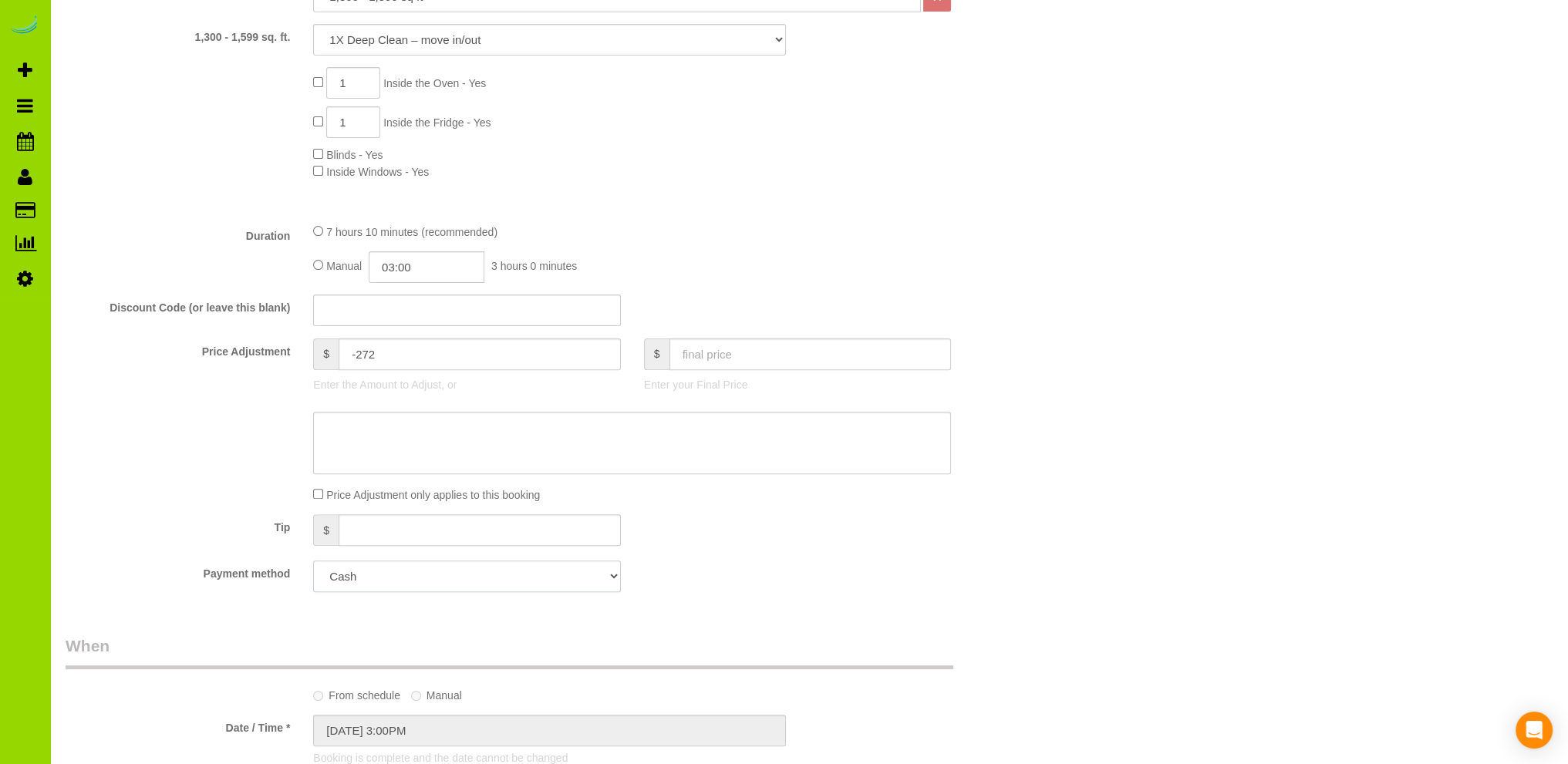
click at [453, 577] on select "Add Credit Card Cash Check Paypal" at bounding box center [466, 577] width 307 height 32
click at [458, 583] on select "Add Credit Card Cash Check Paypal" at bounding box center [466, 577] width 307 height 32
click at [627, 355] on div "$ -272 Enter the Amount to Adjust, or" at bounding box center [466, 369] width 330 height 62
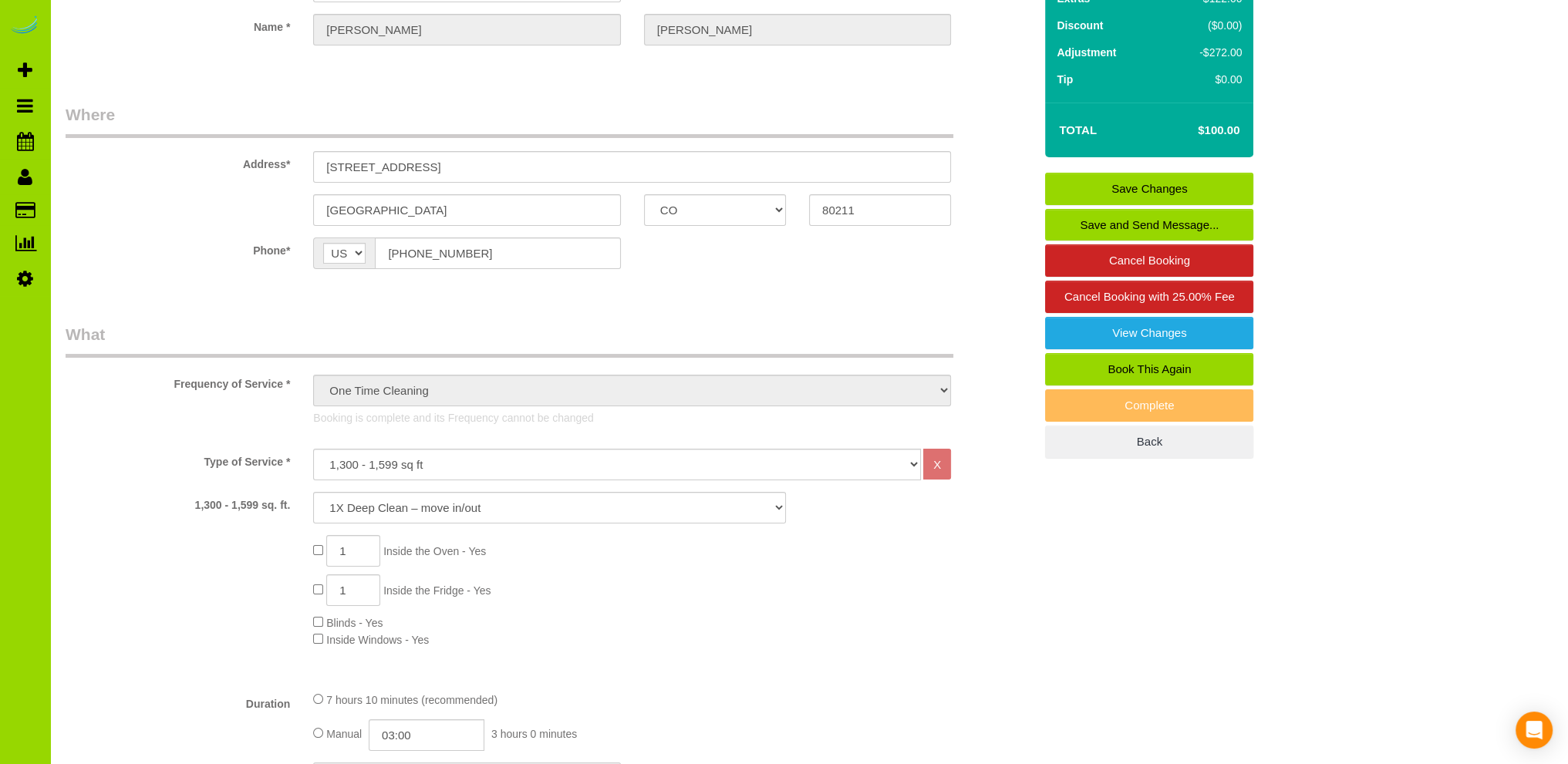
scroll to position [0, 0]
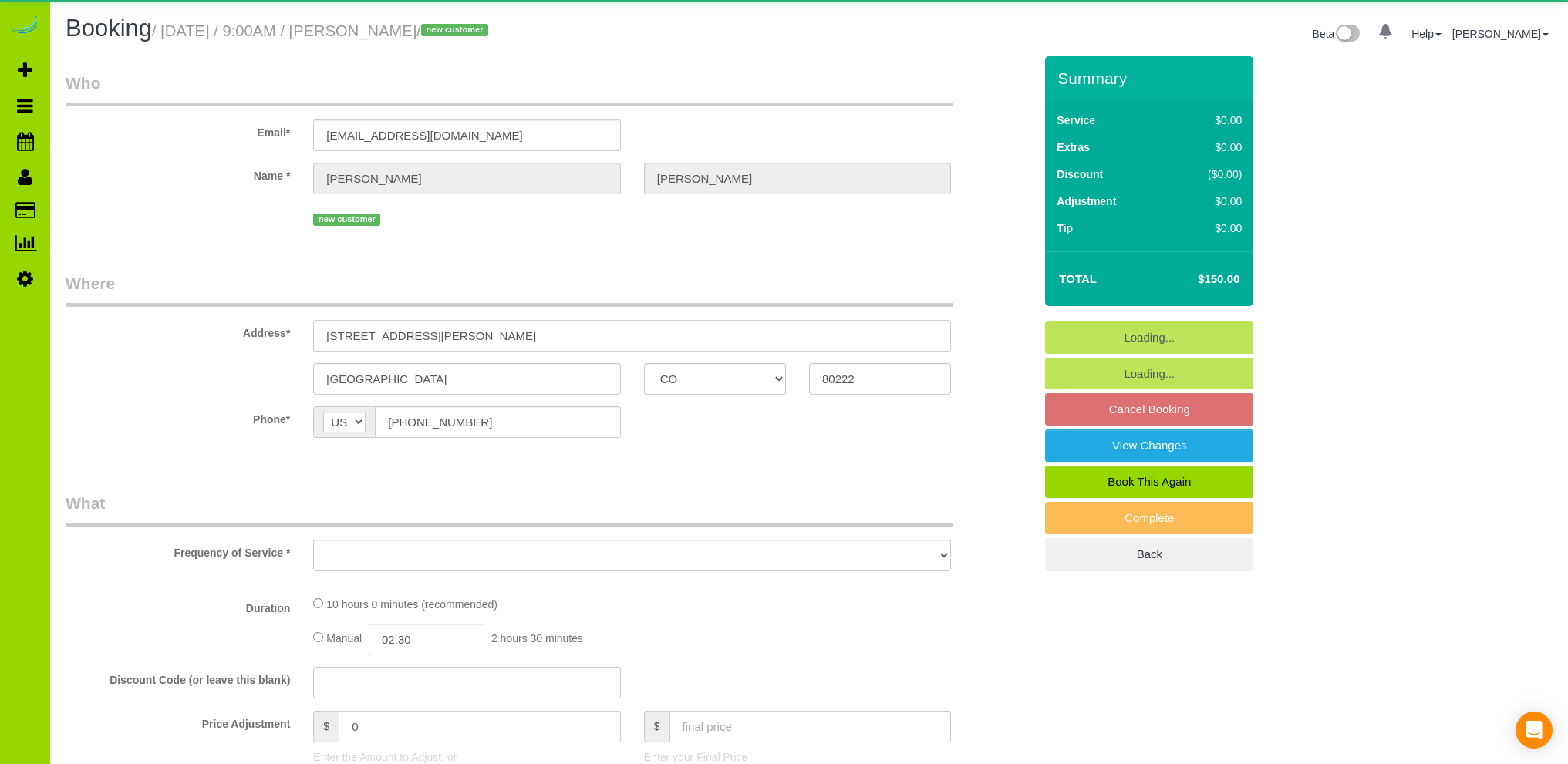
select select "CO"
select select "spot1"
select select "number:68"
select select "number:3"
select select "number:11"
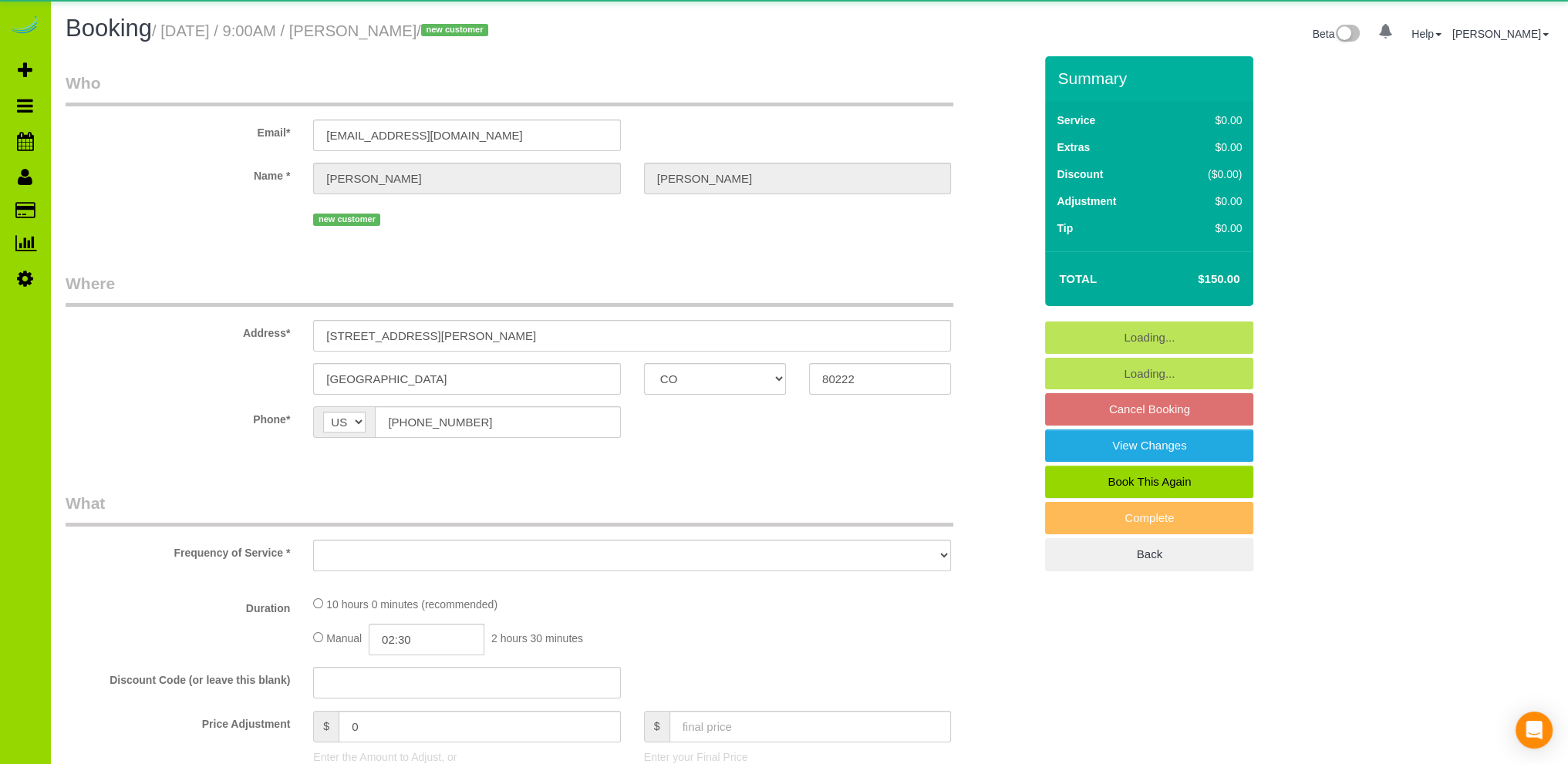
select select "object:1147"
select select "string:fspay-b2a87949-3373-4961-8094-6aa550e75a23"
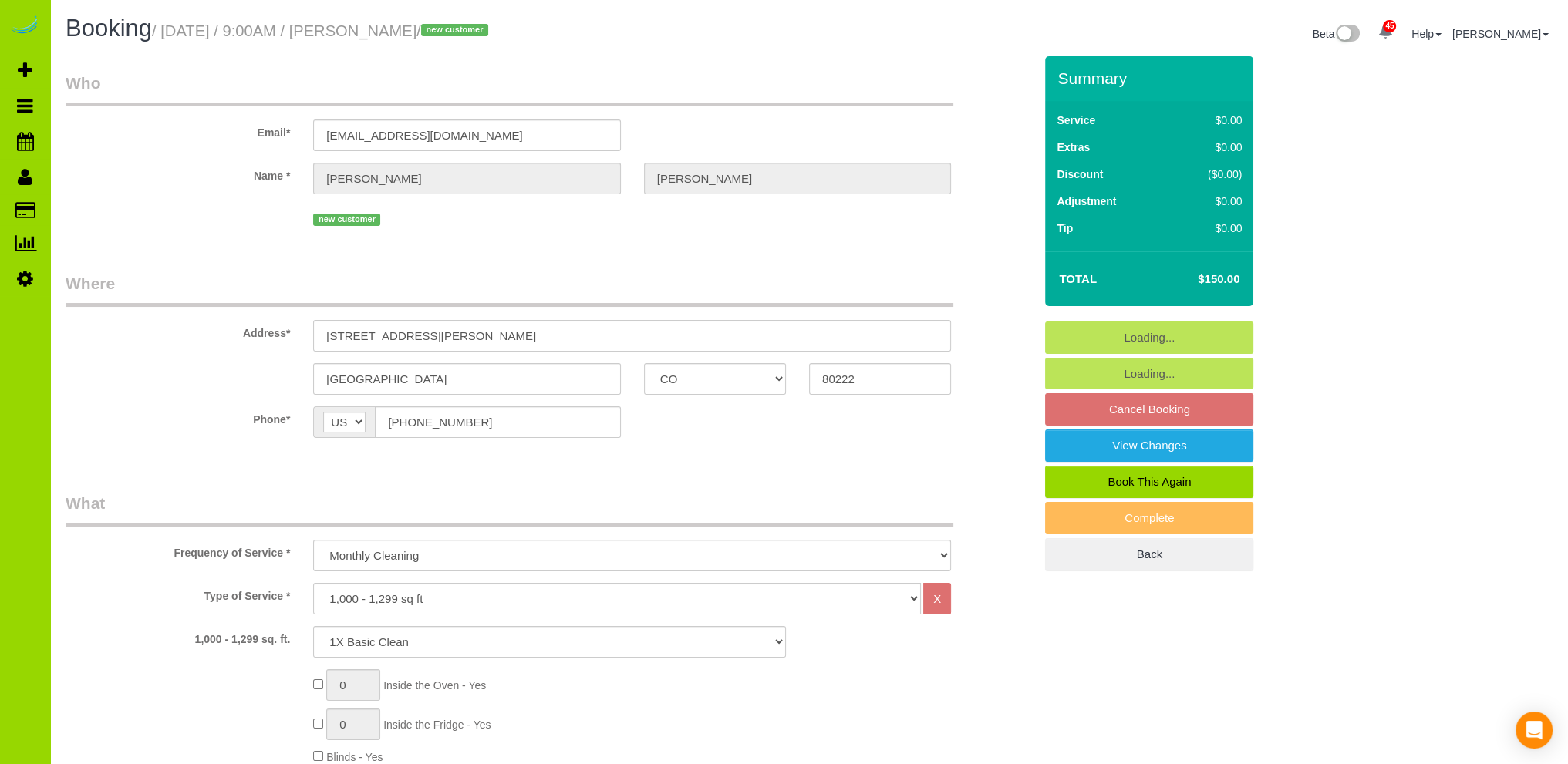
select select "spot6"
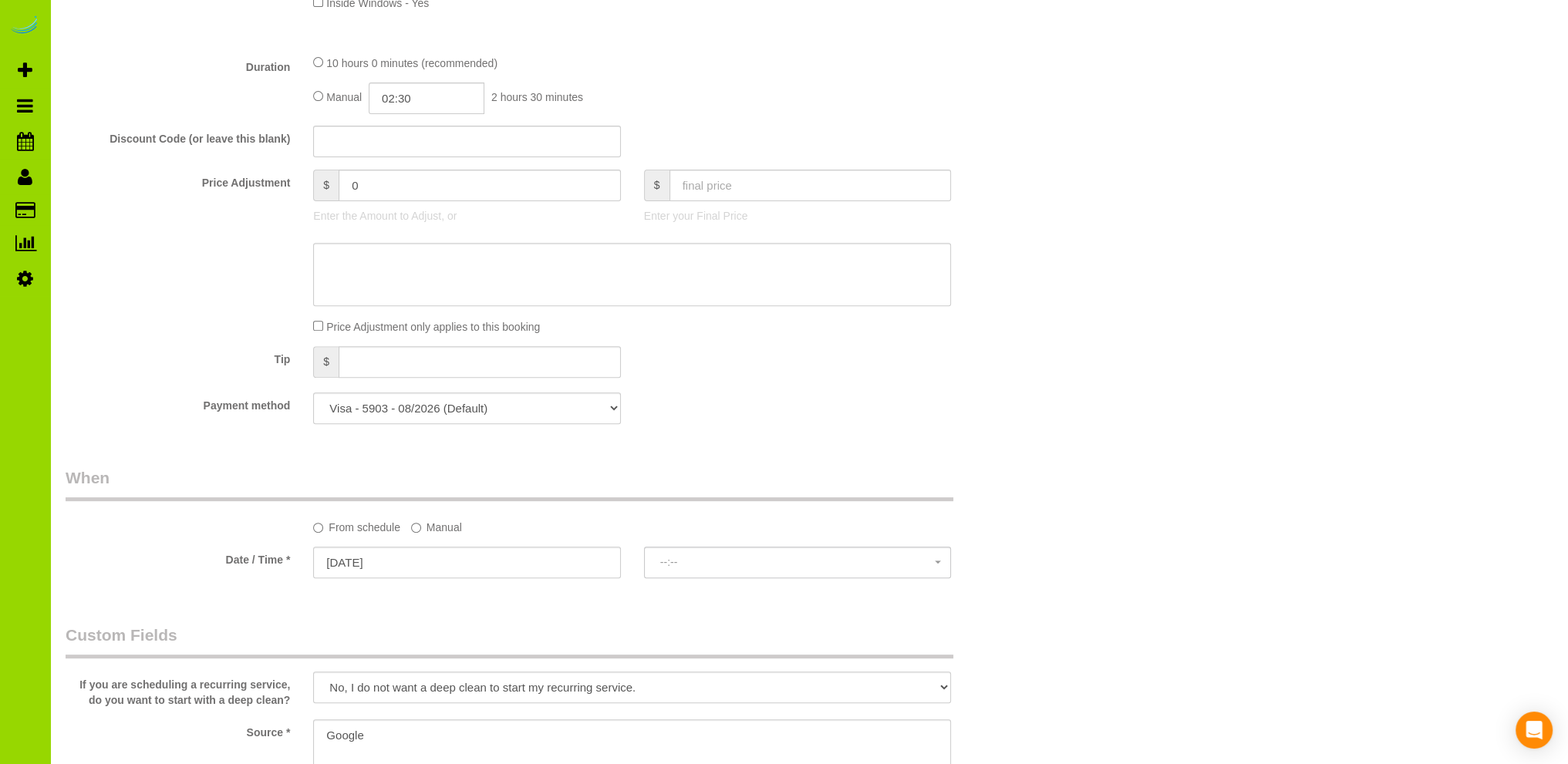
select select "4"
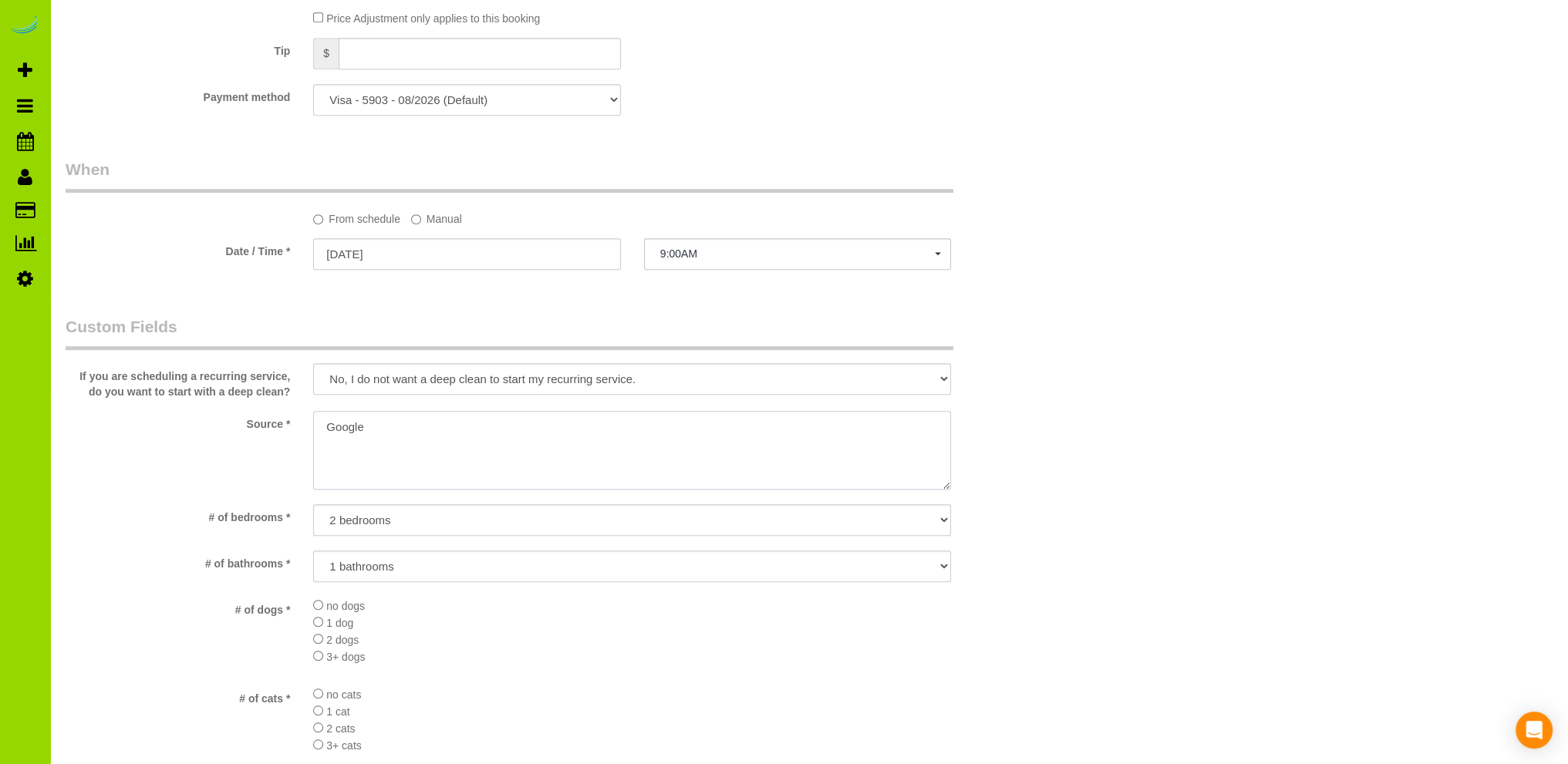
click at [330, 423] on textarea at bounding box center [631, 450] width 638 height 79
click at [568, 441] on textarea at bounding box center [631, 450] width 638 height 79
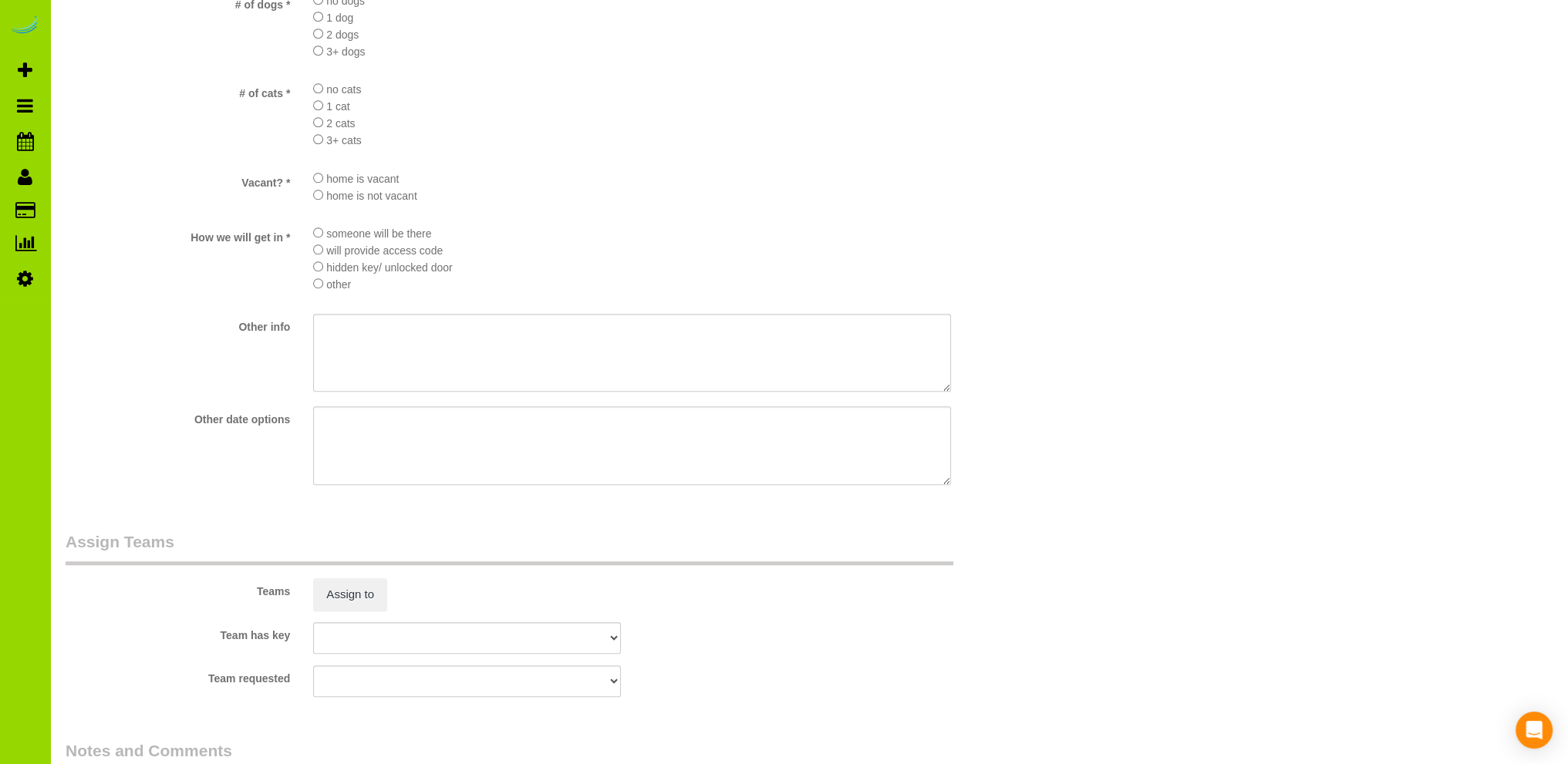
scroll to position [2079, 0]
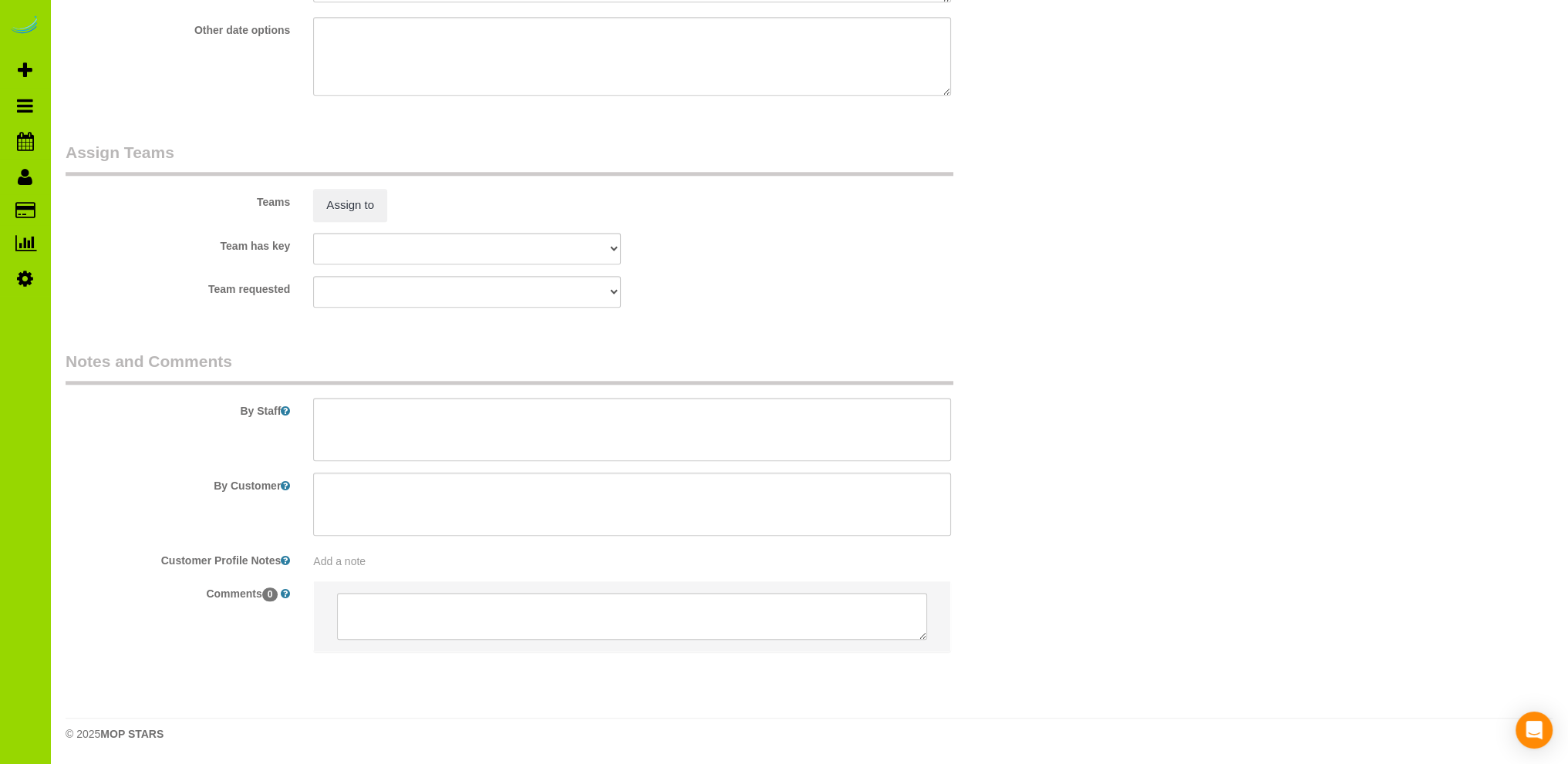
type textarea "Online booking. Google"
click at [487, 412] on textarea at bounding box center [631, 429] width 638 height 63
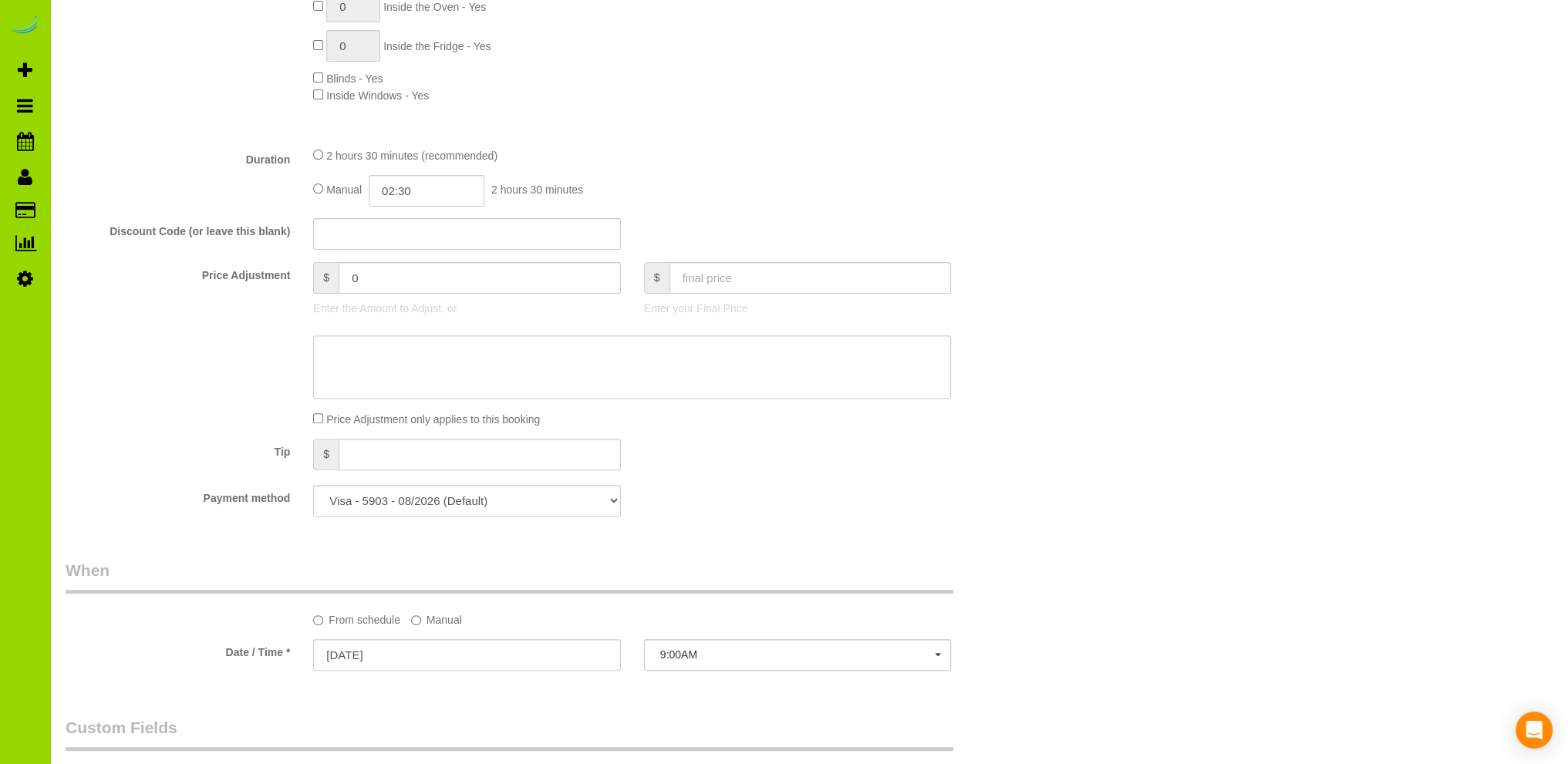
scroll to position [228, 0]
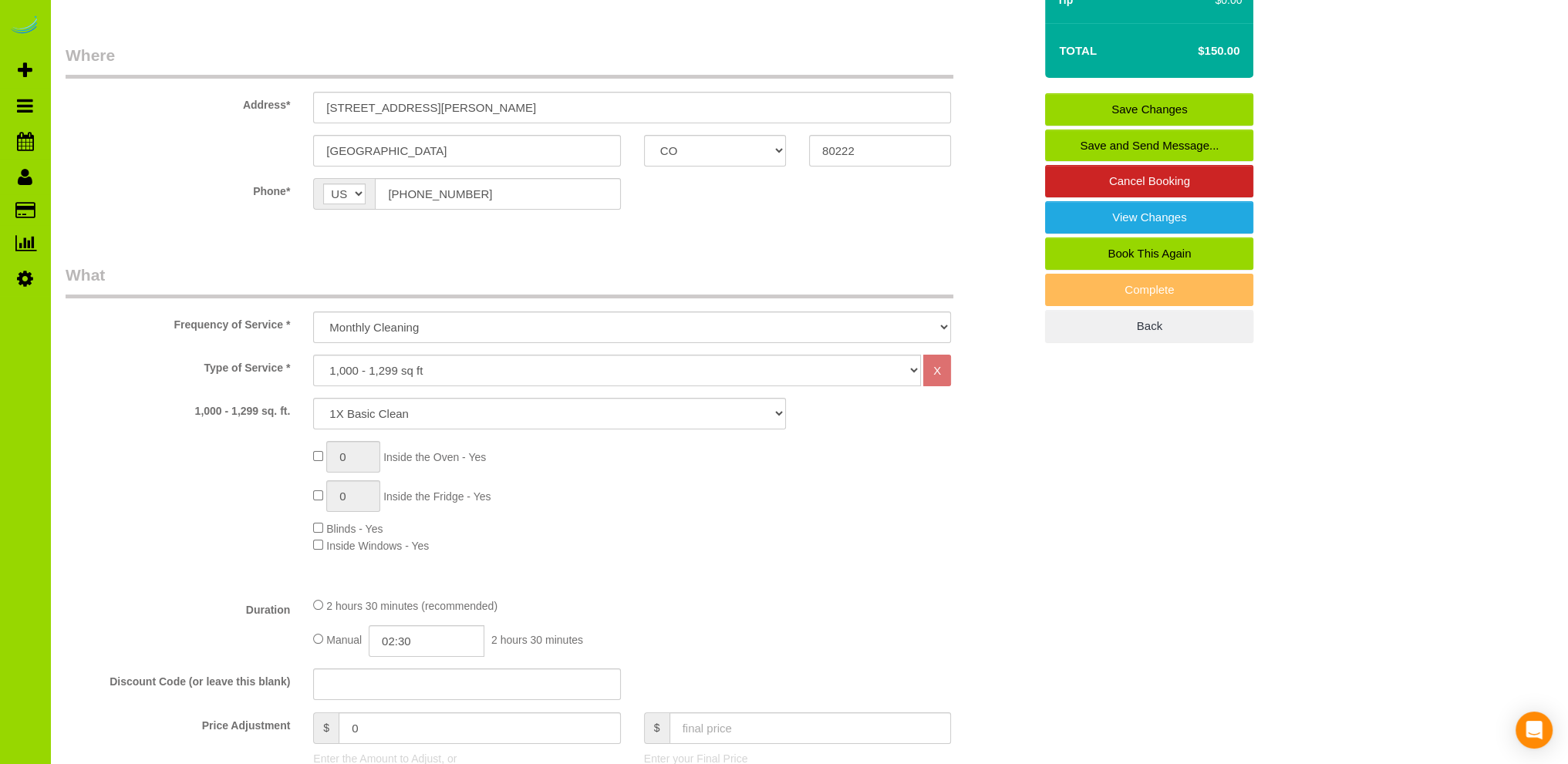
type textarea "- Est 3 hours Thank you."
click at [408, 642] on input "02:30" at bounding box center [426, 642] width 116 height 32
type input "01:30"
click at [398, 566] on li "01:30" at bounding box center [410, 563] width 69 height 20
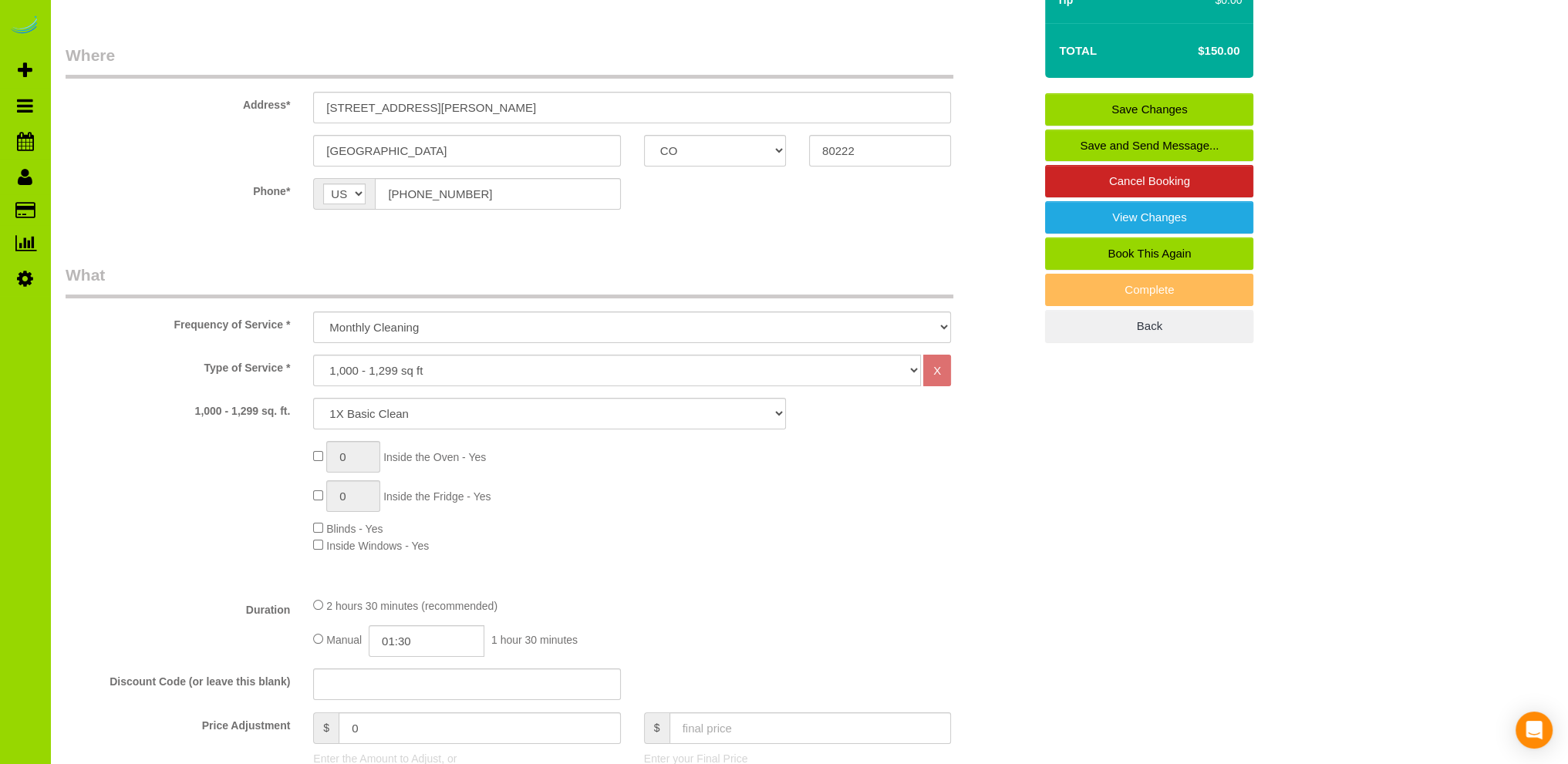
select select "spot11"
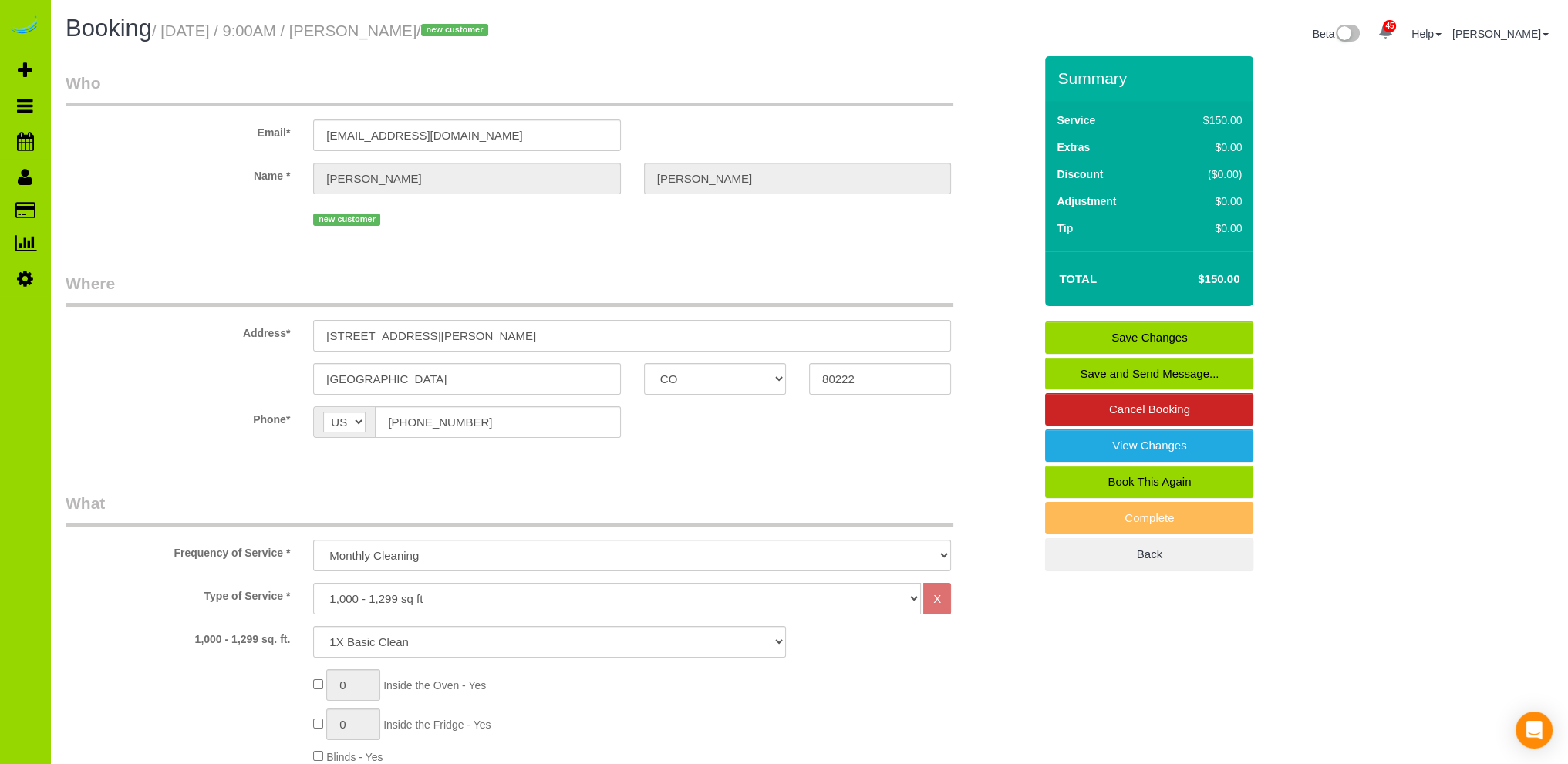
click at [1156, 333] on link "Save Changes" at bounding box center [1148, 337] width 208 height 32
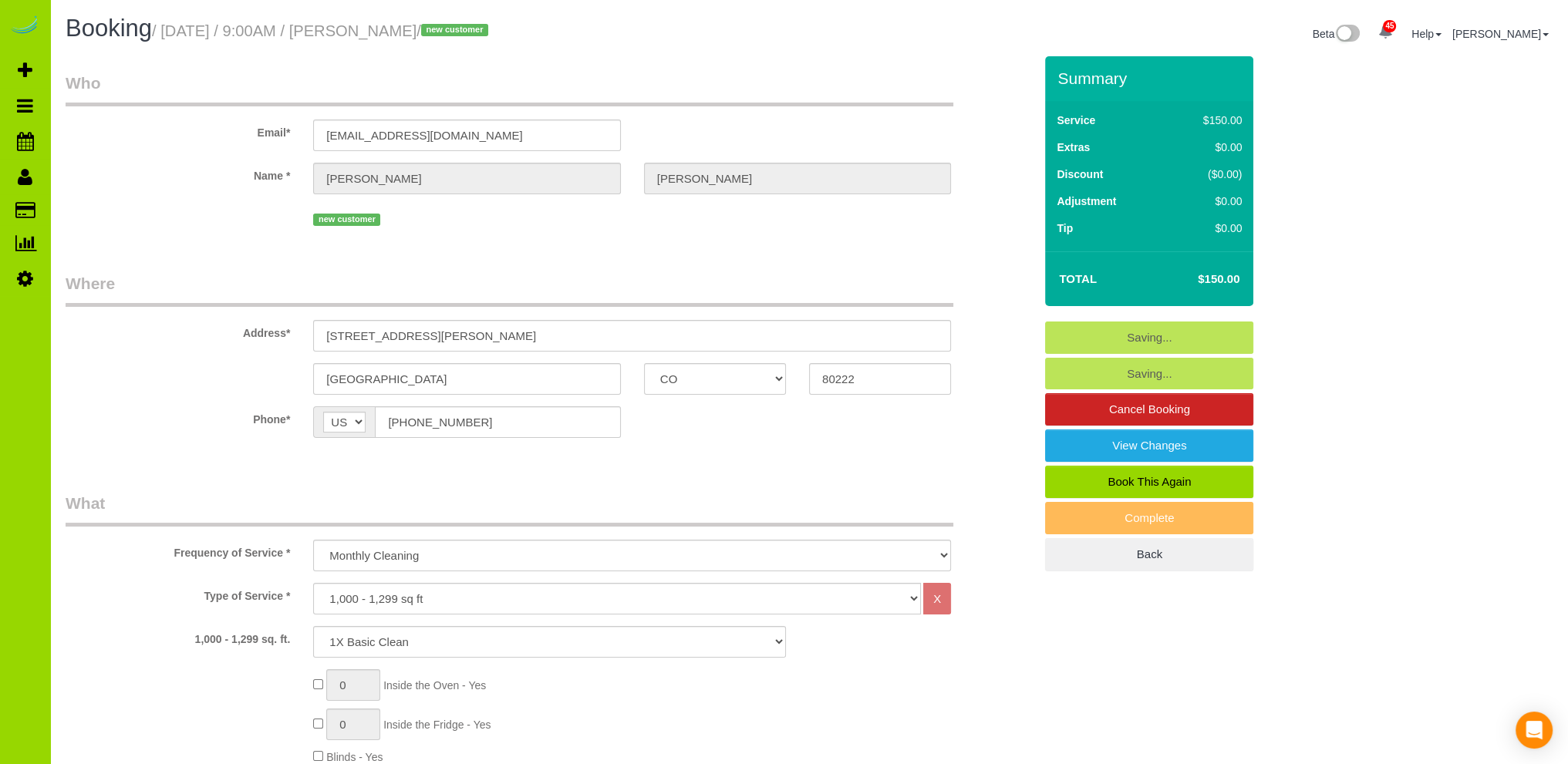
click at [741, 442] on sui-booking-location "Phone* AF AL DZ AD AO AI AQ AG AR AM AW AU AT AZ BS BH BD BB BY BE BZ BJ BM BT …" at bounding box center [550, 428] width 968 height 43
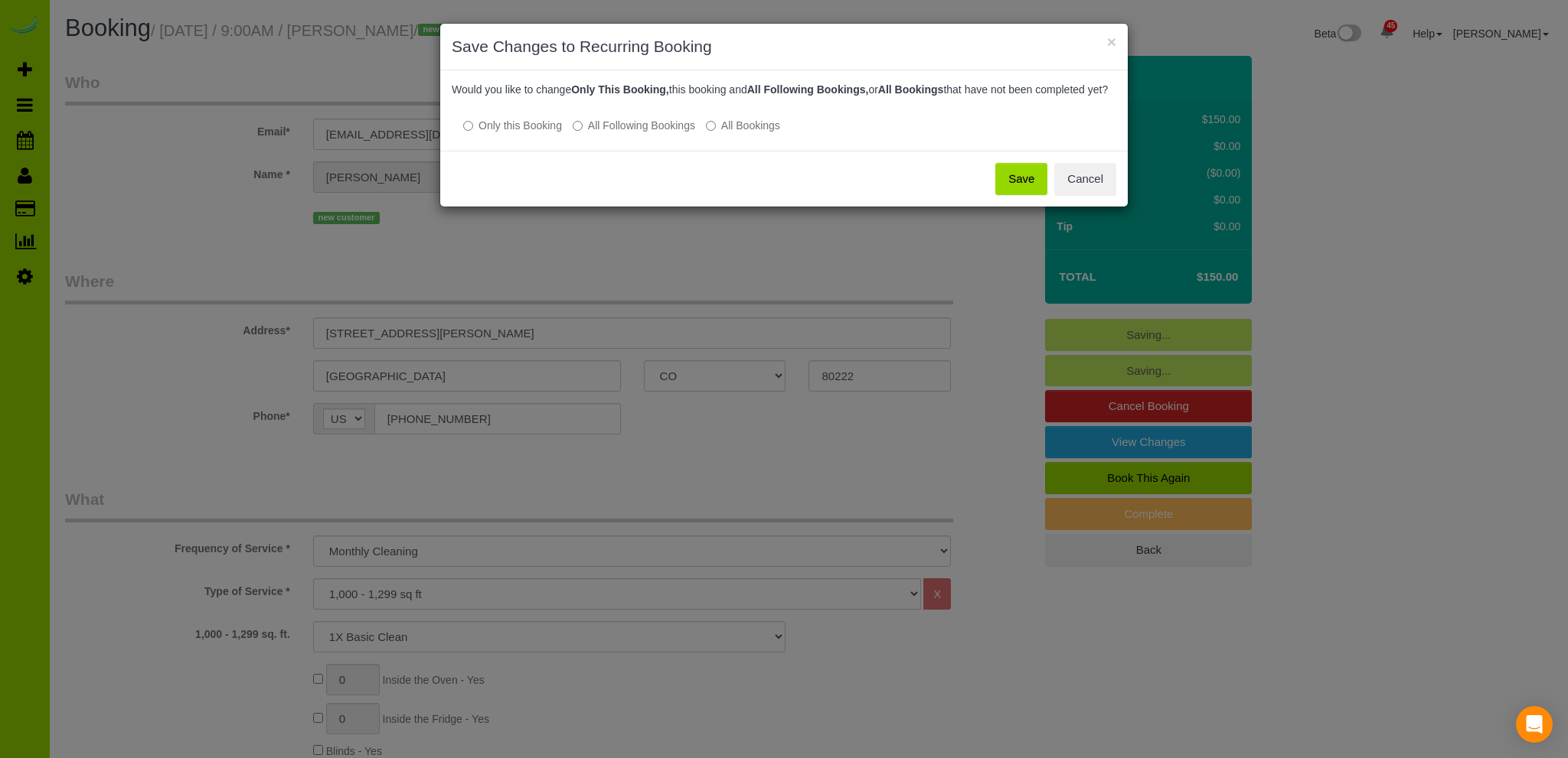
click at [1024, 188] on button "Save" at bounding box center [1021, 179] width 52 height 32
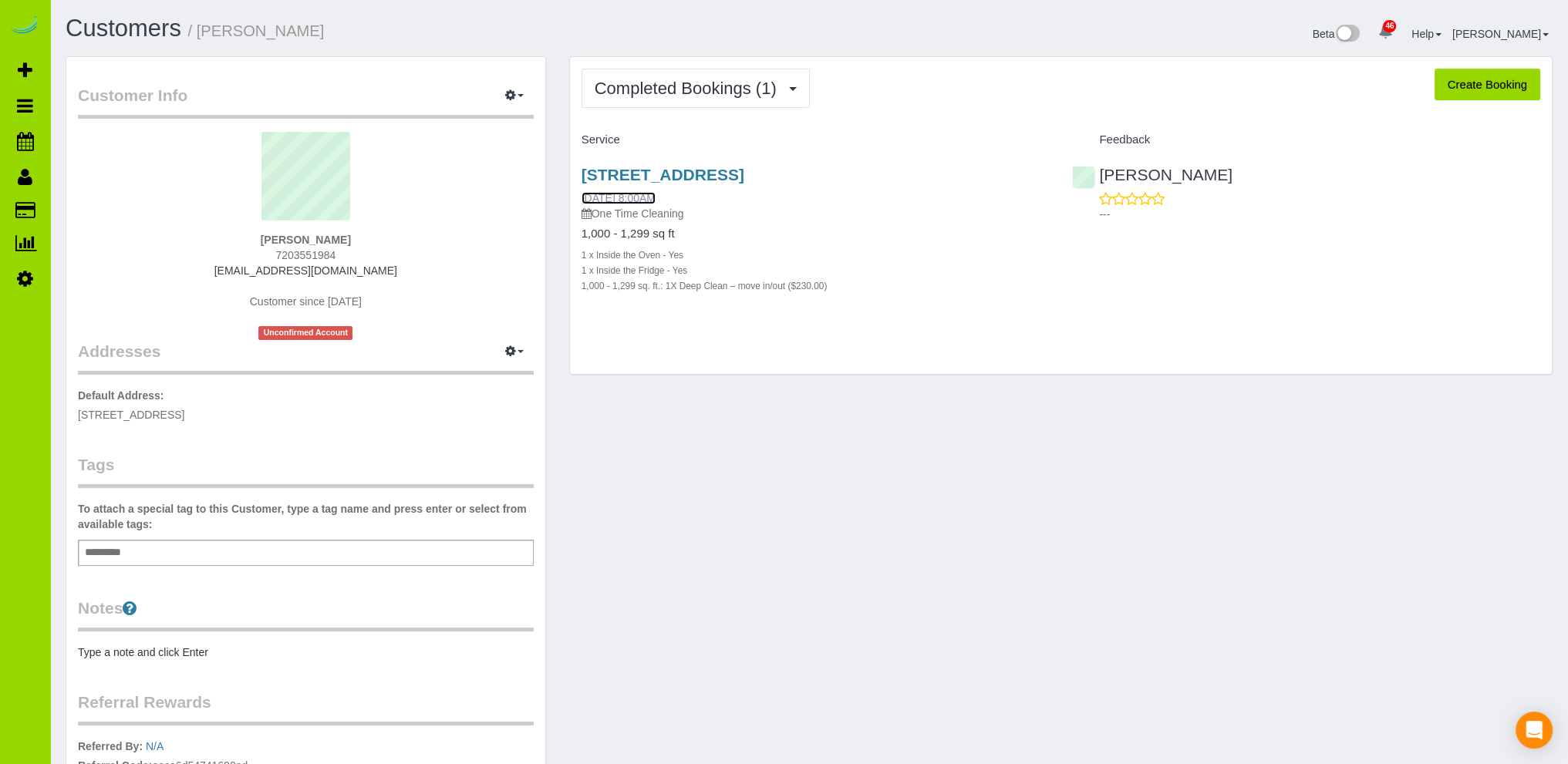
click at [655, 195] on link "[DATE] 8:00AM" at bounding box center [618, 198] width 74 height 12
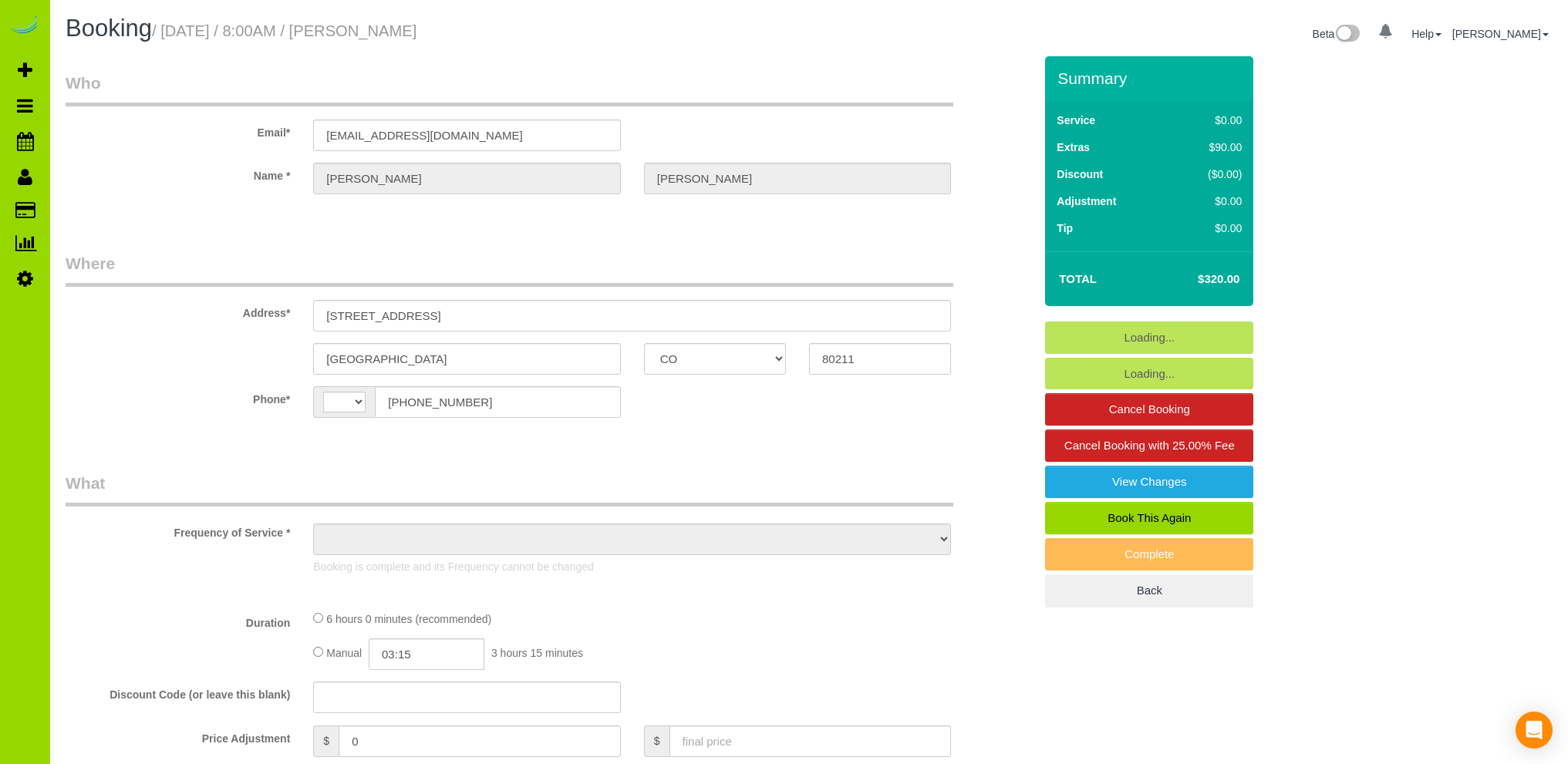
select select "CO"
select select "number:69"
select select "number:3"
select select "number:13"
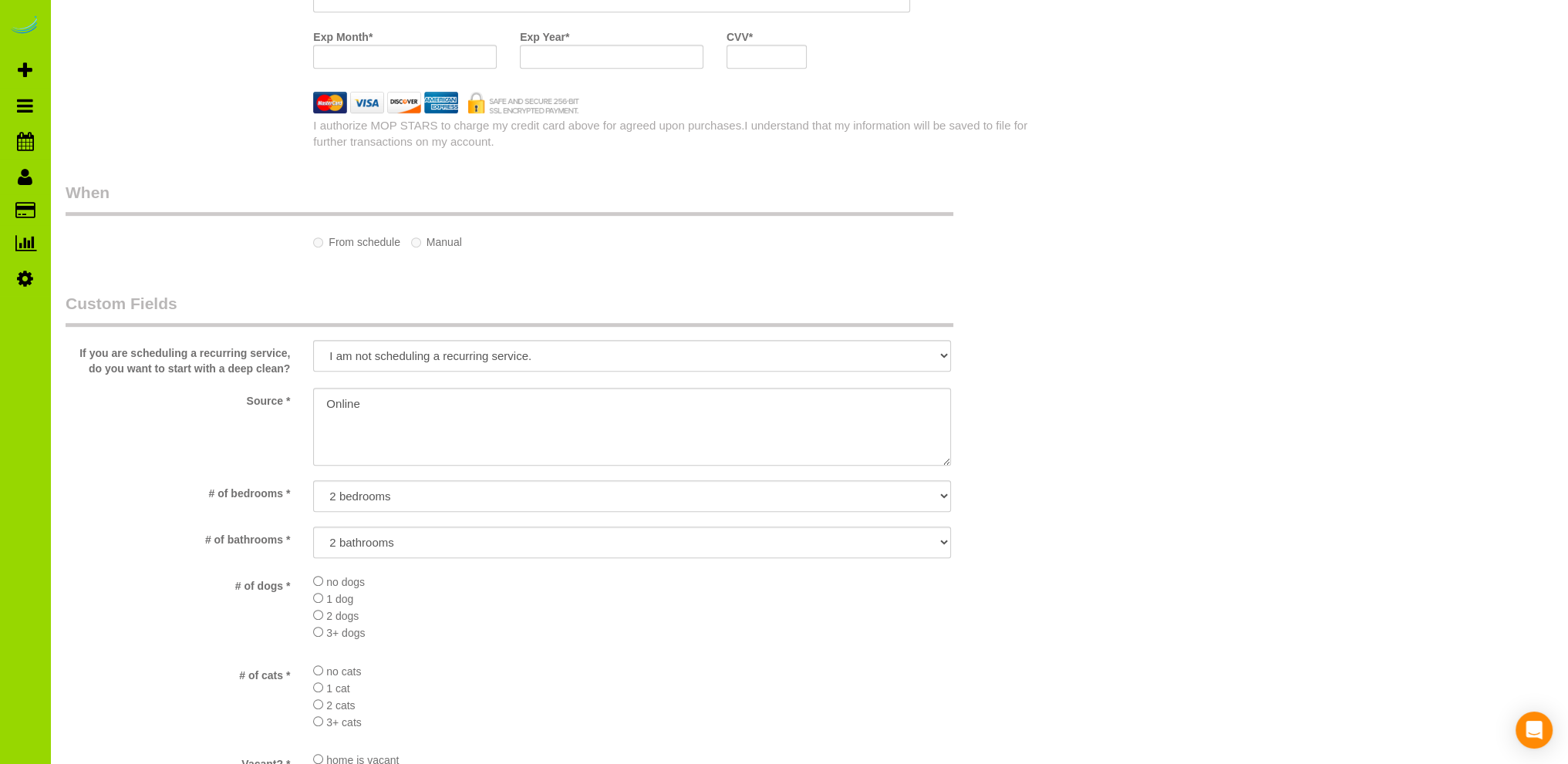
select select "string:[GEOGRAPHIC_DATA]"
select select "string:fspay-2aa6d57a-9471-4ef9-a6f8-f2b9ecc97937"
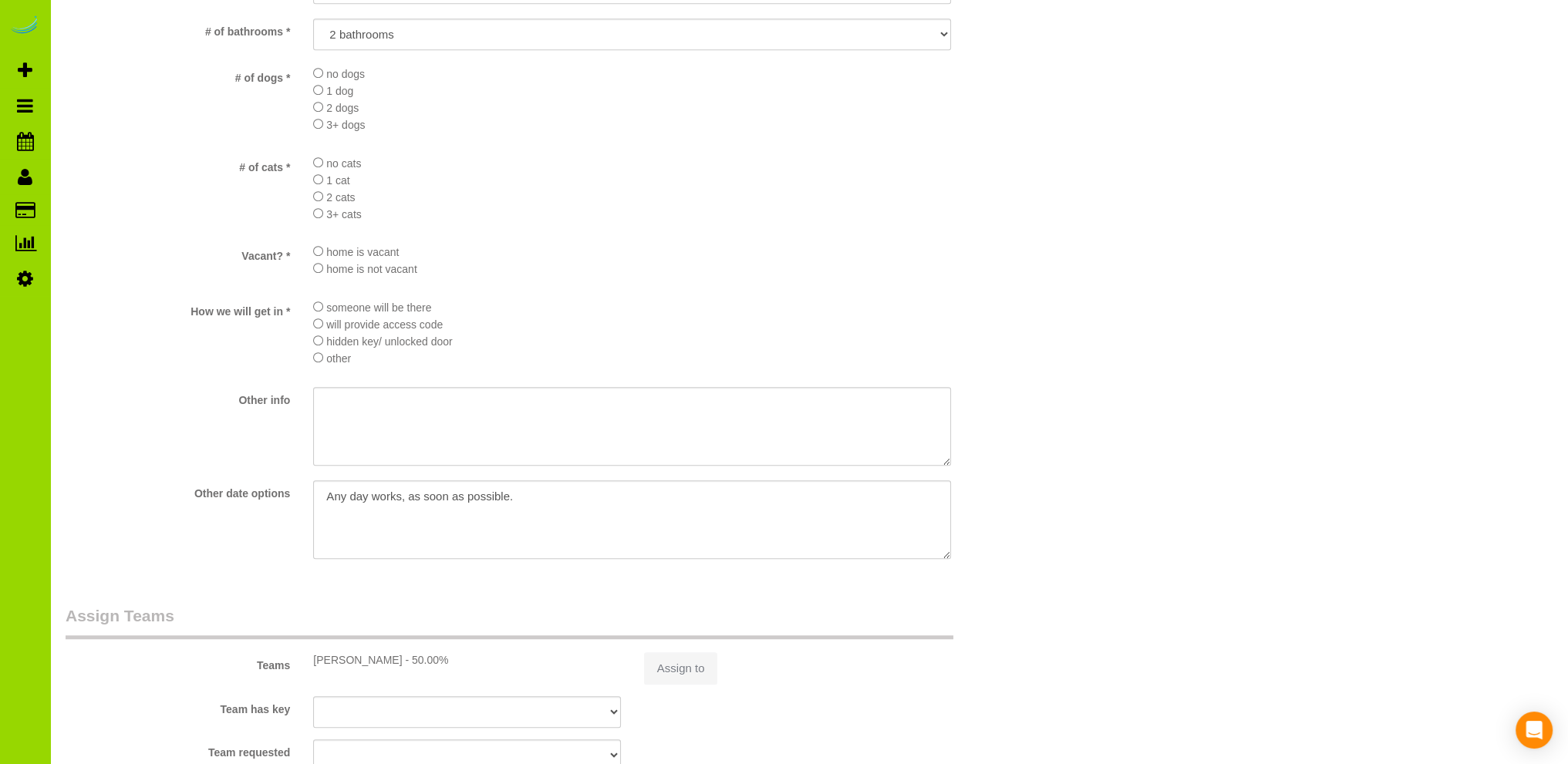
scroll to position [2205, 0]
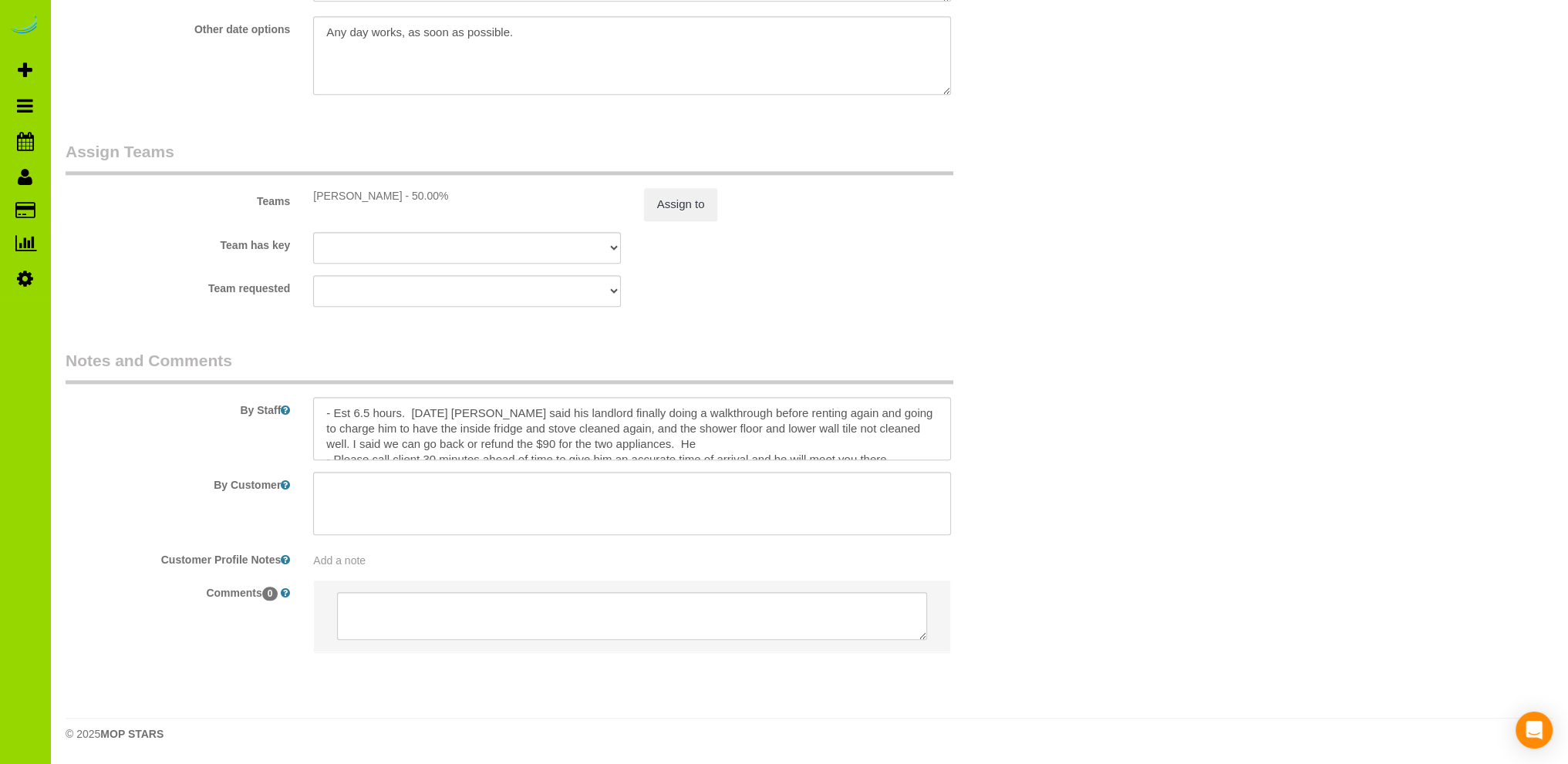
select select "object:1261"
click at [682, 441] on textarea at bounding box center [631, 429] width 638 height 63
click at [410, 413] on textarea at bounding box center [631, 429] width 638 height 63
type textarea "- Est 6.5 hours. [DATE]: Refunded $90. [DATE] [PERSON_NAME] said his landlord f…"
click at [805, 284] on div "Team requested [PERSON_NAME][GEOGRAPHIC_DATA] [PERSON_NAME] DESI [PERSON_NAME] …" at bounding box center [549, 291] width 991 height 32
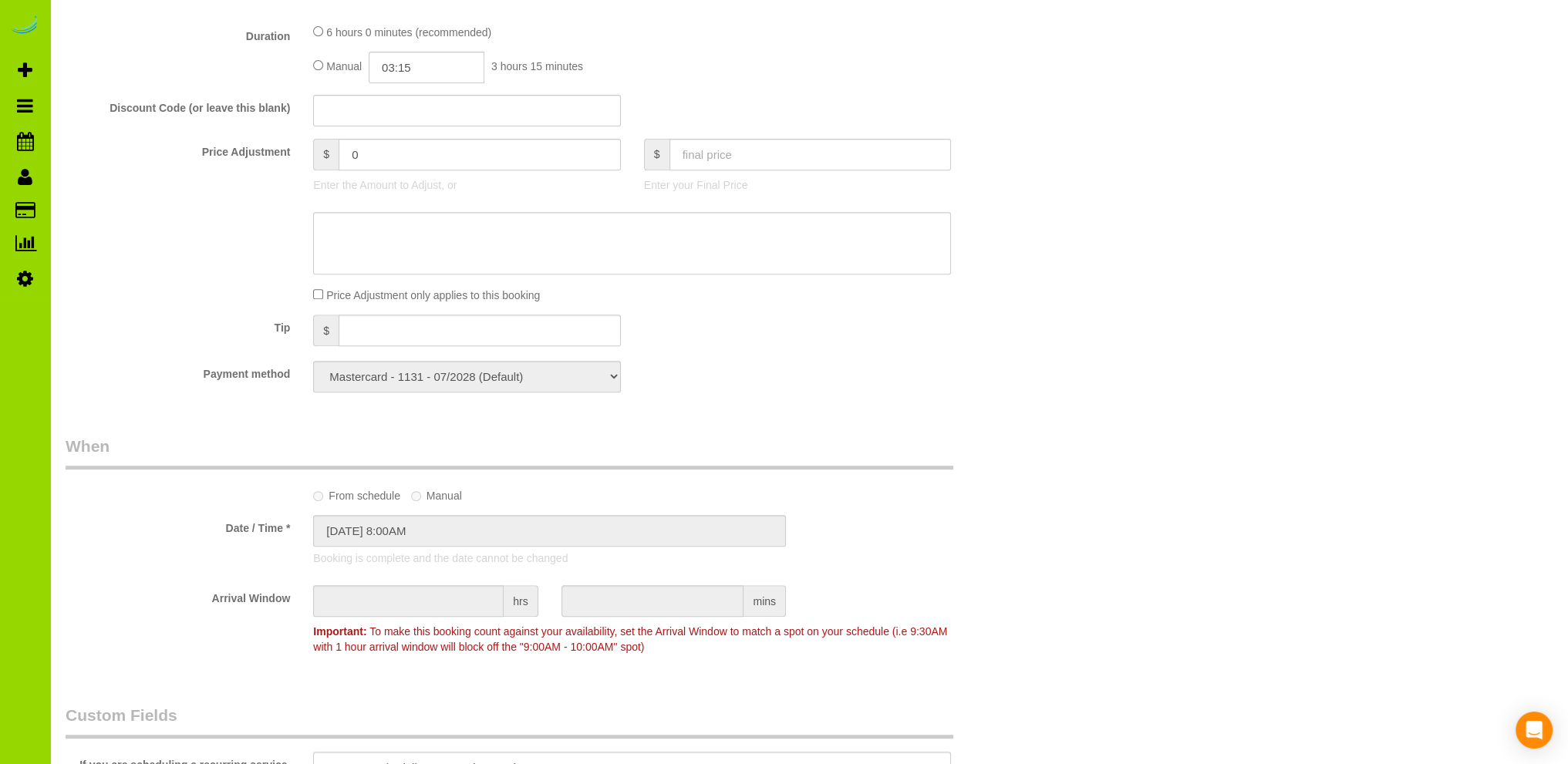
scroll to position [0, 0]
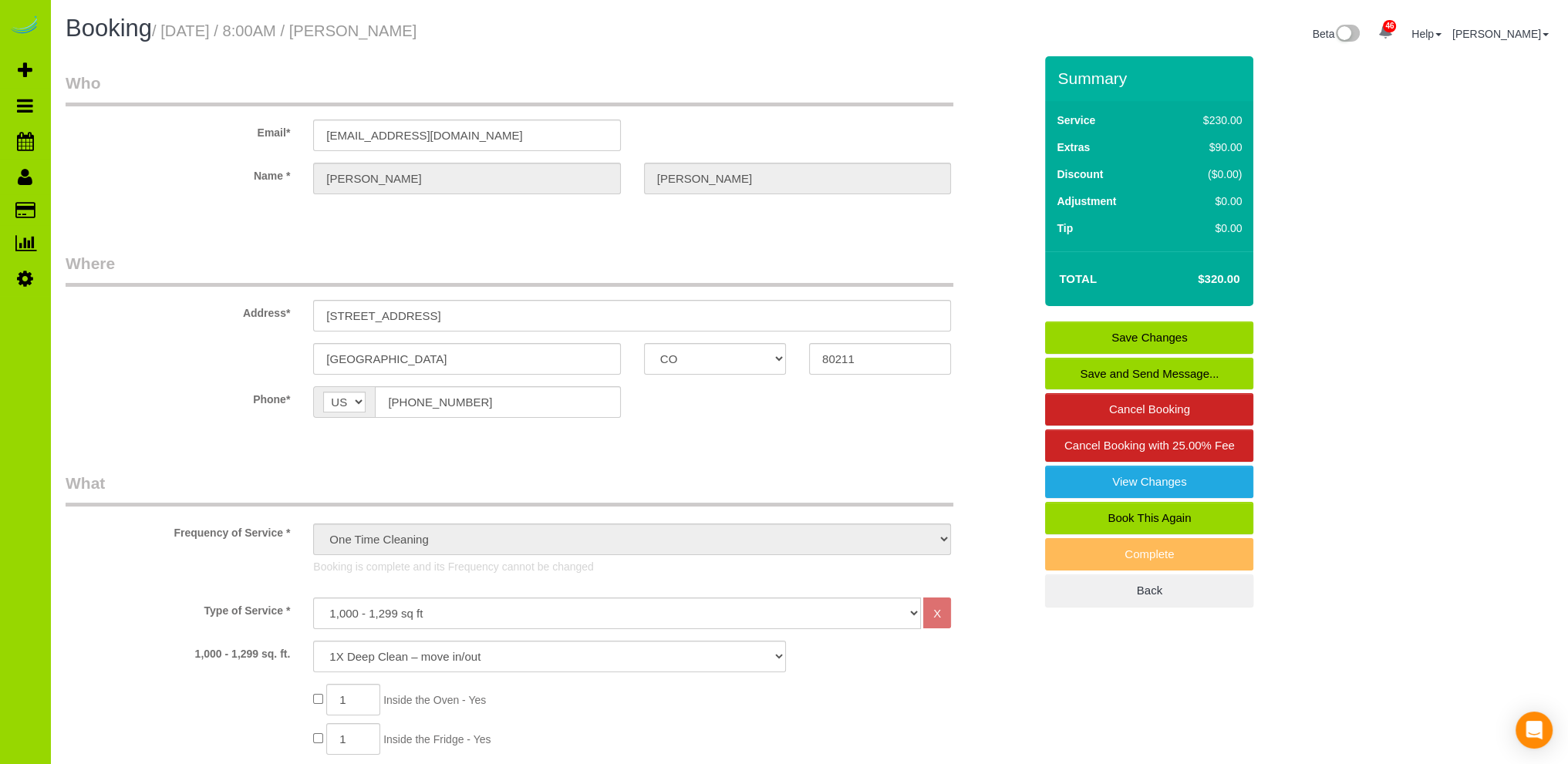
click at [1197, 334] on link "Save Changes" at bounding box center [1148, 337] width 208 height 32
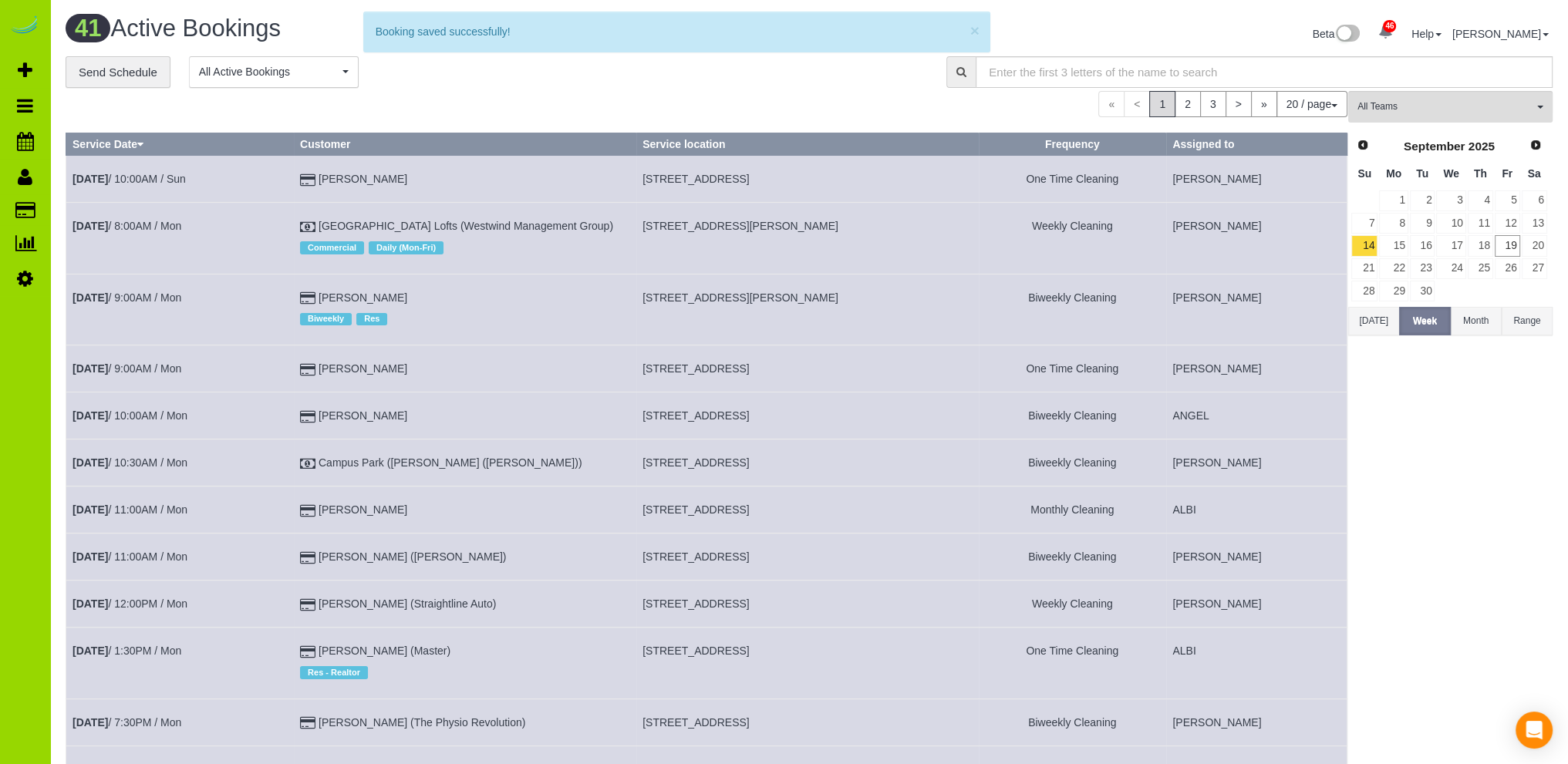
click at [499, 91] on div "« < 1 2 3 > » 20 / page 10 / page 20 / page 30 / page 40 / page 50 / page 100 /…" at bounding box center [706, 105] width 1282 height 26
